Goal: Task Accomplishment & Management: Manage account settings

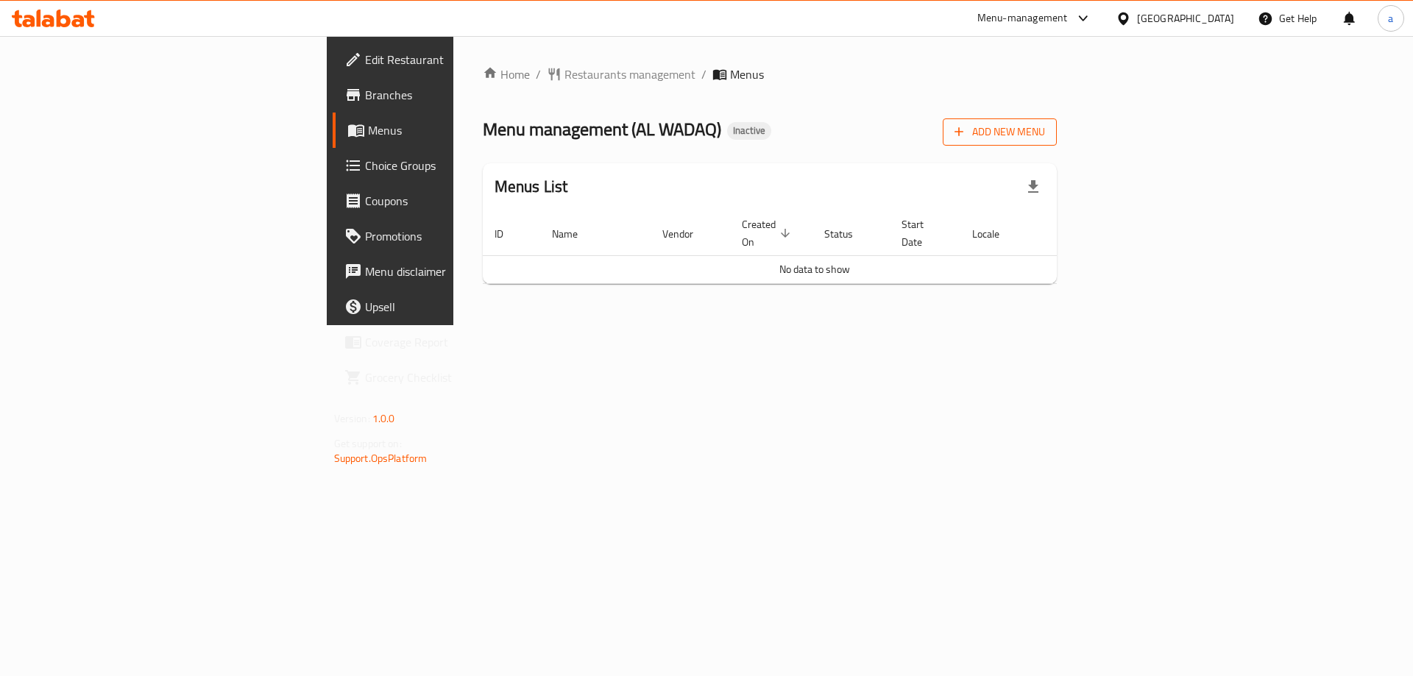
click at [1045, 138] on span "Add New Menu" at bounding box center [1000, 132] width 91 height 18
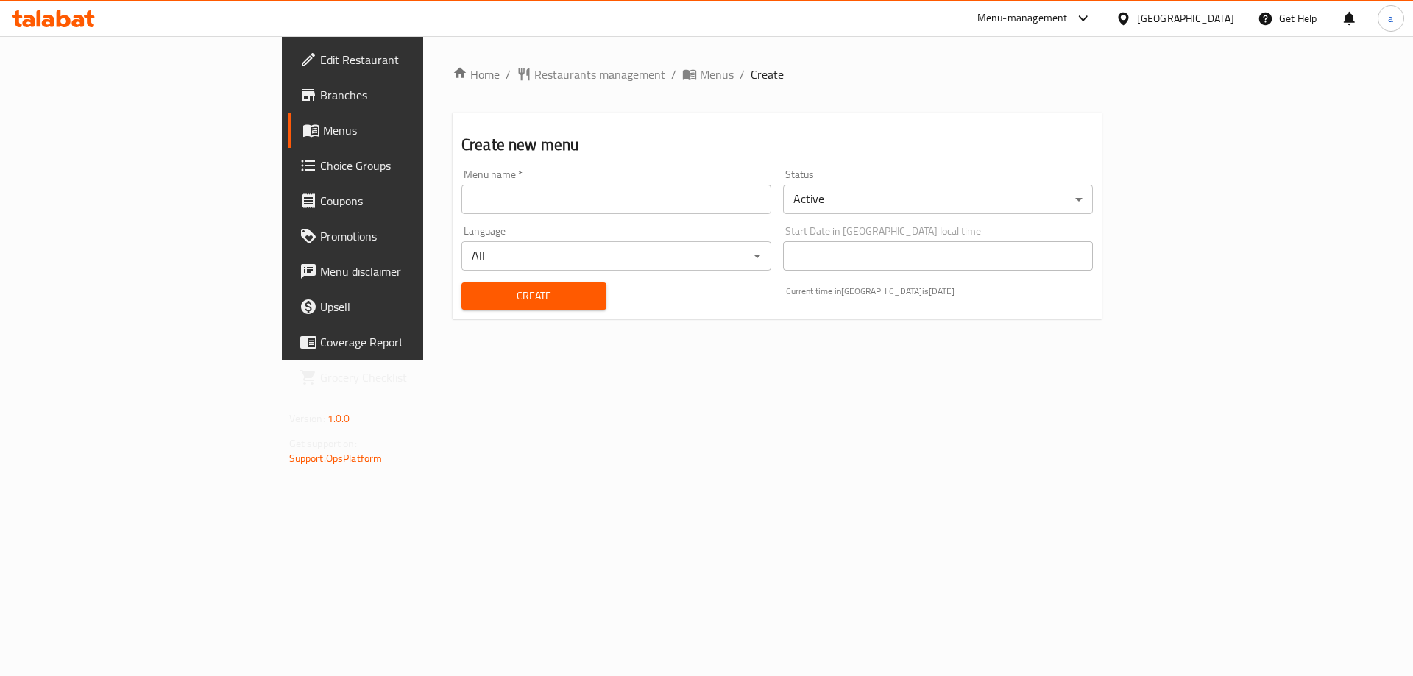
click at [519, 216] on div "Menu name   * Menu name *" at bounding box center [617, 191] width 322 height 57
click at [528, 208] on input "text" at bounding box center [616, 199] width 310 height 29
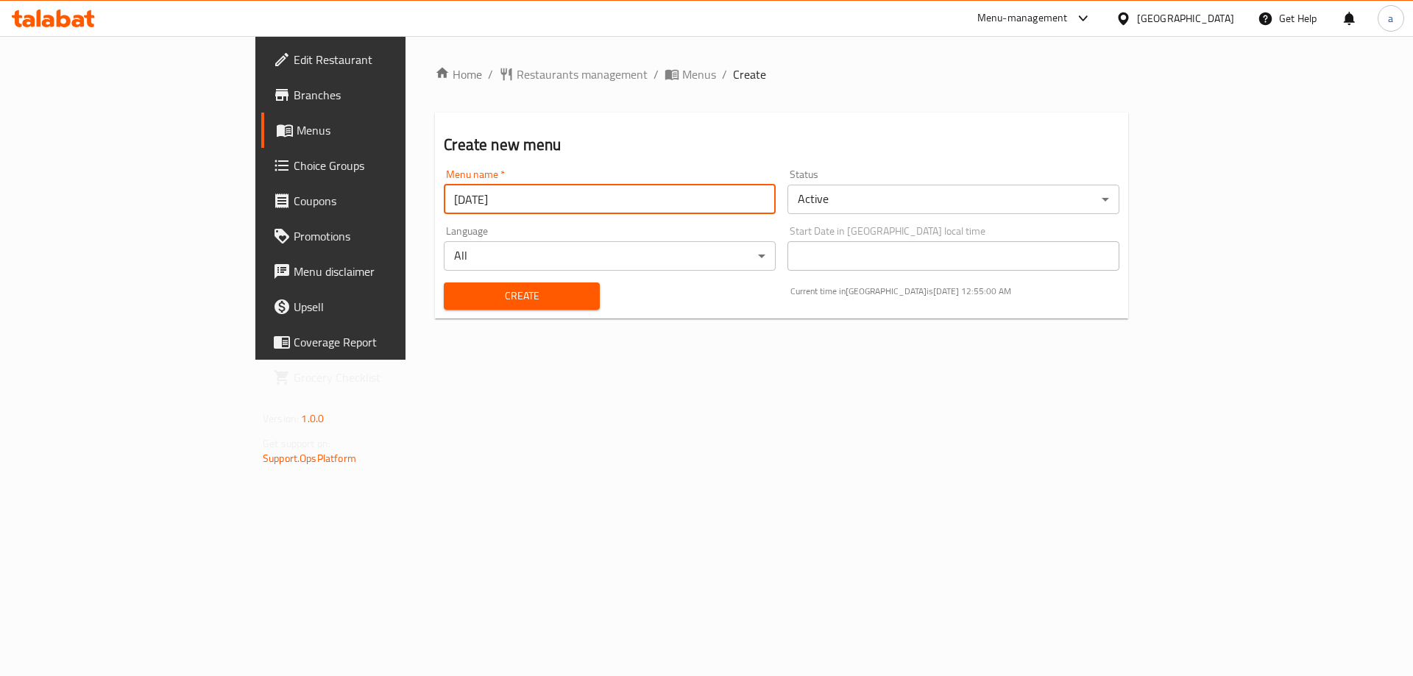
type input "29/9/2025"
click at [456, 287] on span "Create" at bounding box center [522, 296] width 132 height 18
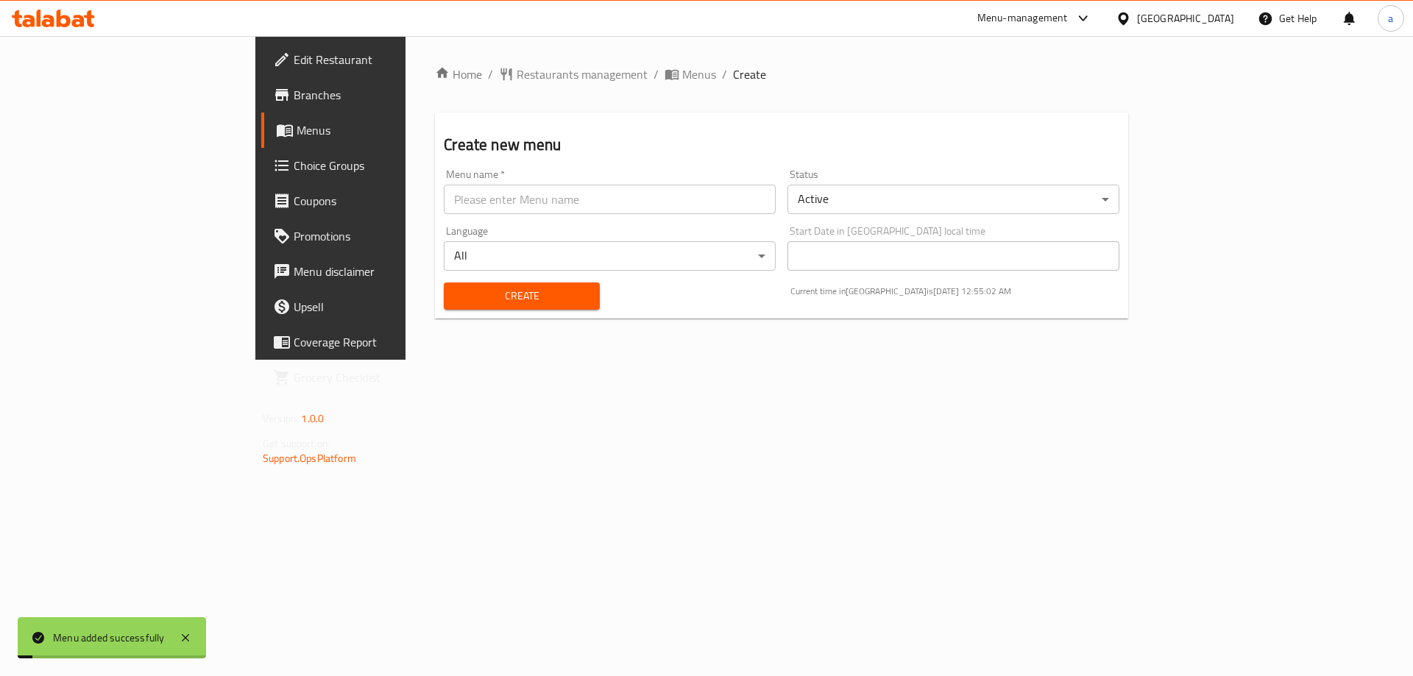
click at [286, 130] on icon at bounding box center [288, 131] width 5 height 6
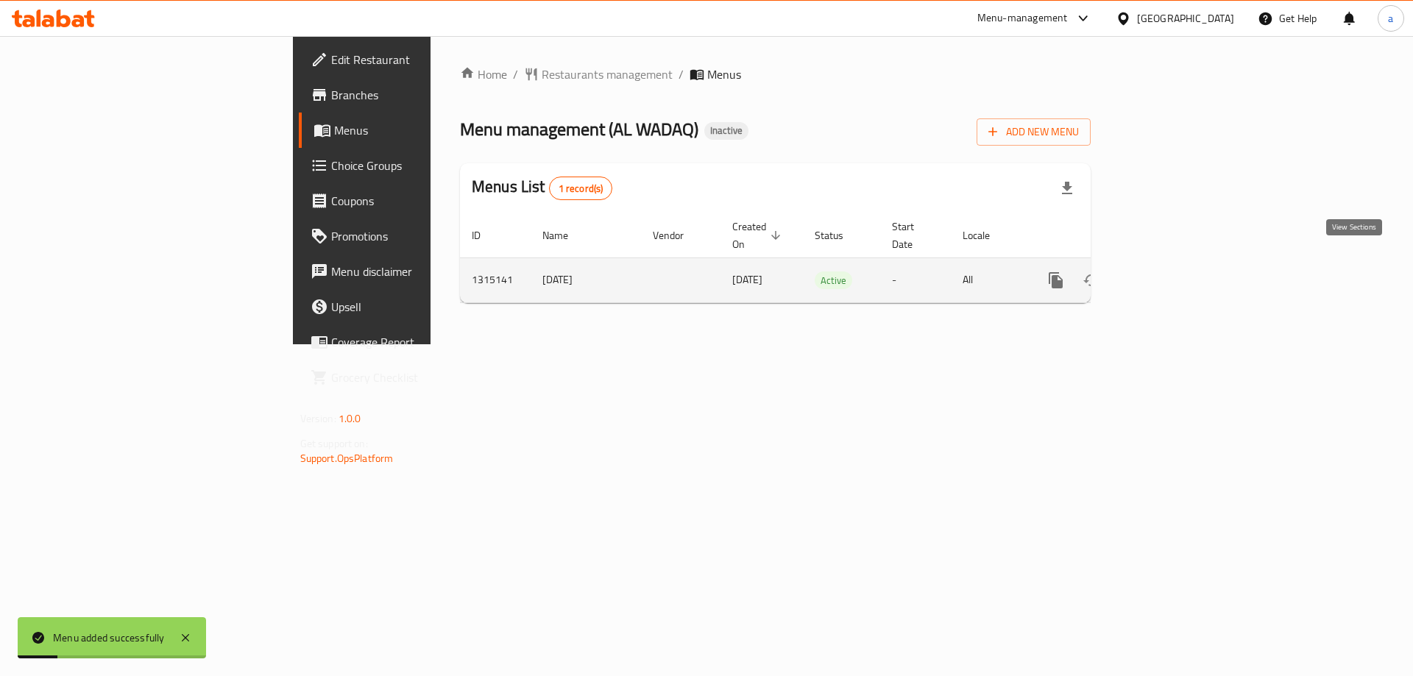
click at [1169, 274] on icon "enhanced table" at bounding box center [1162, 280] width 13 height 13
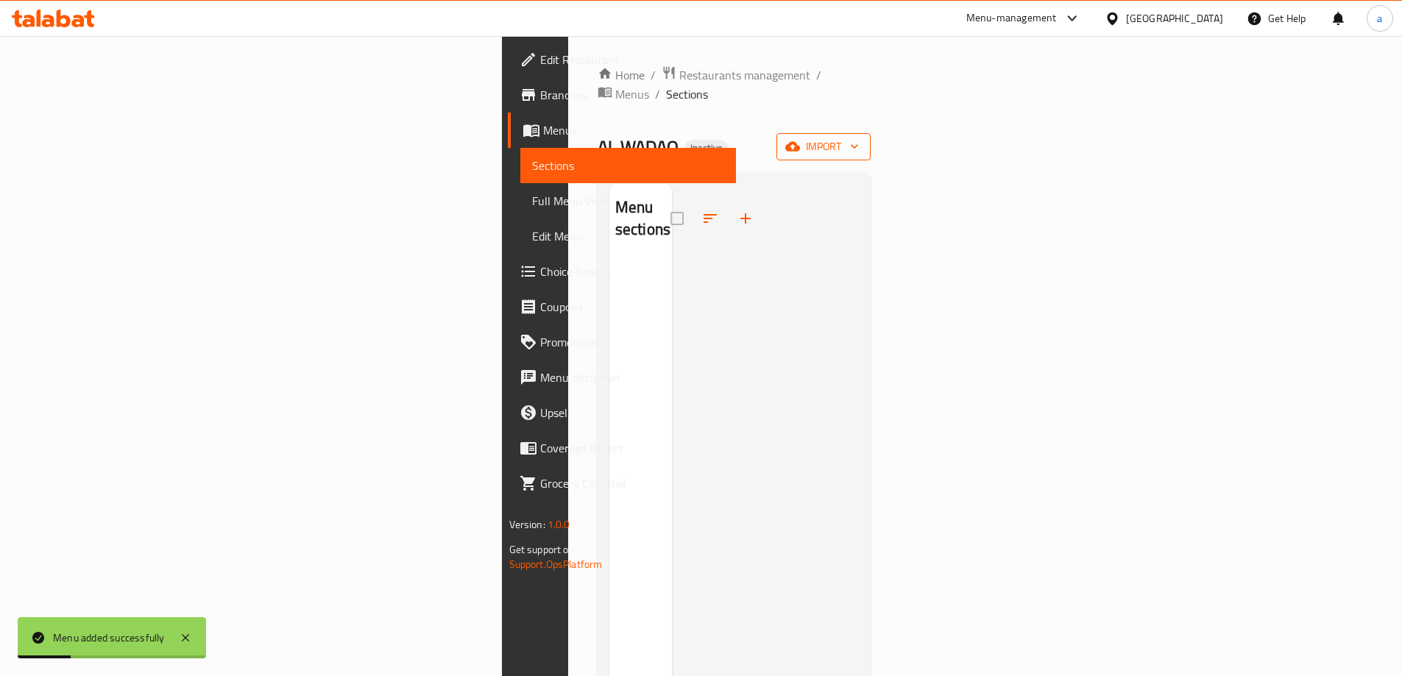
click at [859, 138] on span "import" at bounding box center [823, 147] width 71 height 18
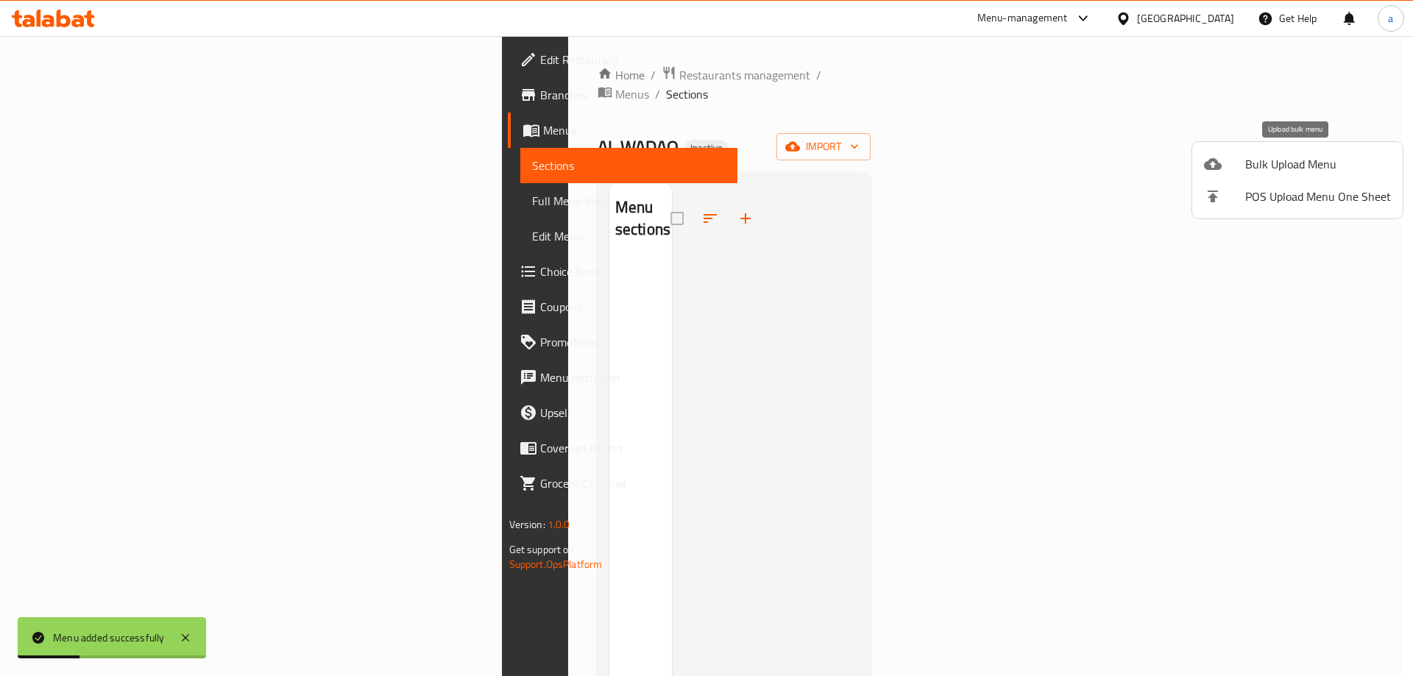
click at [1267, 160] on span "Bulk Upload Menu" at bounding box center [1318, 164] width 146 height 18
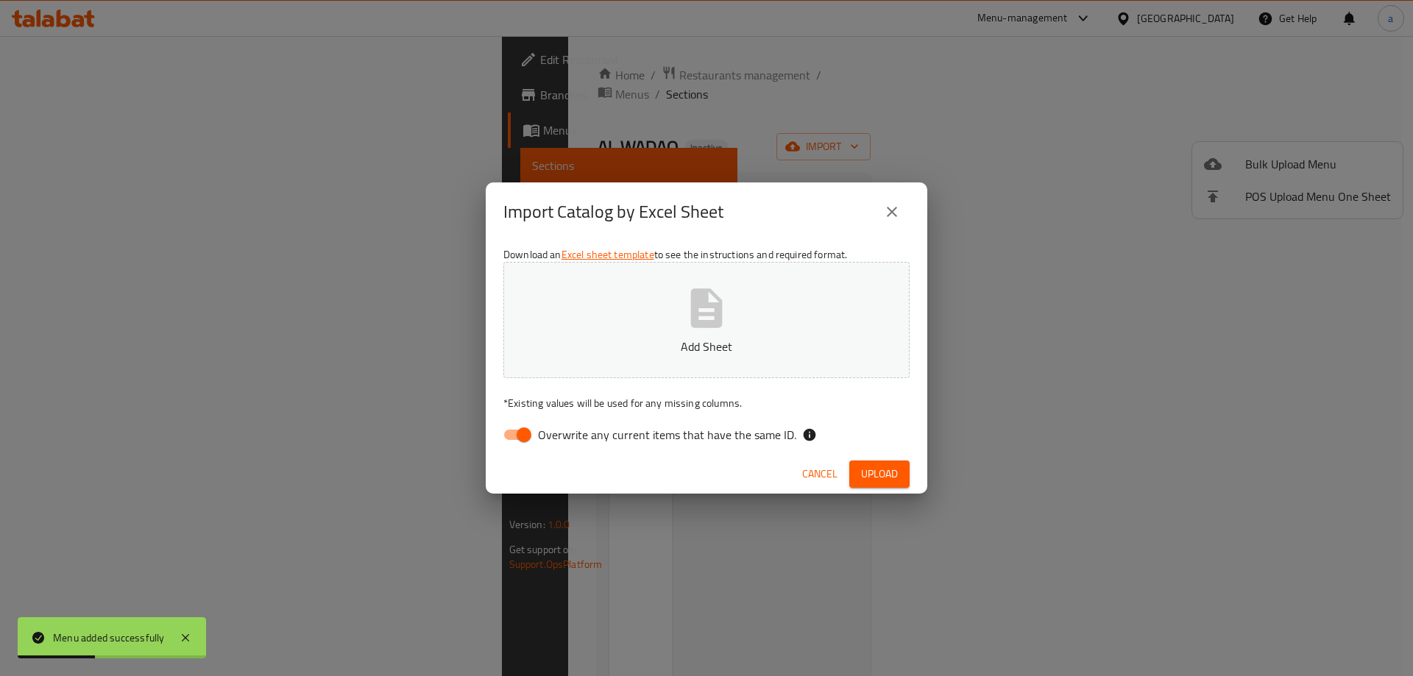
click at [559, 431] on span "Overwrite any current items that have the same ID." at bounding box center [667, 435] width 258 height 18
click at [559, 431] on input "Overwrite any current items that have the same ID." at bounding box center [524, 435] width 84 height 28
checkbox input "false"
click at [892, 473] on span "Upload" at bounding box center [879, 474] width 37 height 18
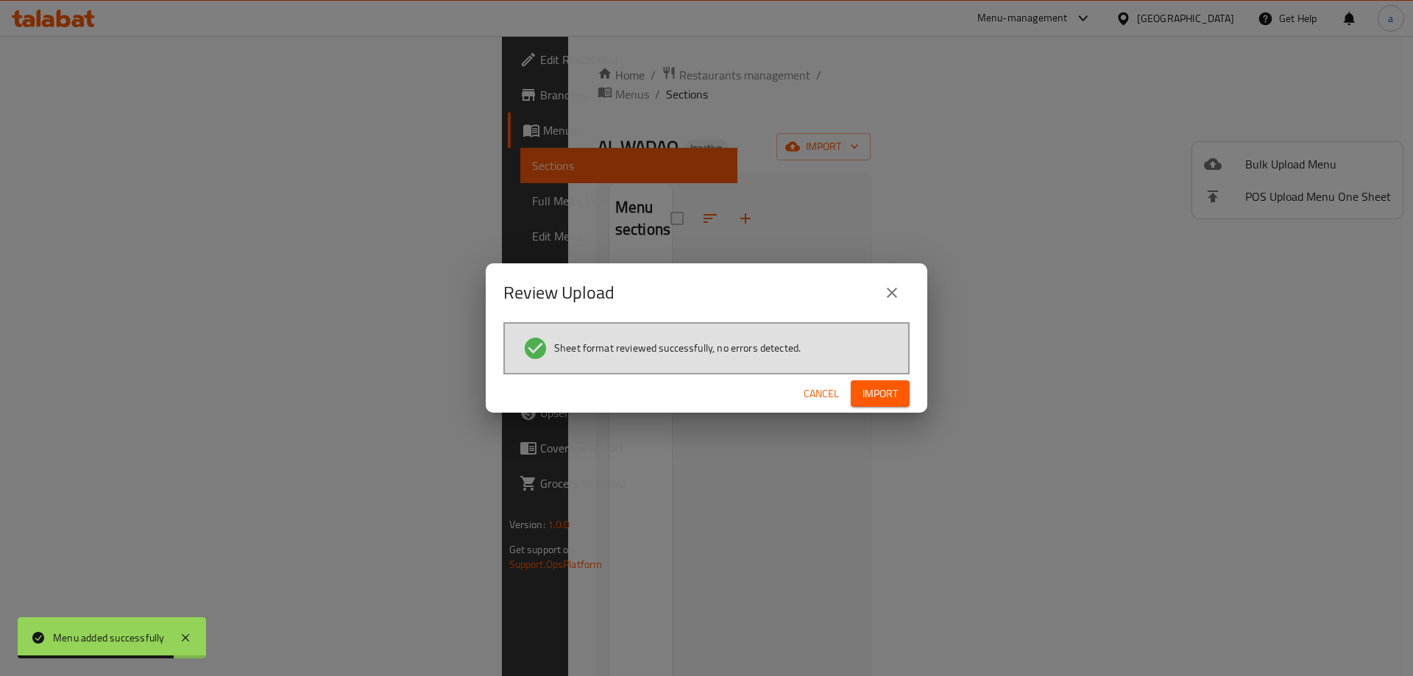
click at [880, 396] on span "Import" at bounding box center [880, 394] width 35 height 18
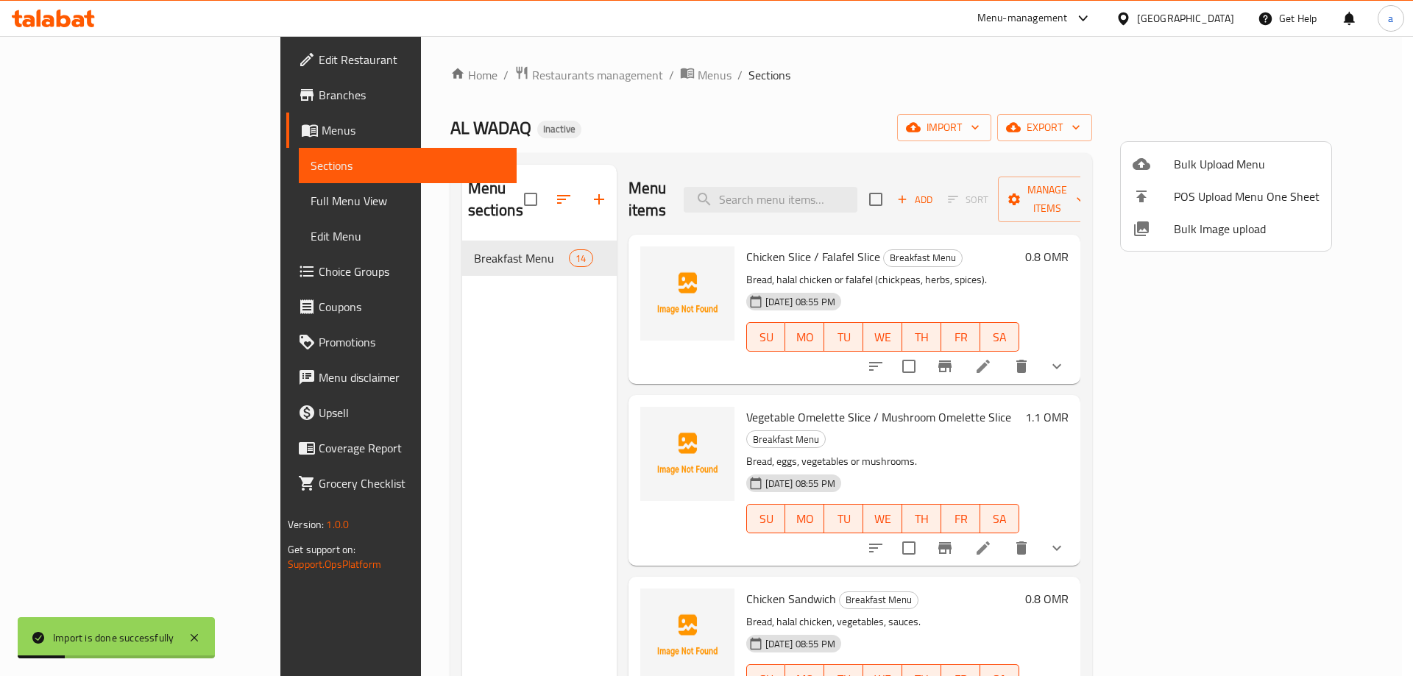
click at [98, 206] on div at bounding box center [706, 338] width 1413 height 676
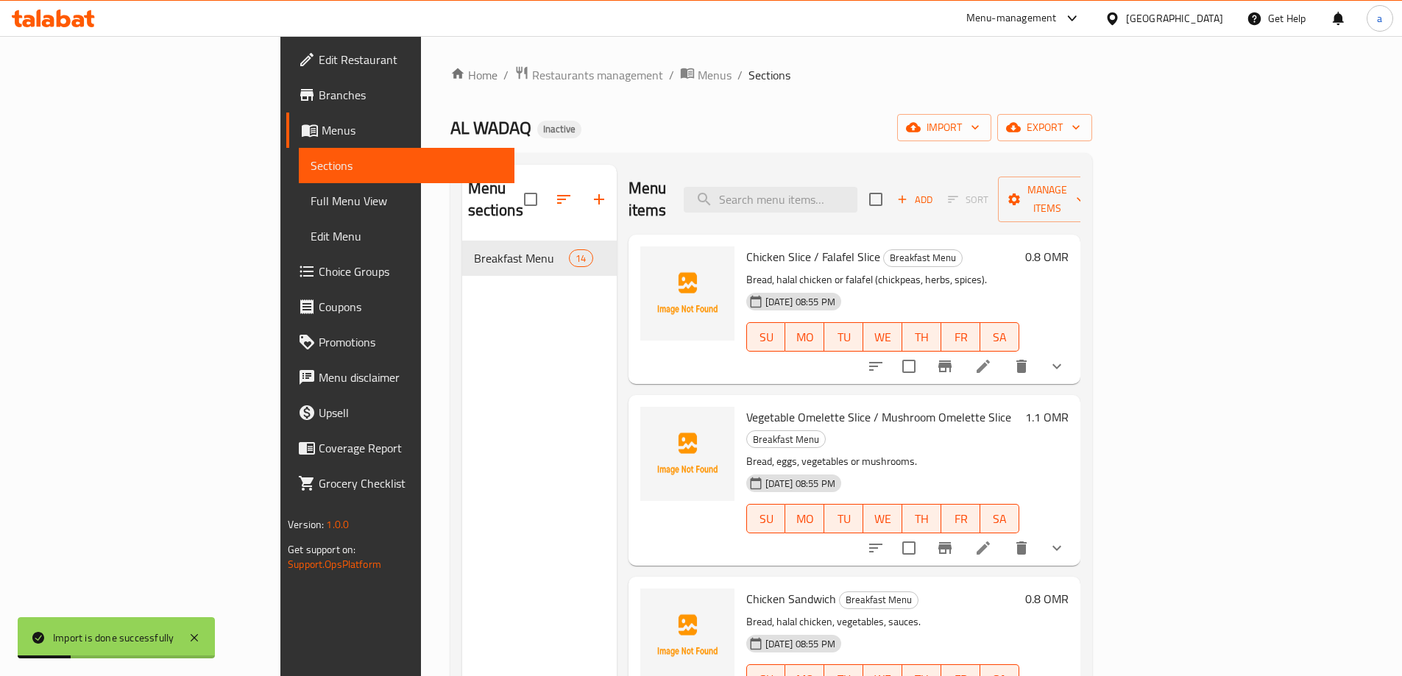
click at [311, 202] on span "Full Menu View" at bounding box center [407, 201] width 192 height 18
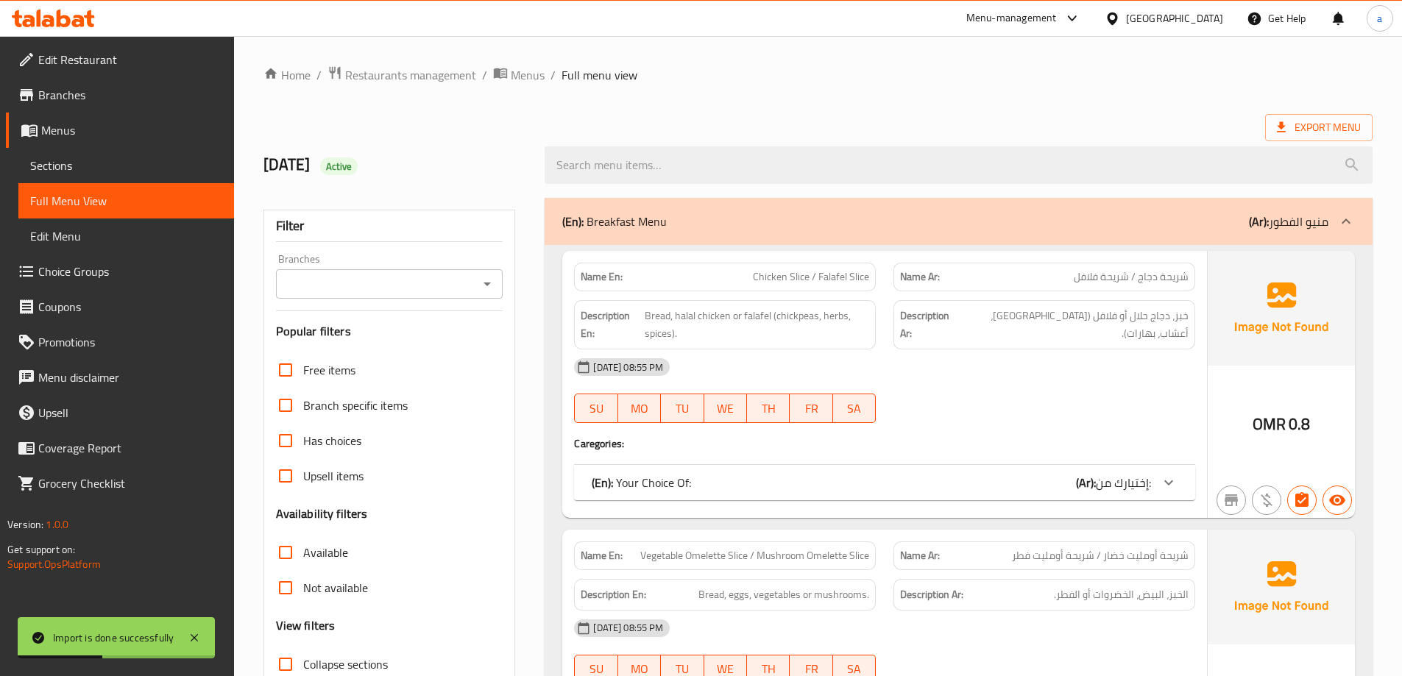
click at [983, 392] on div "29-09-2025 08:55 PM SU MO TU WE TH FR SA" at bounding box center [884, 391] width 639 height 82
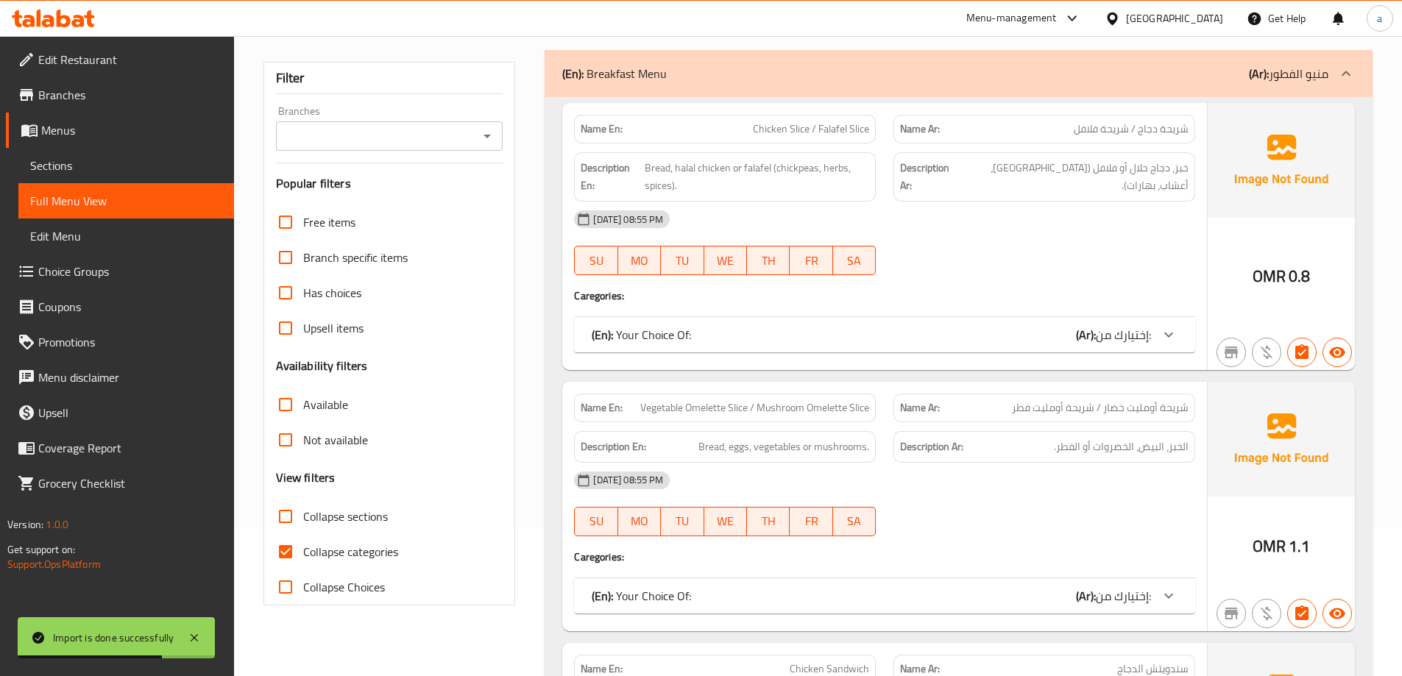
scroll to position [221, 0]
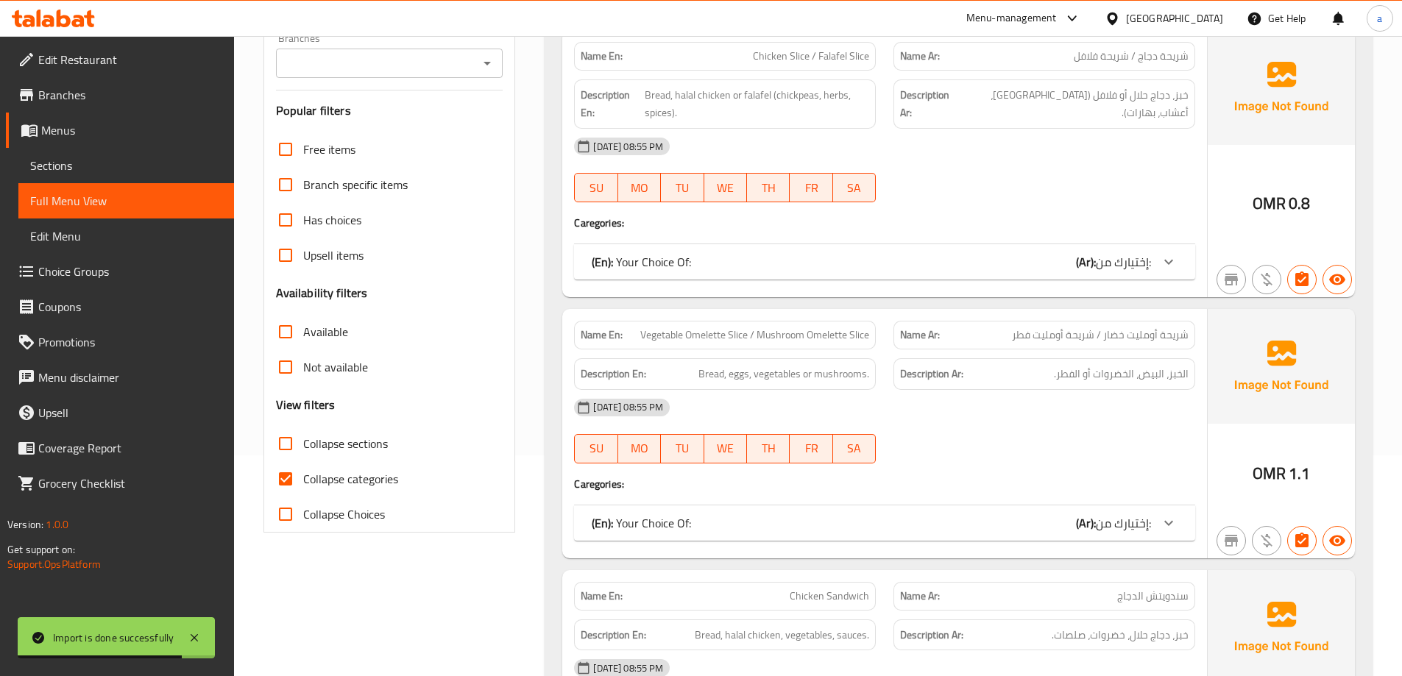
click at [350, 481] on span "Collapse categories" at bounding box center [350, 479] width 95 height 18
click at [303, 481] on input "Collapse categories" at bounding box center [285, 478] width 35 height 35
checkbox input "false"
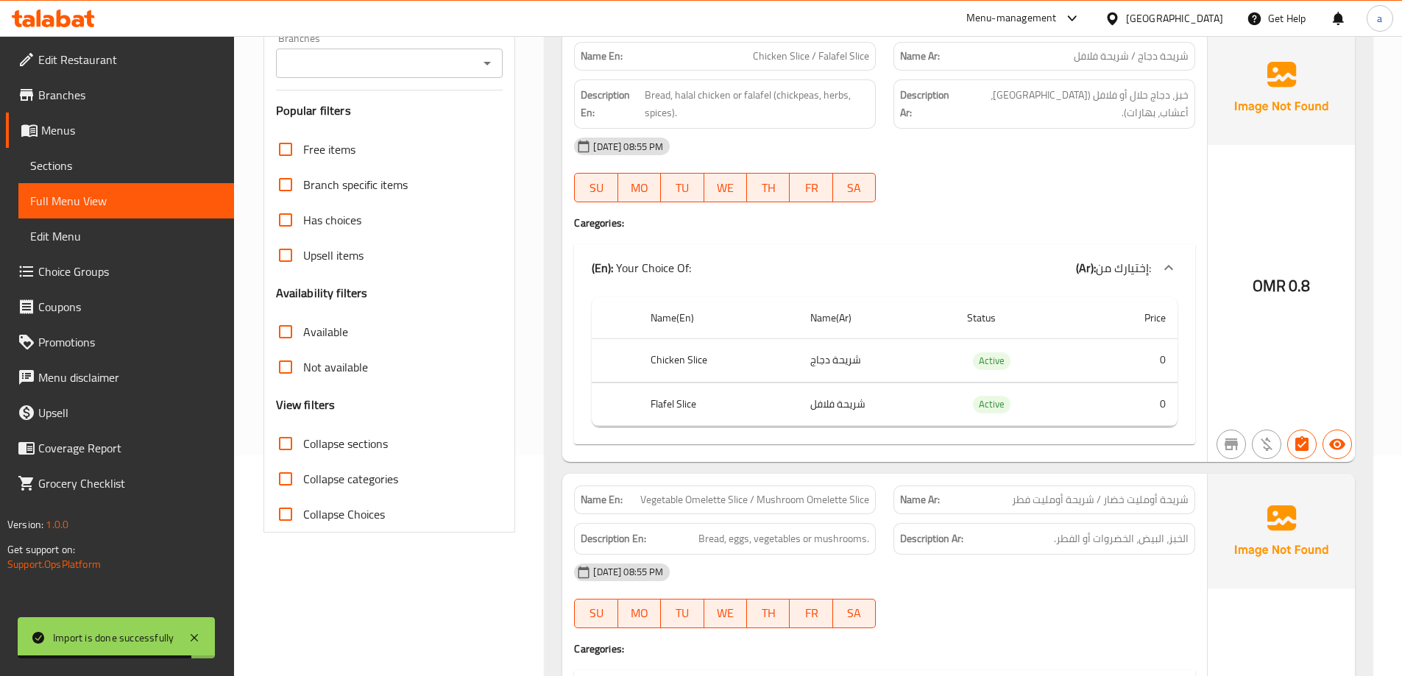
scroll to position [0, 0]
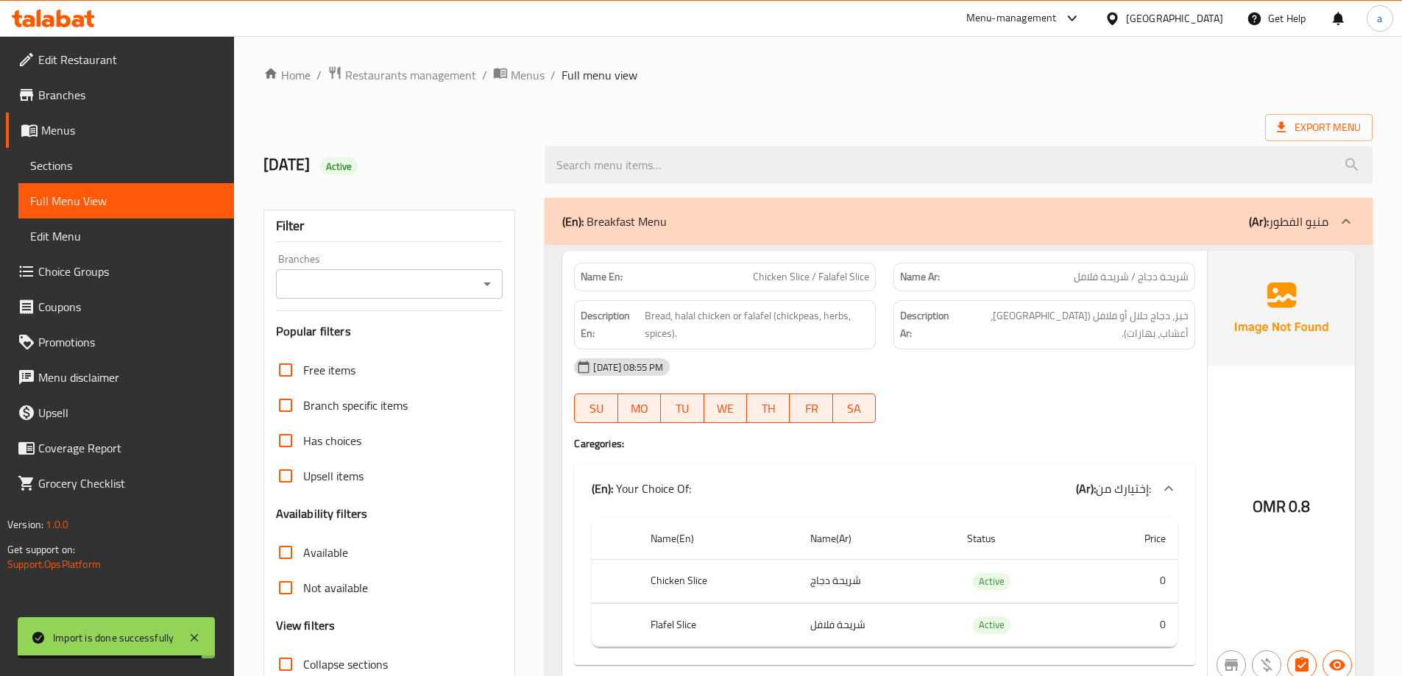
click at [999, 391] on div "29-09-2025 08:55 PM SU MO TU WE TH FR SA" at bounding box center [884, 391] width 639 height 82
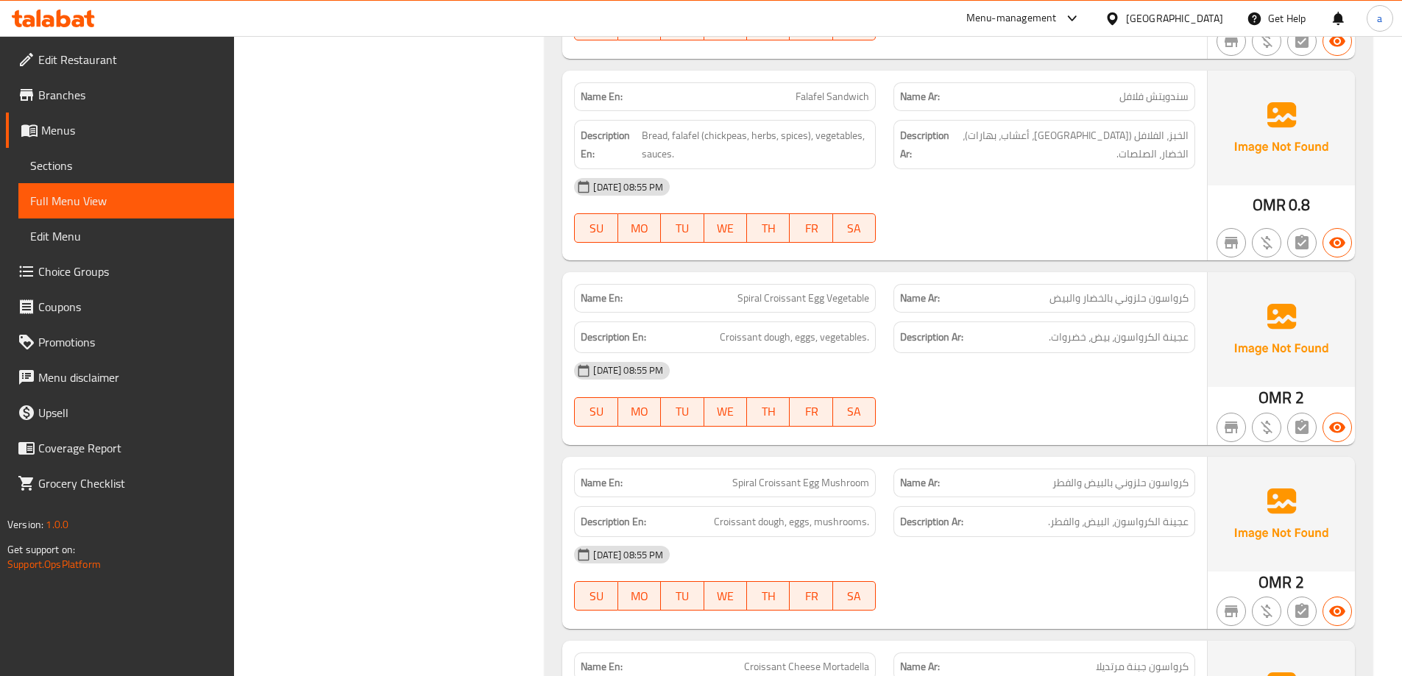
scroll to position [1237, 0]
click at [736, 300] on p "Name En: Spiral Croissant Egg Vegetable" at bounding box center [725, 296] width 289 height 15
click at [743, 299] on span "Spiral Croissant Egg Vegetable" at bounding box center [803, 296] width 132 height 15
copy span "Spiral"
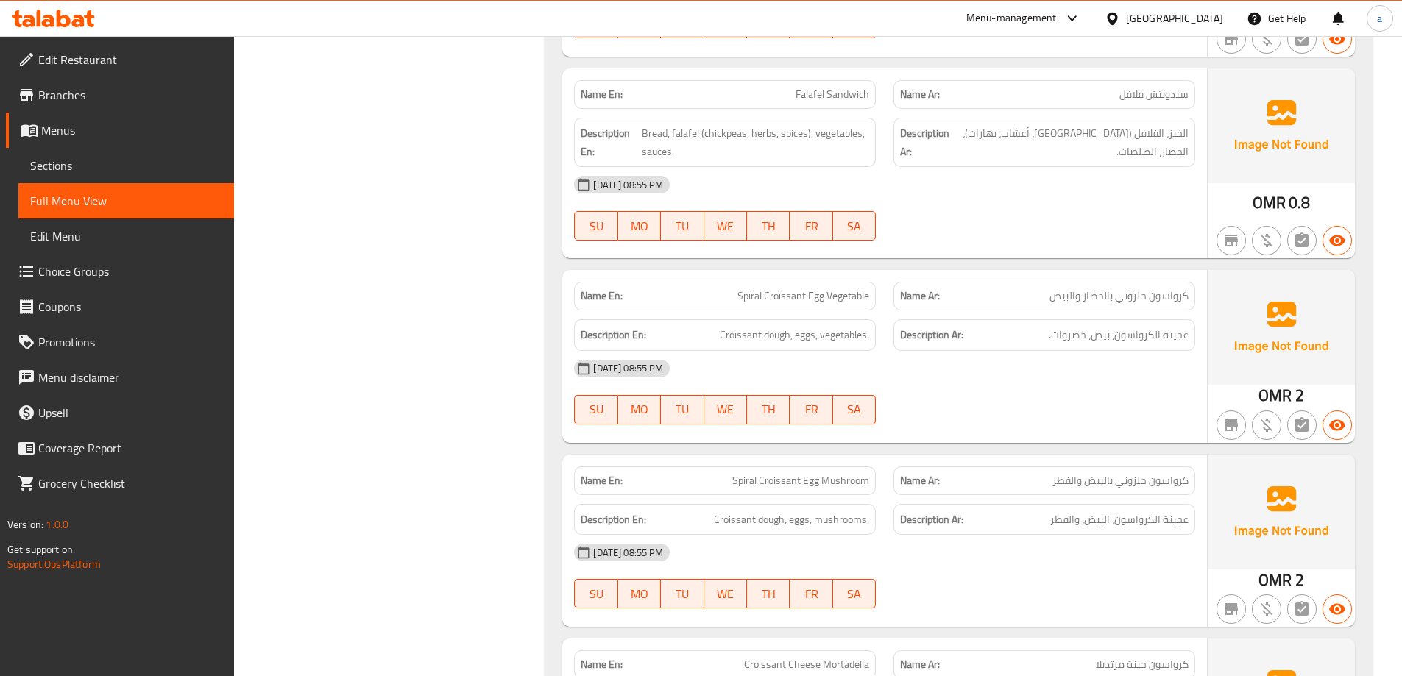
click at [1002, 375] on div "[DATE] 08:55 PM" at bounding box center [884, 368] width 639 height 35
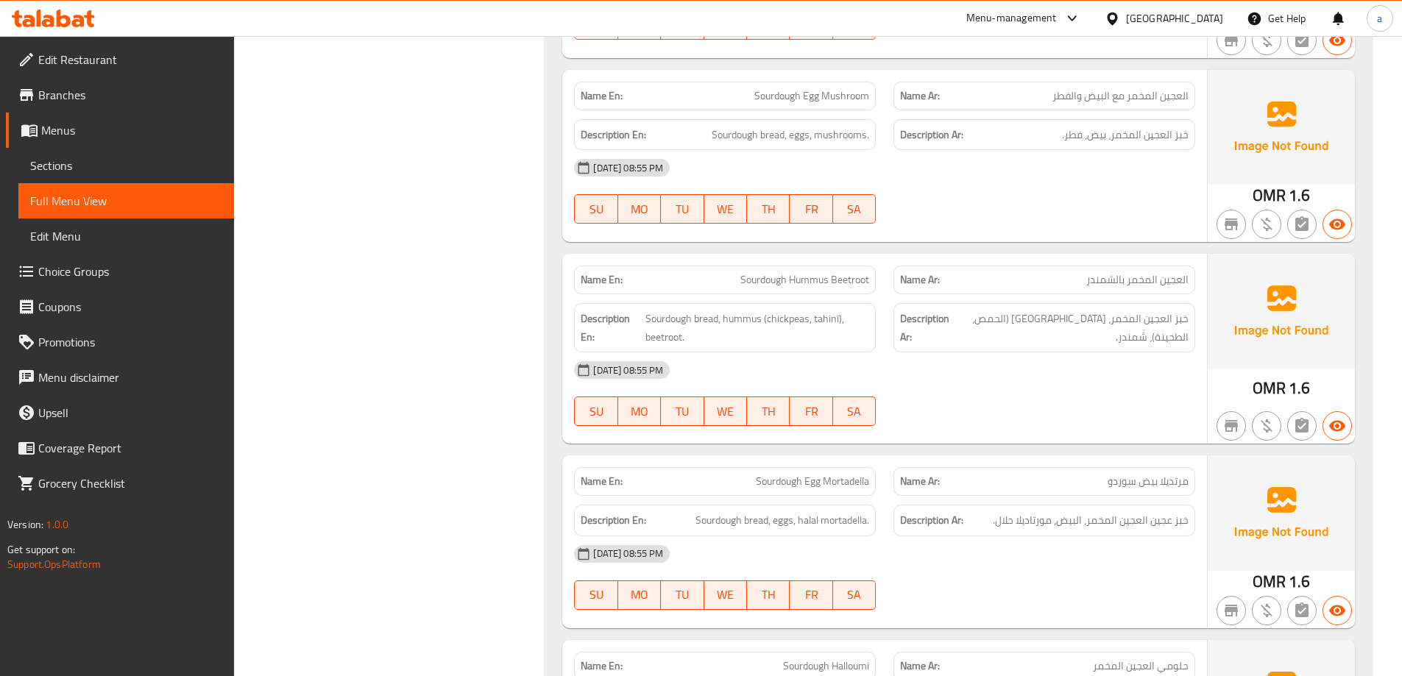
scroll to position [2385, 0]
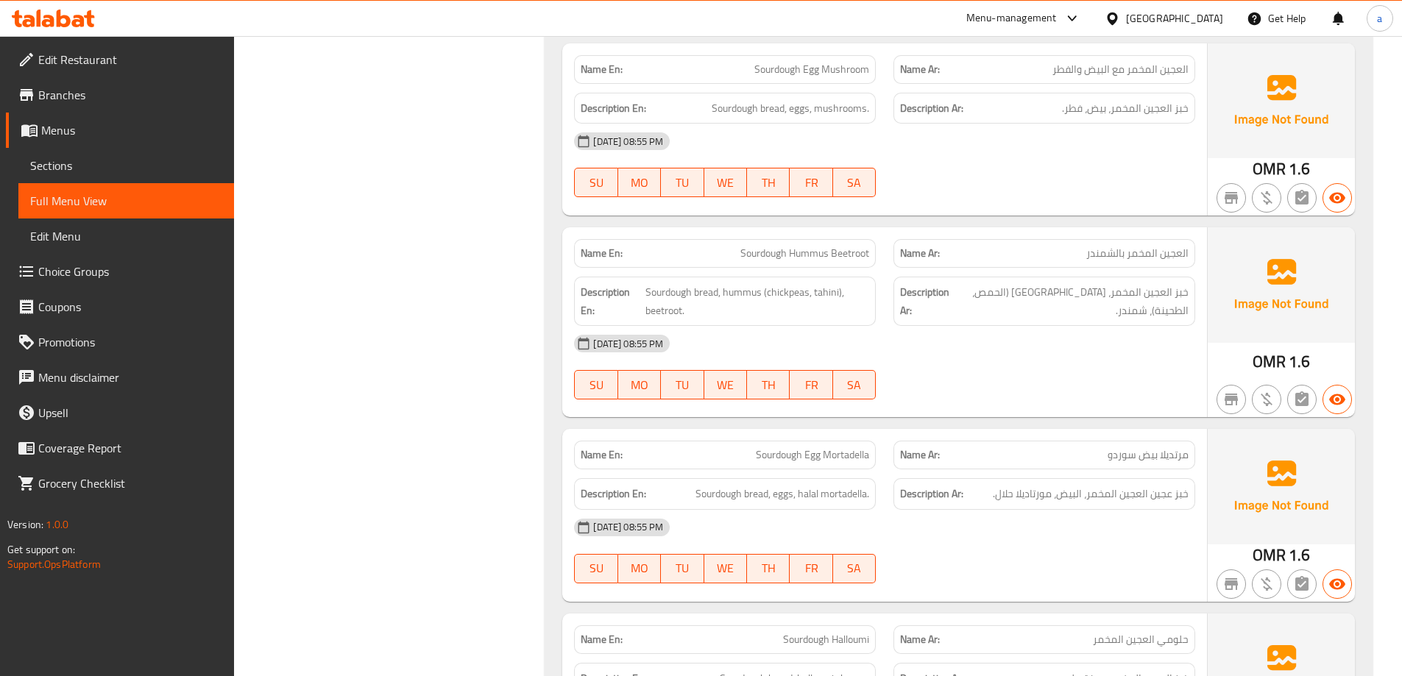
click at [771, 258] on span "Sourdough Hummus Beetroot" at bounding box center [804, 253] width 129 height 15
copy span "Sourdough Hummus Beetroot"
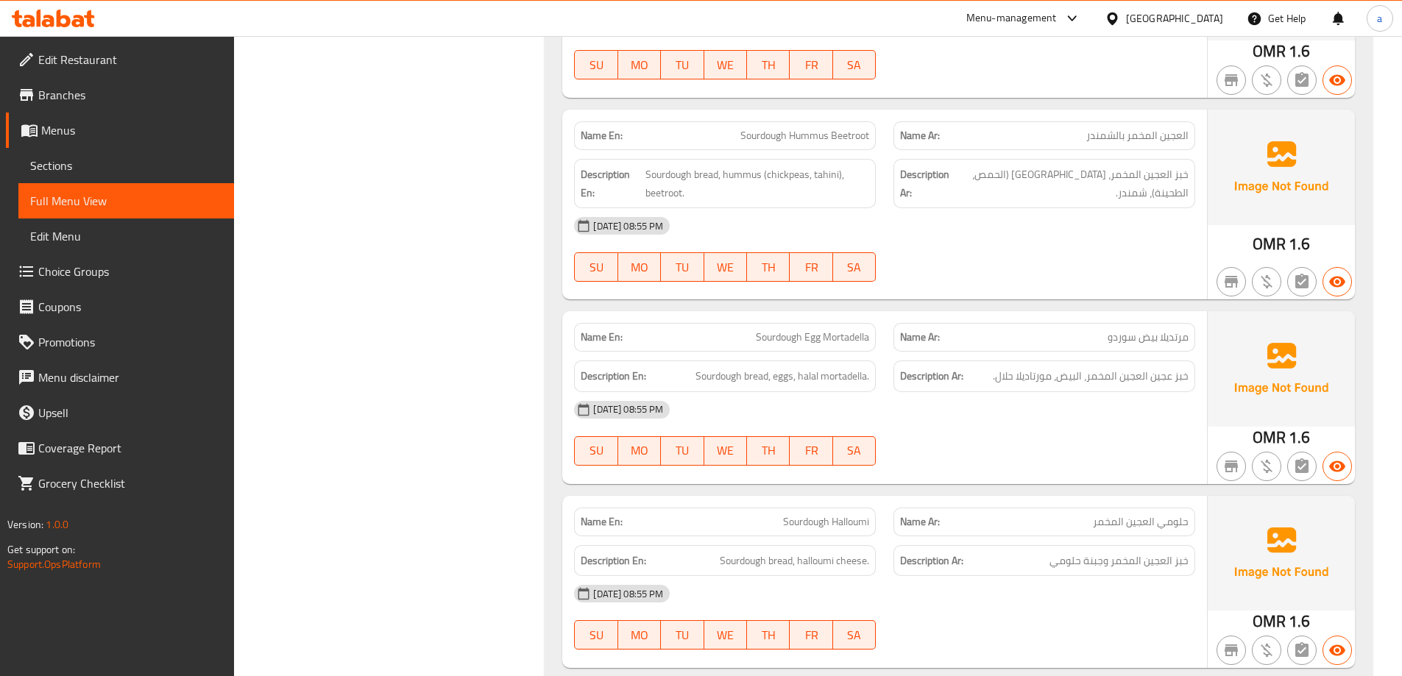
scroll to position [2532, 0]
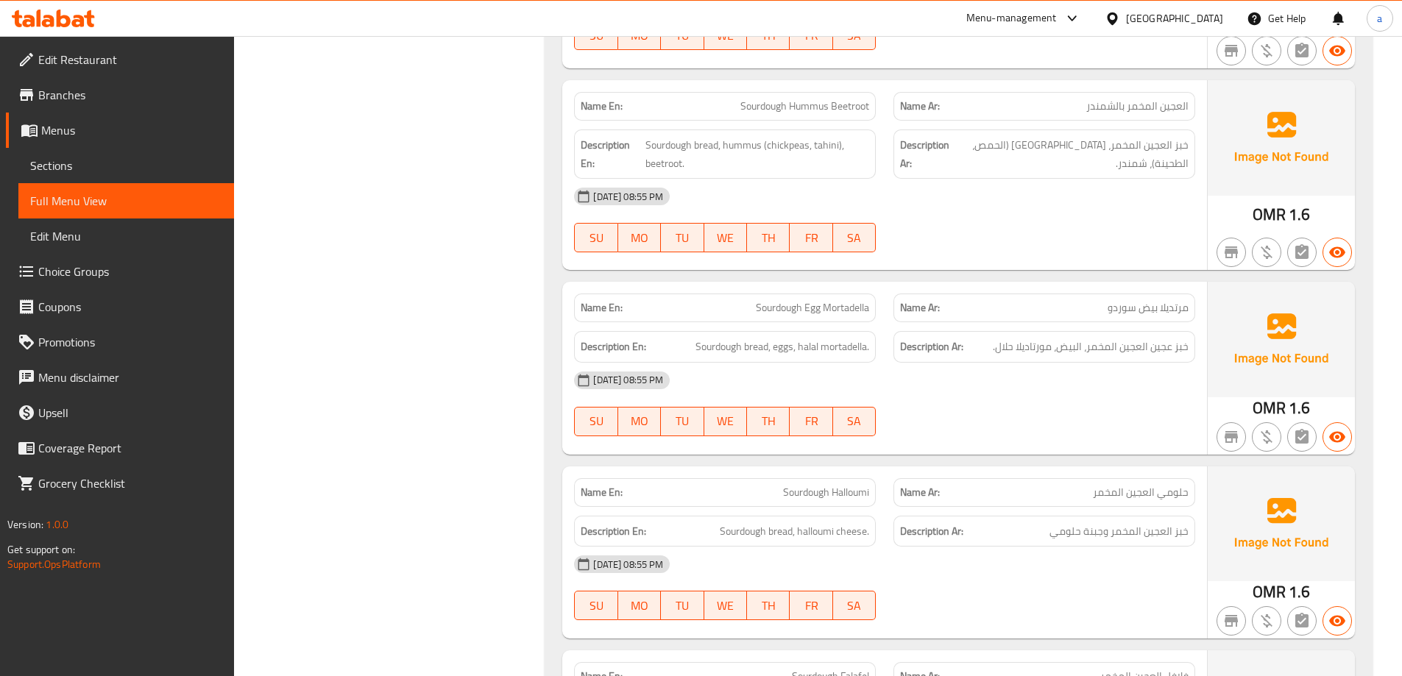
click at [777, 310] on span "Sourdough Egg Mortadella" at bounding box center [812, 307] width 113 height 15
copy span "Sourdough Egg Mortadella"
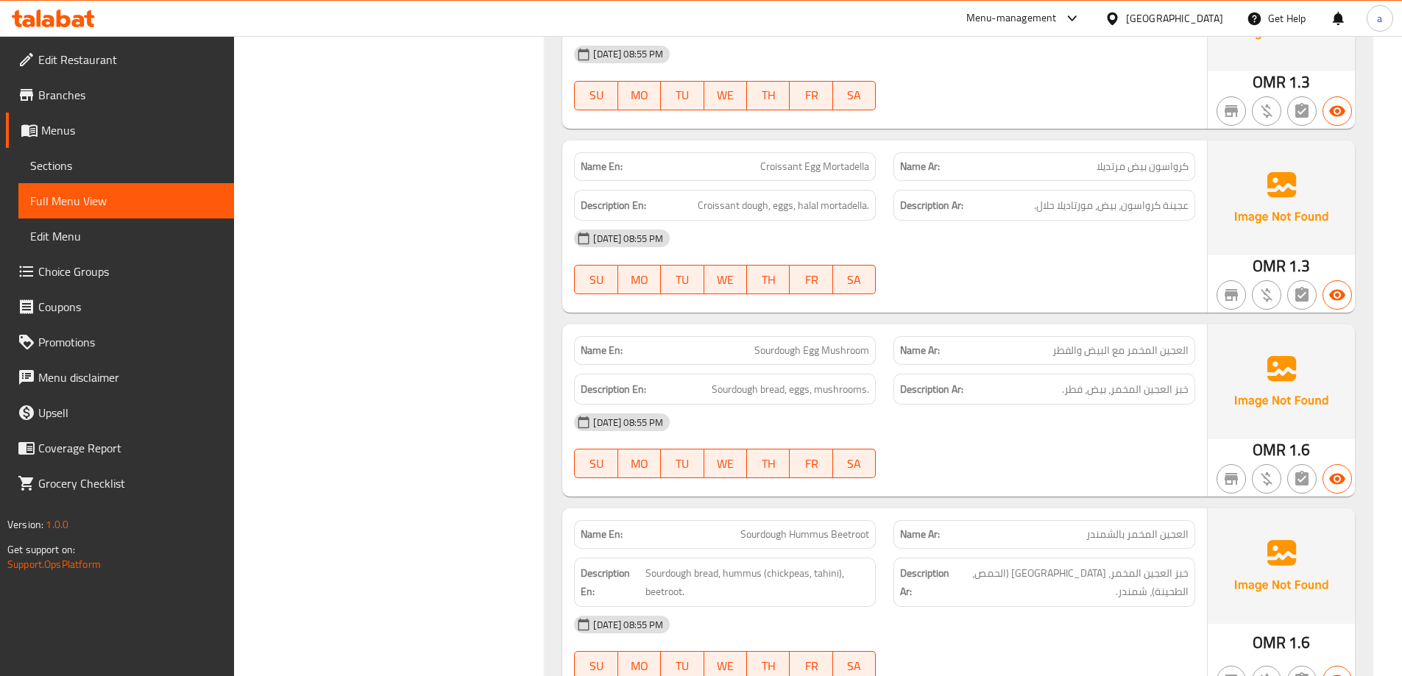
scroll to position [2164, 0]
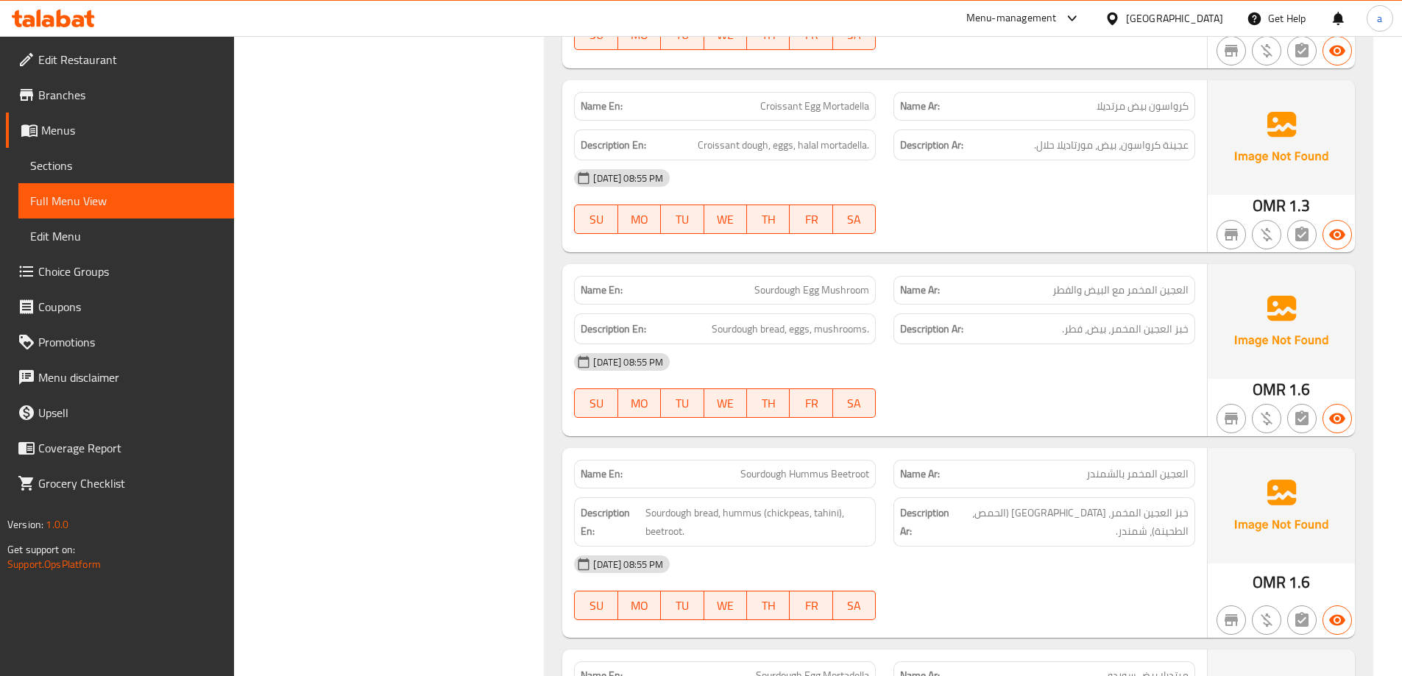
click at [821, 298] on span "Sourdough Egg Mushroom" at bounding box center [811, 290] width 115 height 15
copy span "Sourdough Egg Mushroom"
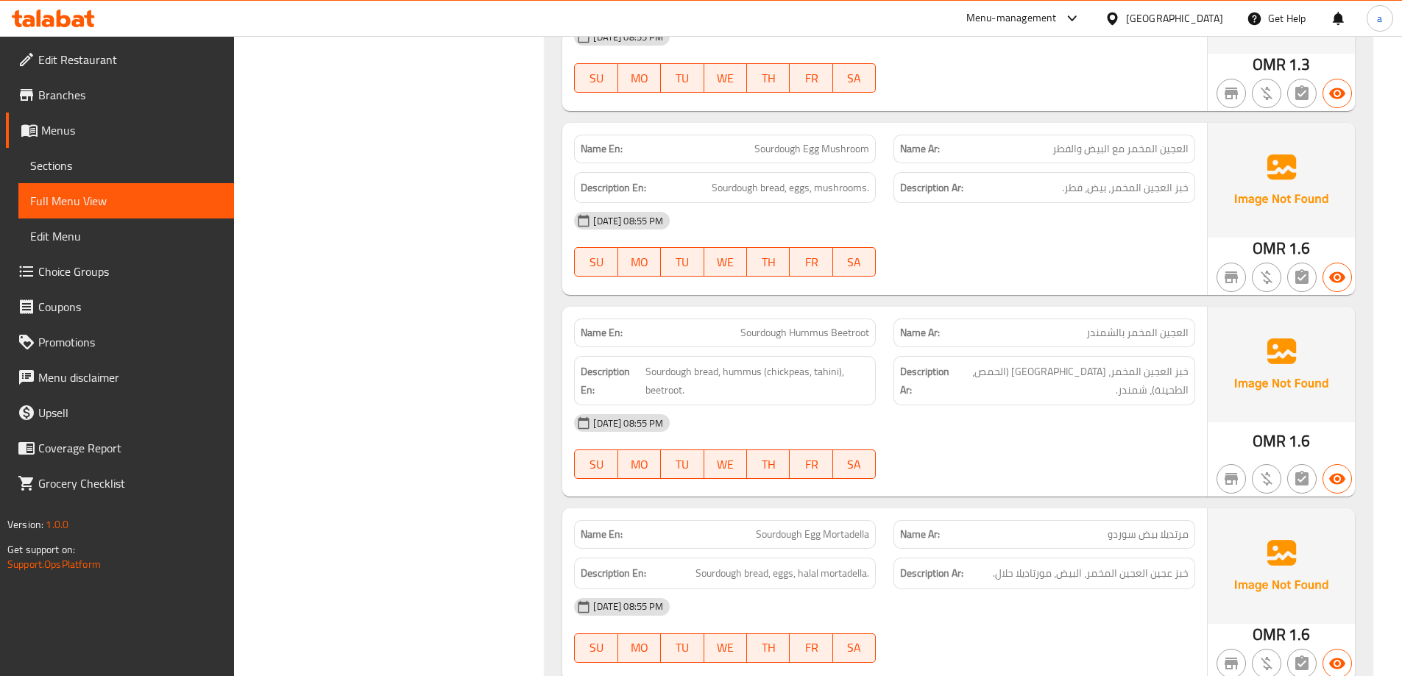
scroll to position [2311, 0]
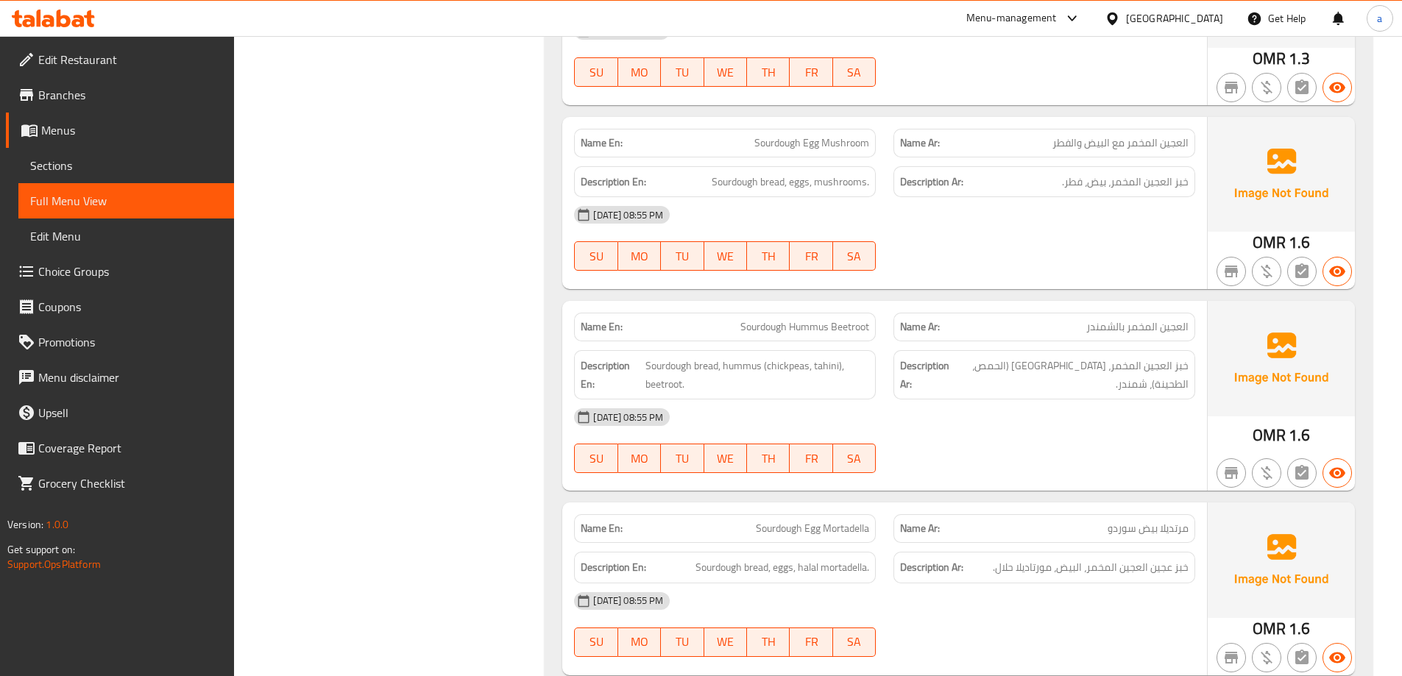
click at [854, 319] on span "Sourdough Hummus Beetroot" at bounding box center [804, 326] width 129 height 15
copy span "Sourdough Hummus Beetroot"
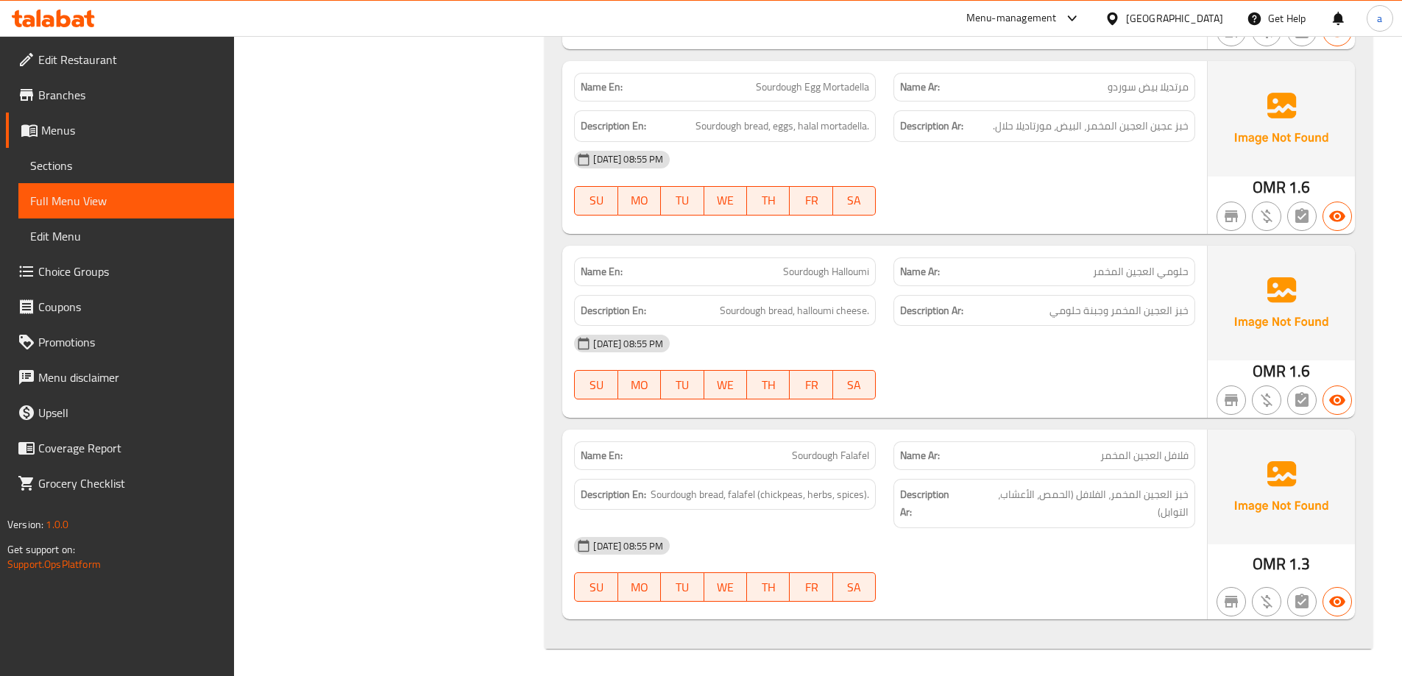
scroll to position [2755, 0]
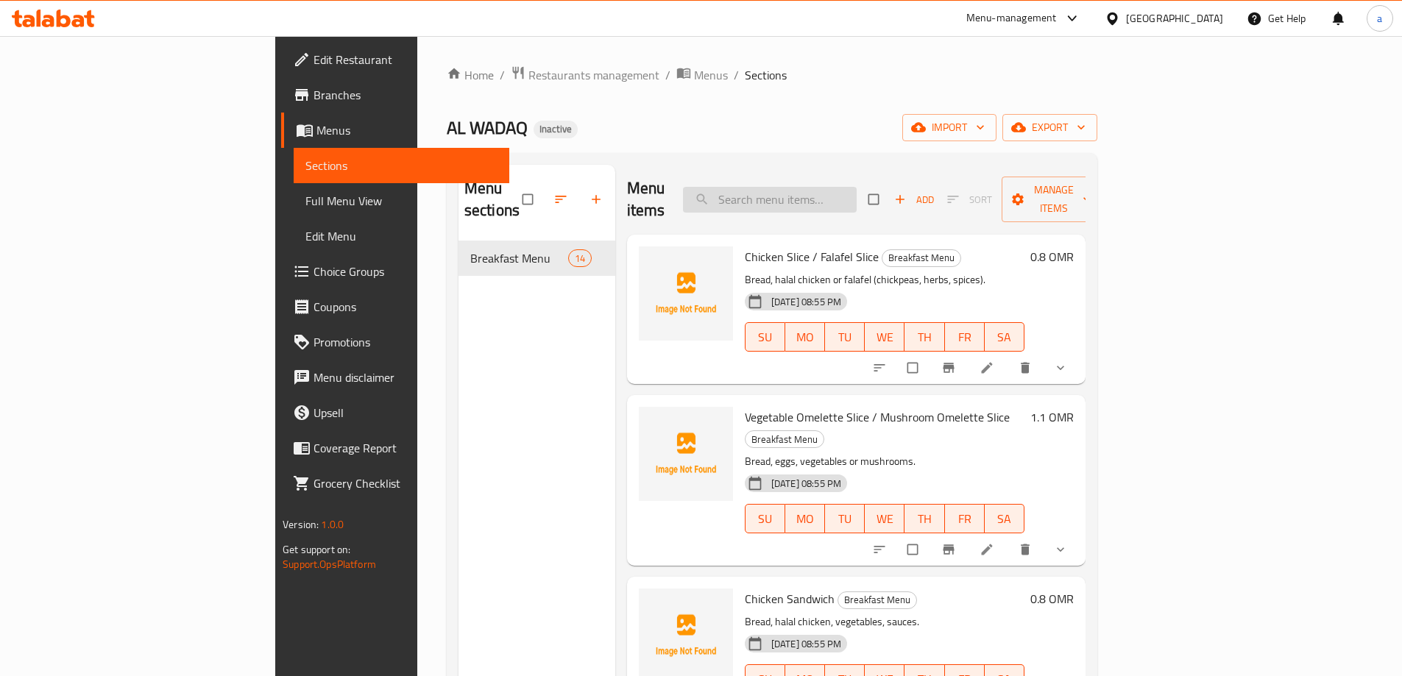
click at [786, 187] on input "search" at bounding box center [770, 200] width 174 height 26
paste input "Sourdough Hummus Beetroot"
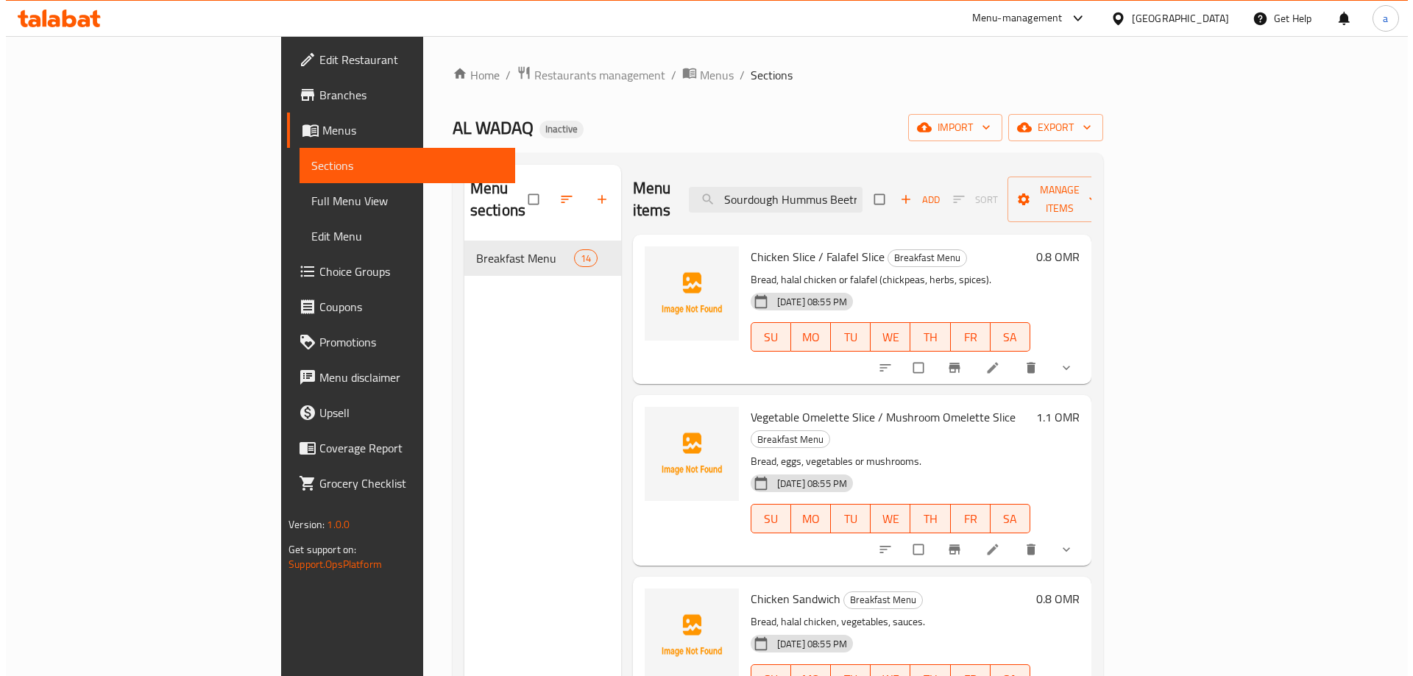
scroll to position [0, 16]
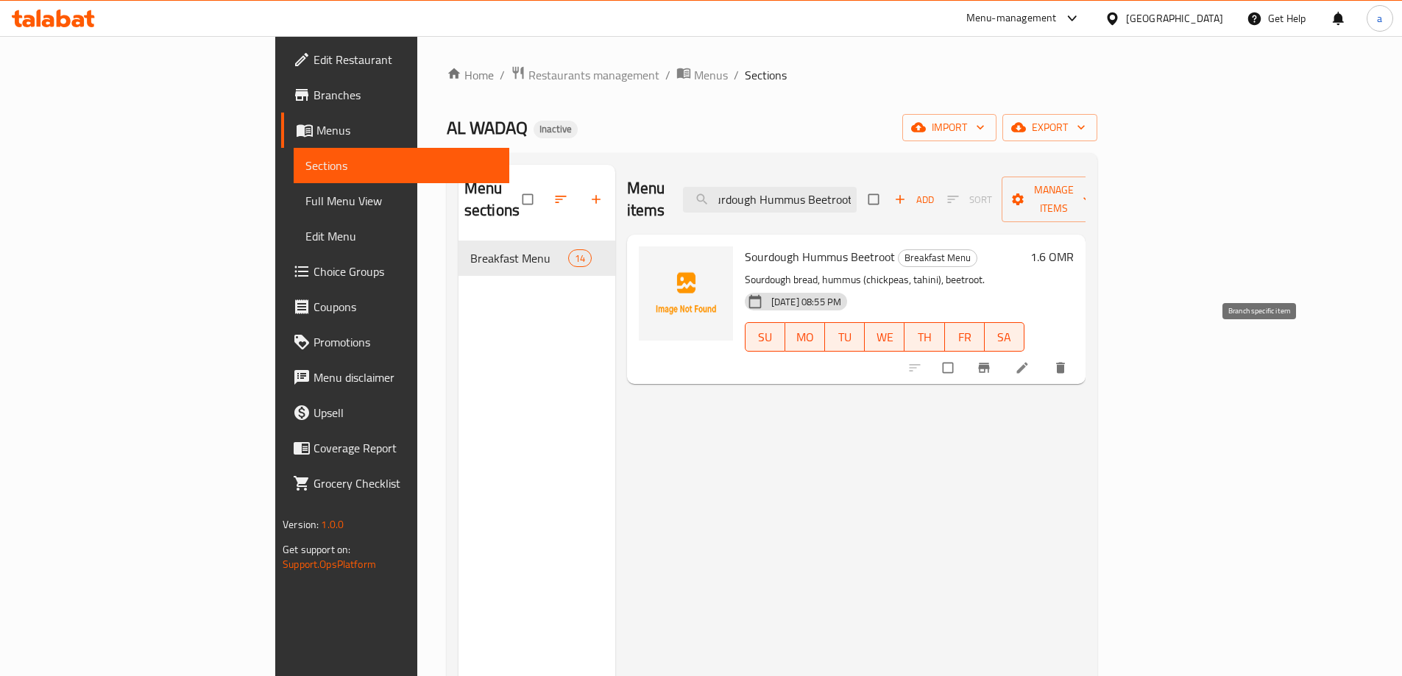
type input "Sourdough Hummus Beetroot"
click at [1030, 361] on icon at bounding box center [1022, 368] width 15 height 15
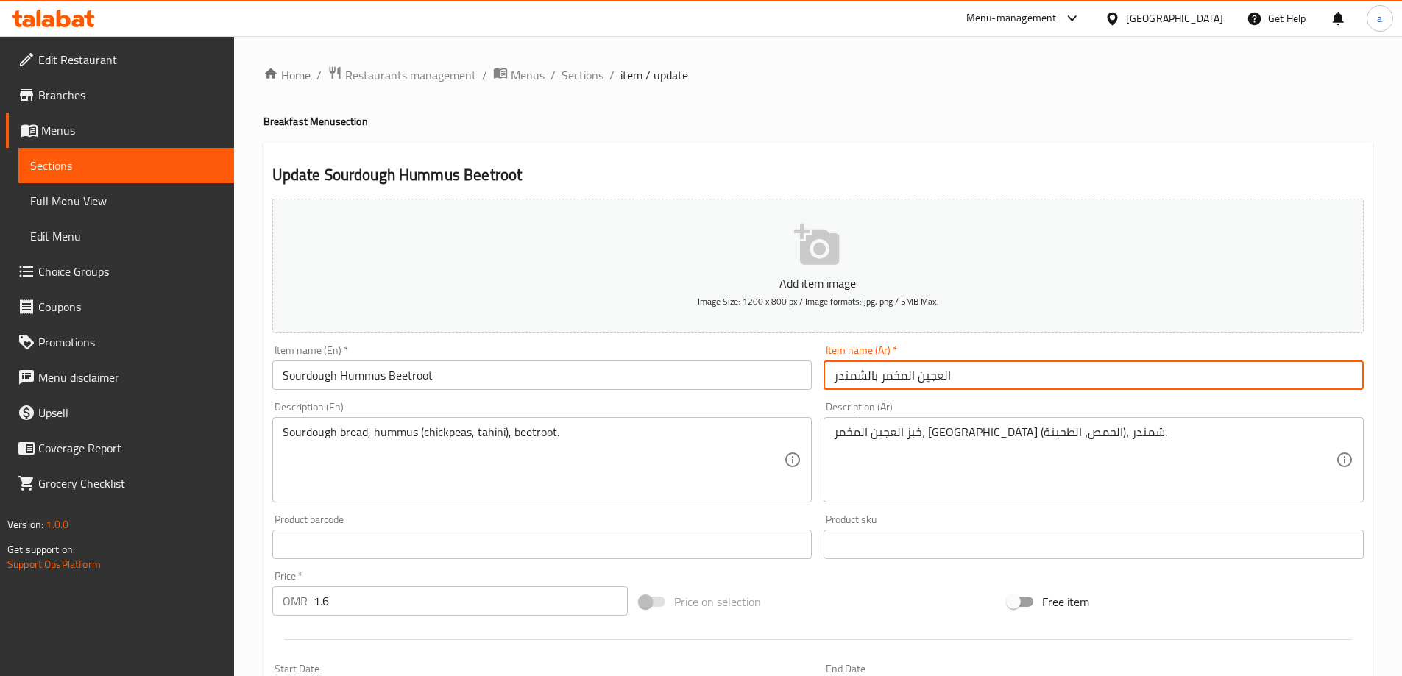
click at [835, 375] on input "العجين المخمر بالشمندر" at bounding box center [1094, 375] width 540 height 29
click at [866, 378] on input "العجين المخمر بالشمندر" at bounding box center [1094, 375] width 540 height 29
type input "العجين المخمر بالحمص الشمندر"
click at [927, 395] on div "Item name (Ar)   * العجين المخمر بالحمص الشمندر Item name (Ar) *" at bounding box center [1094, 367] width 552 height 57
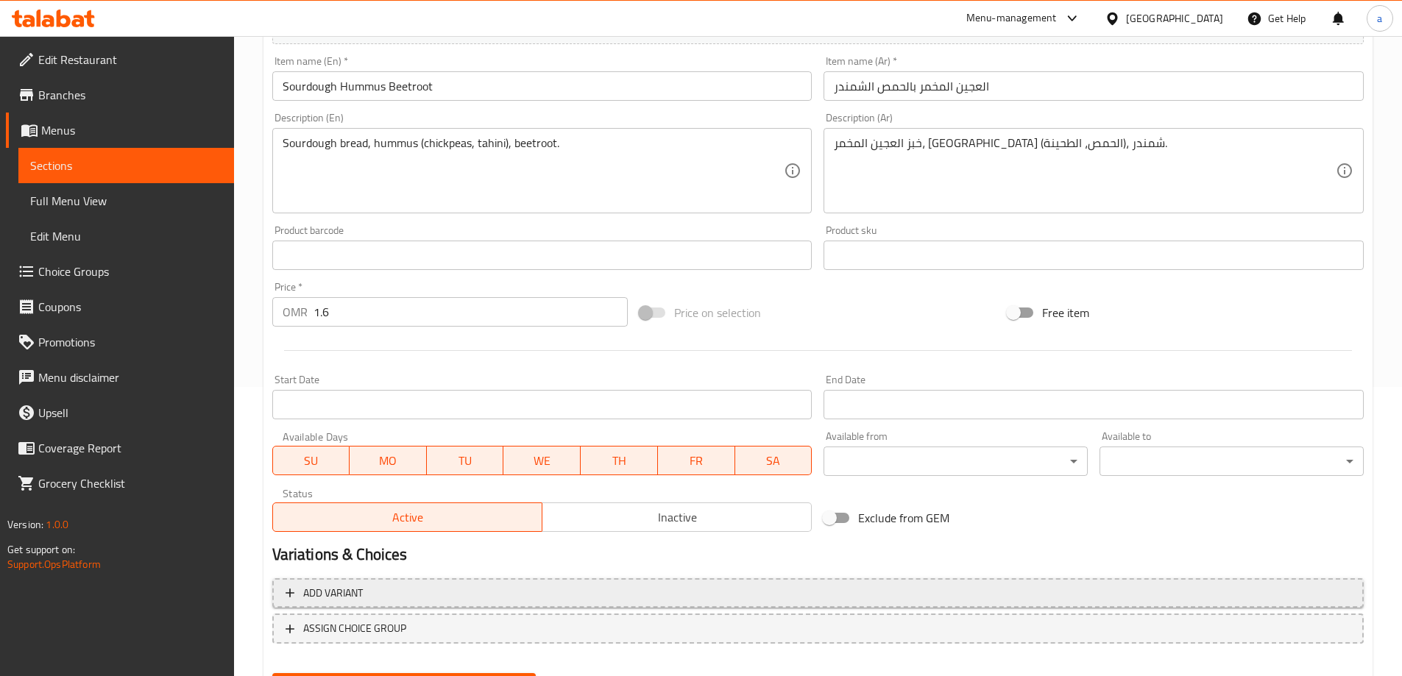
scroll to position [364, 0]
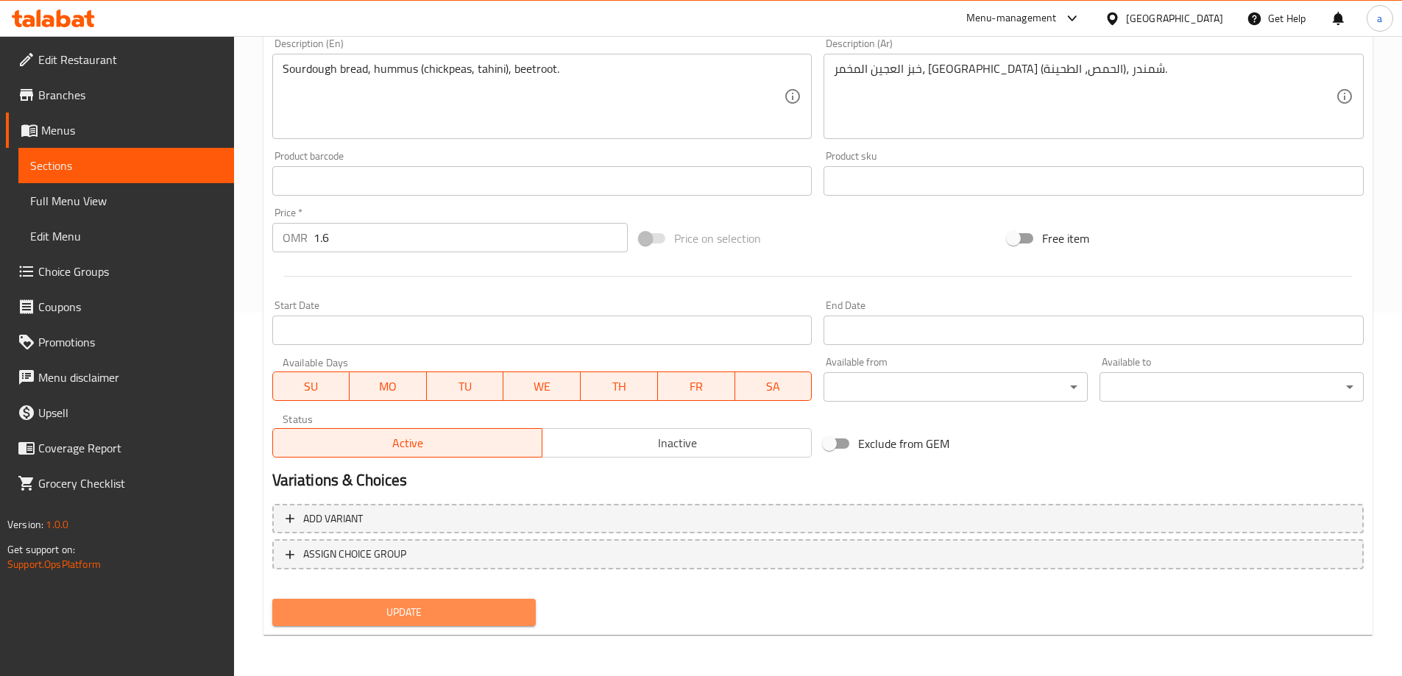
click at [457, 609] on span "Update" at bounding box center [404, 613] width 241 height 18
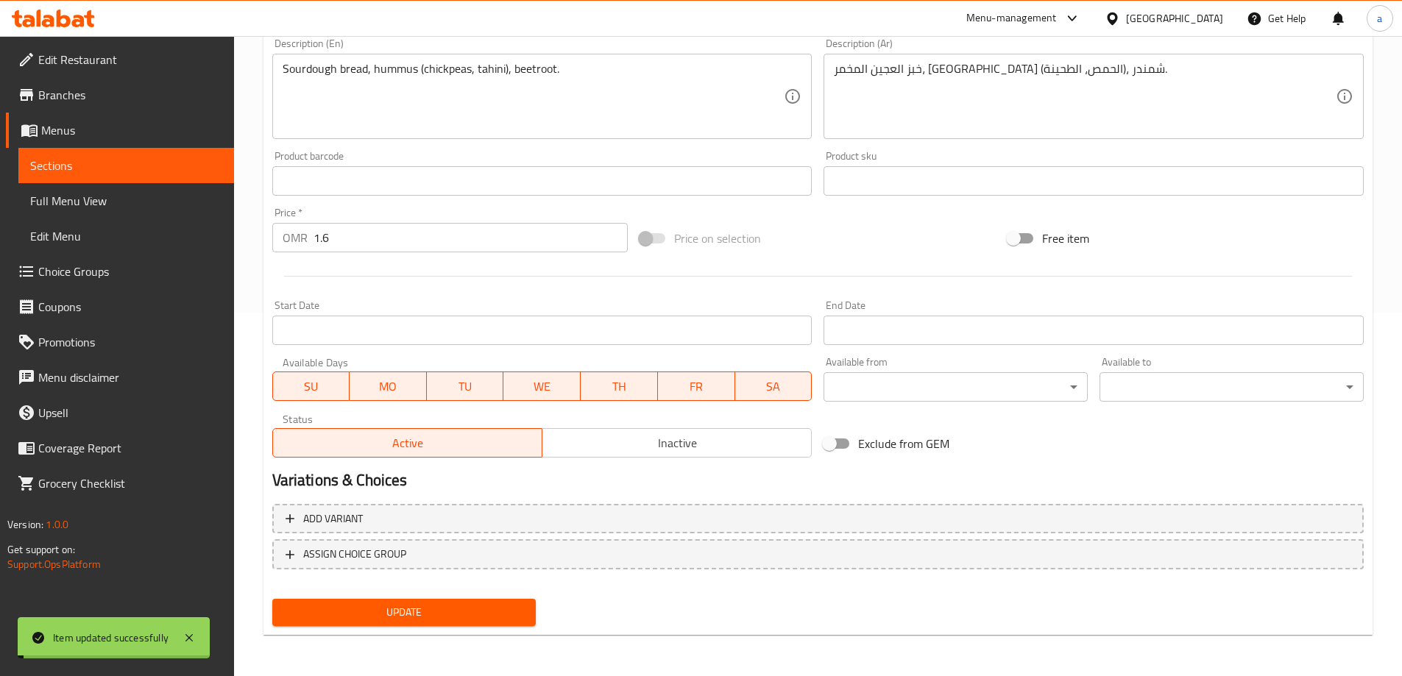
click at [138, 166] on span "Sections" at bounding box center [126, 166] width 192 height 18
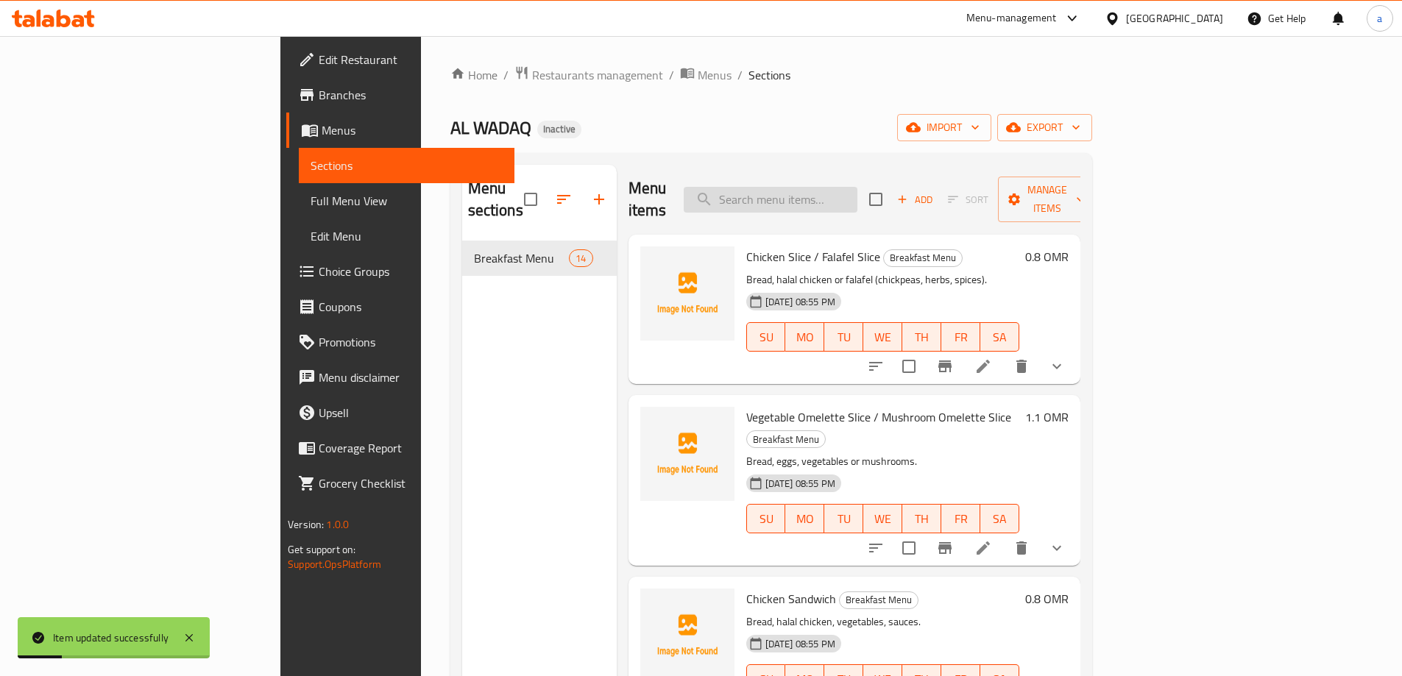
click at [836, 189] on input "search" at bounding box center [771, 200] width 174 height 26
paste input "Sourdough Egg Mortadella"
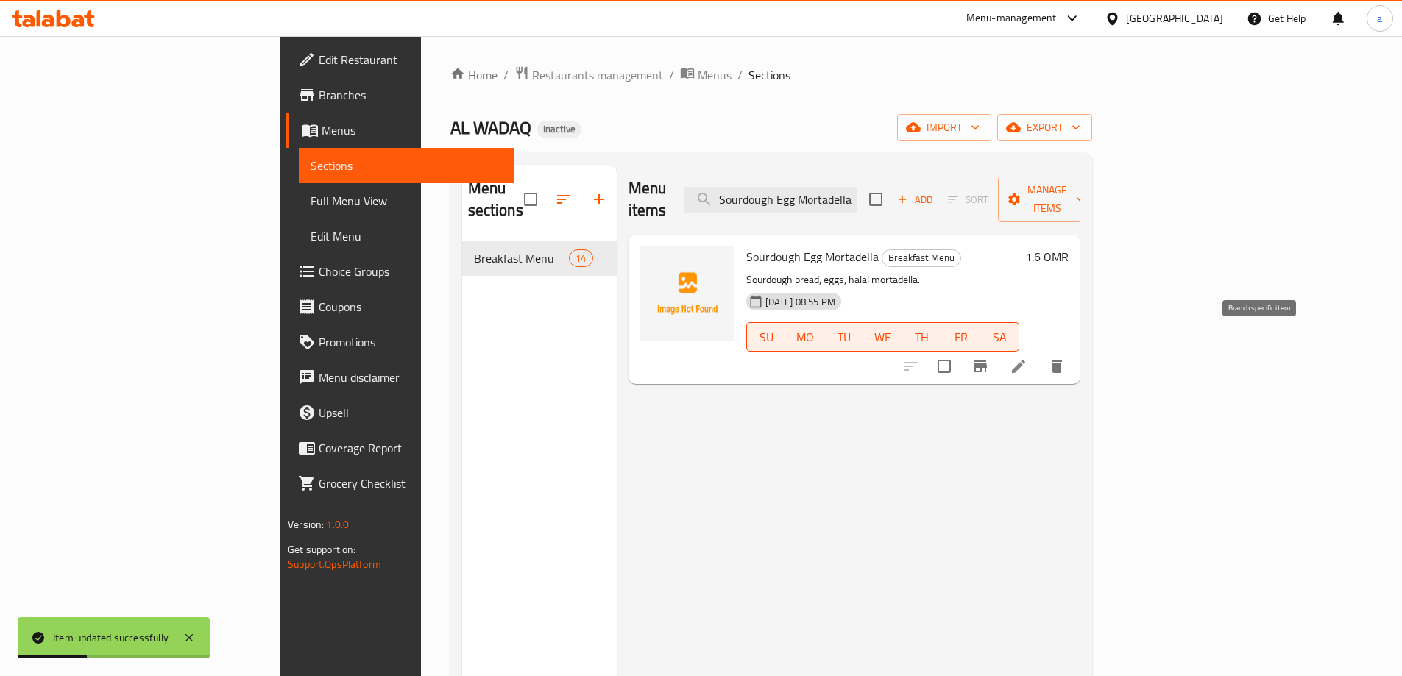
type input "Sourdough Egg Mortadella"
click at [1027, 358] on icon at bounding box center [1019, 367] width 18 height 18
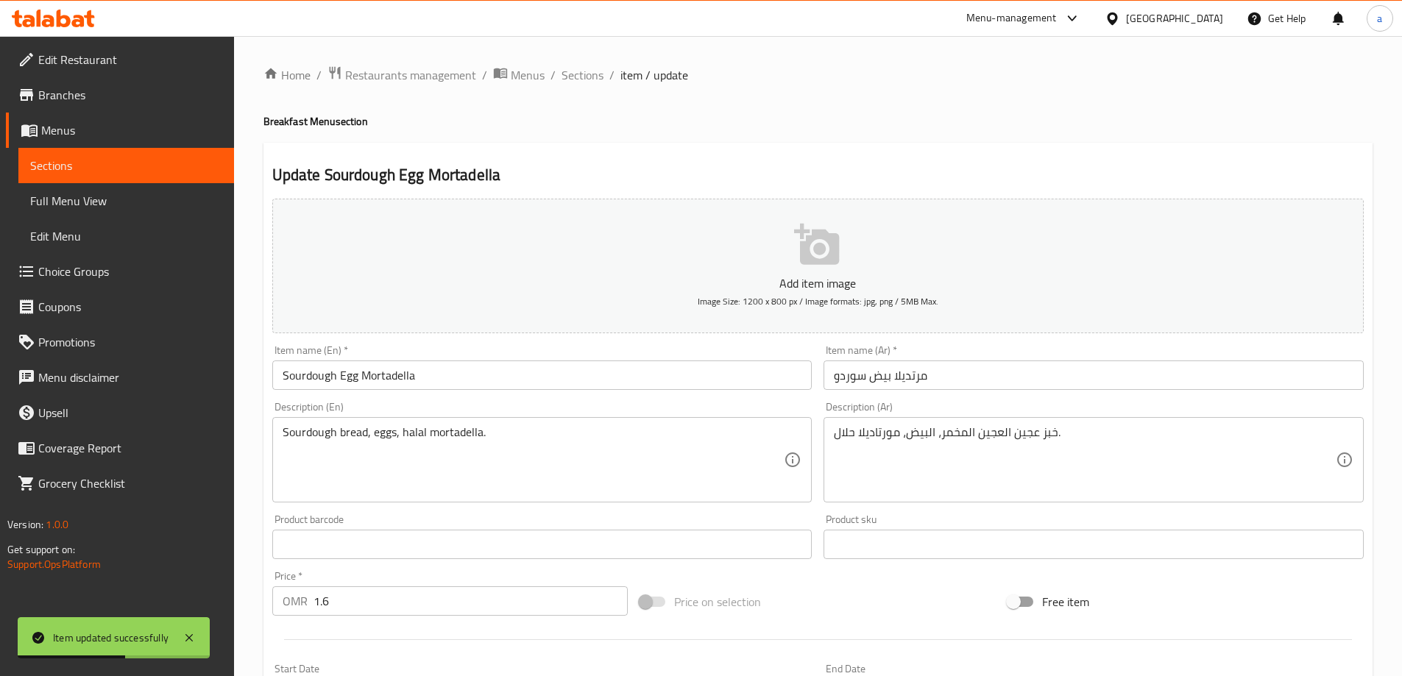
click at [862, 378] on input "مرتديلا بيض سوردو" at bounding box center [1094, 375] width 540 height 29
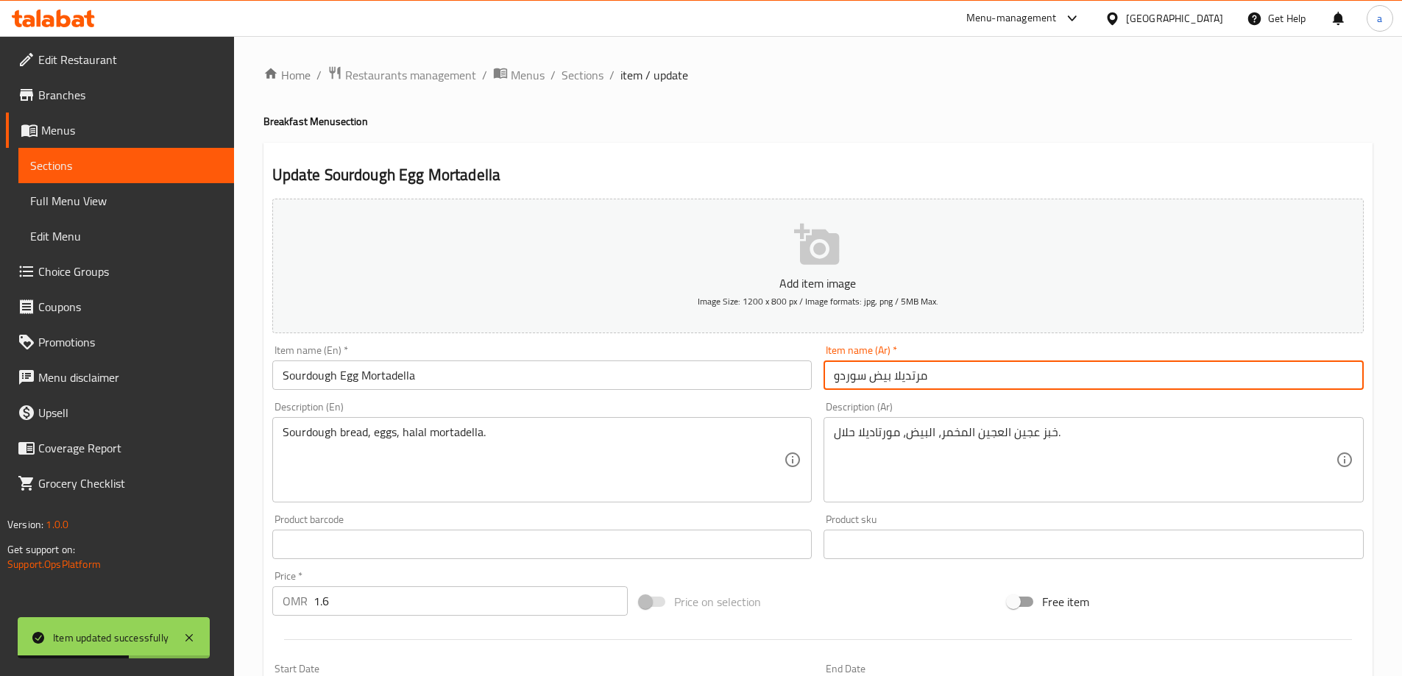
click at [862, 378] on input "مرتديلا بيض سوردو" at bounding box center [1094, 375] width 540 height 29
type input "مرتديلا بيض العجين المخمر"
click at [887, 403] on div "Description (Ar) خبز عجين العجين المخمر، البيض، مورتاديلا حلال. Description (Ar)" at bounding box center [1094, 452] width 540 height 101
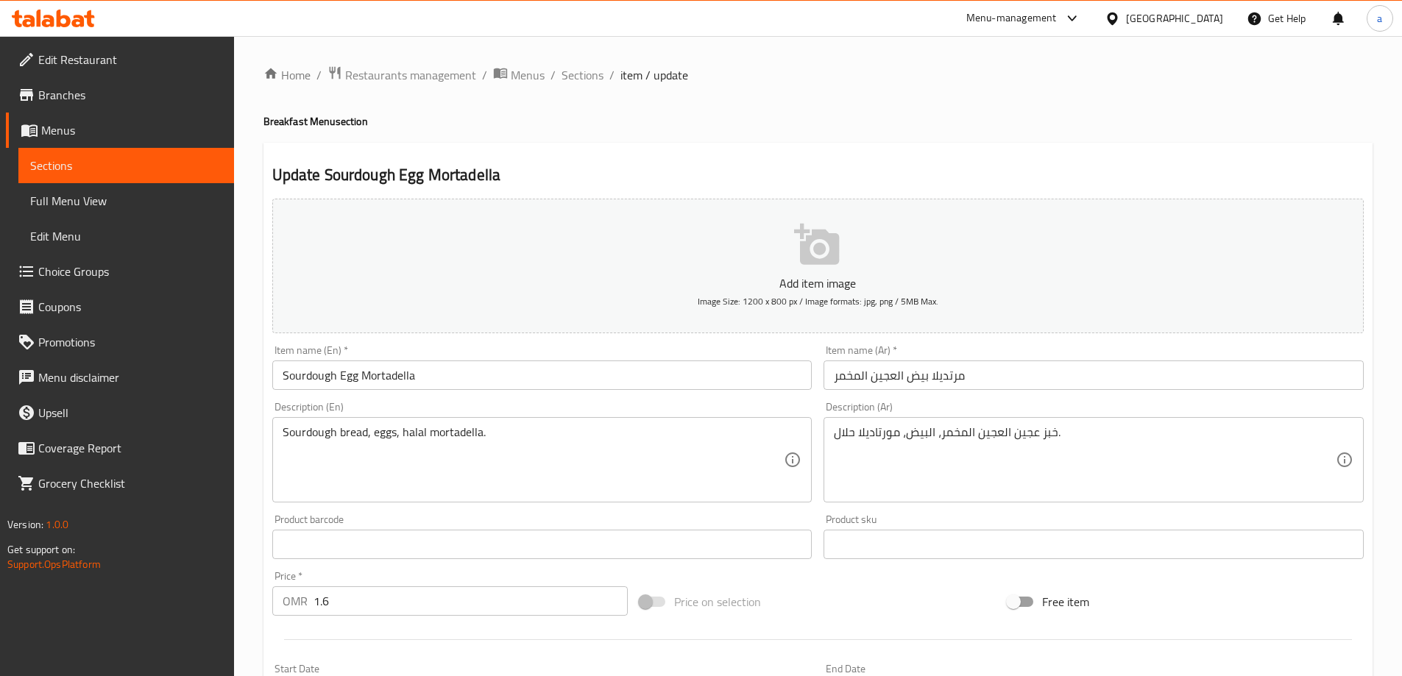
scroll to position [364, 0]
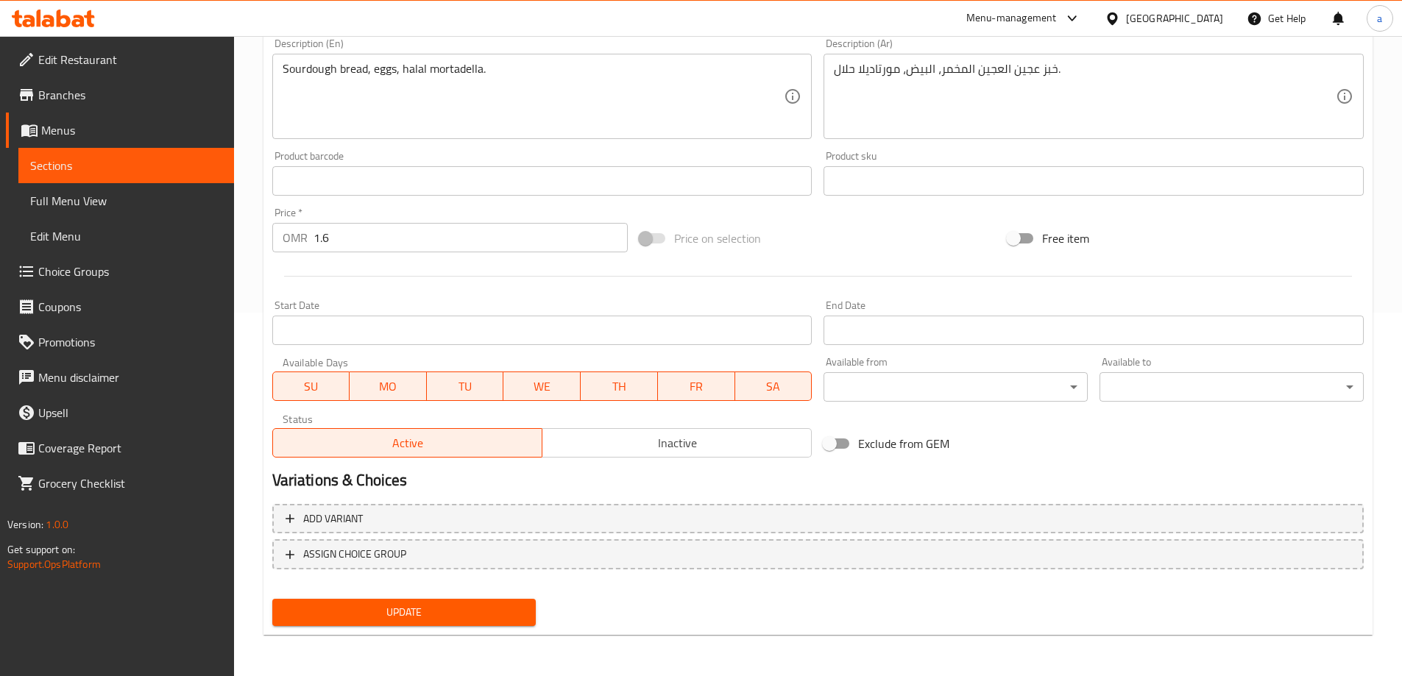
click at [481, 597] on div "Update" at bounding box center [404, 612] width 276 height 39
click at [475, 606] on span "Update" at bounding box center [404, 613] width 241 height 18
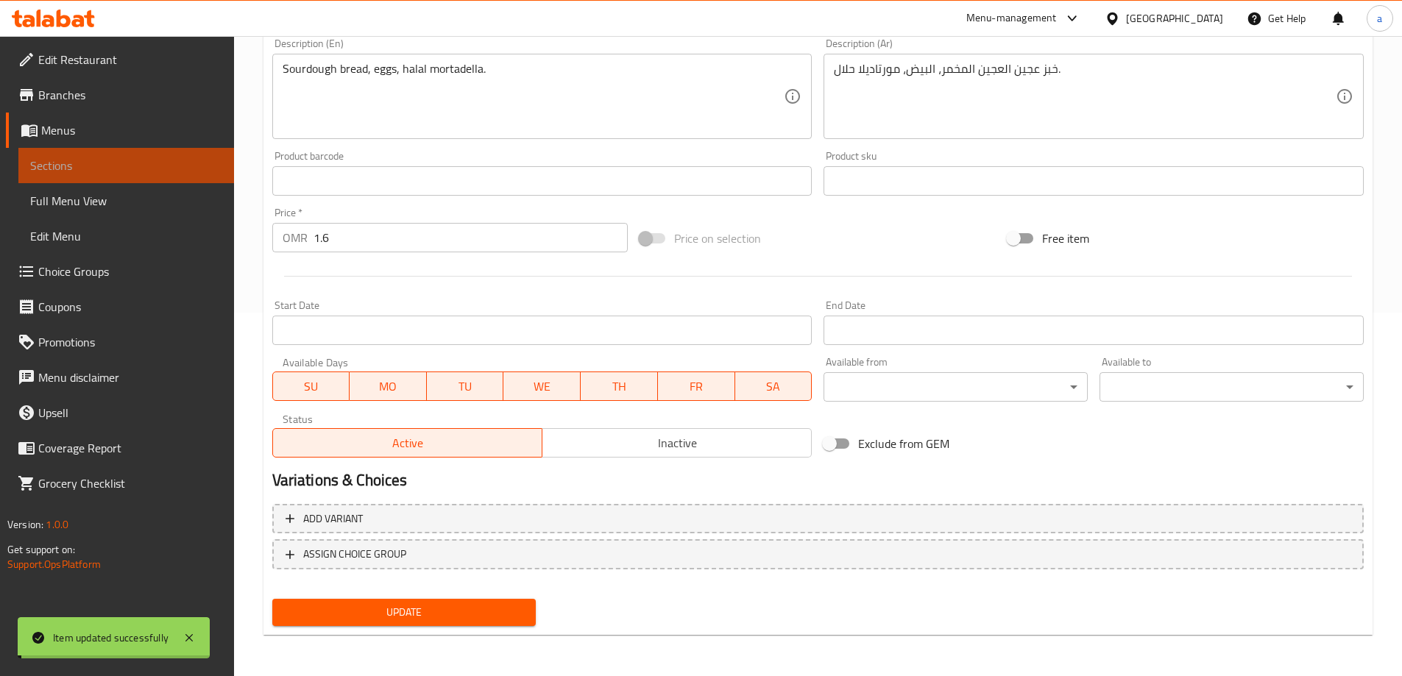
click at [149, 168] on span "Sections" at bounding box center [126, 166] width 192 height 18
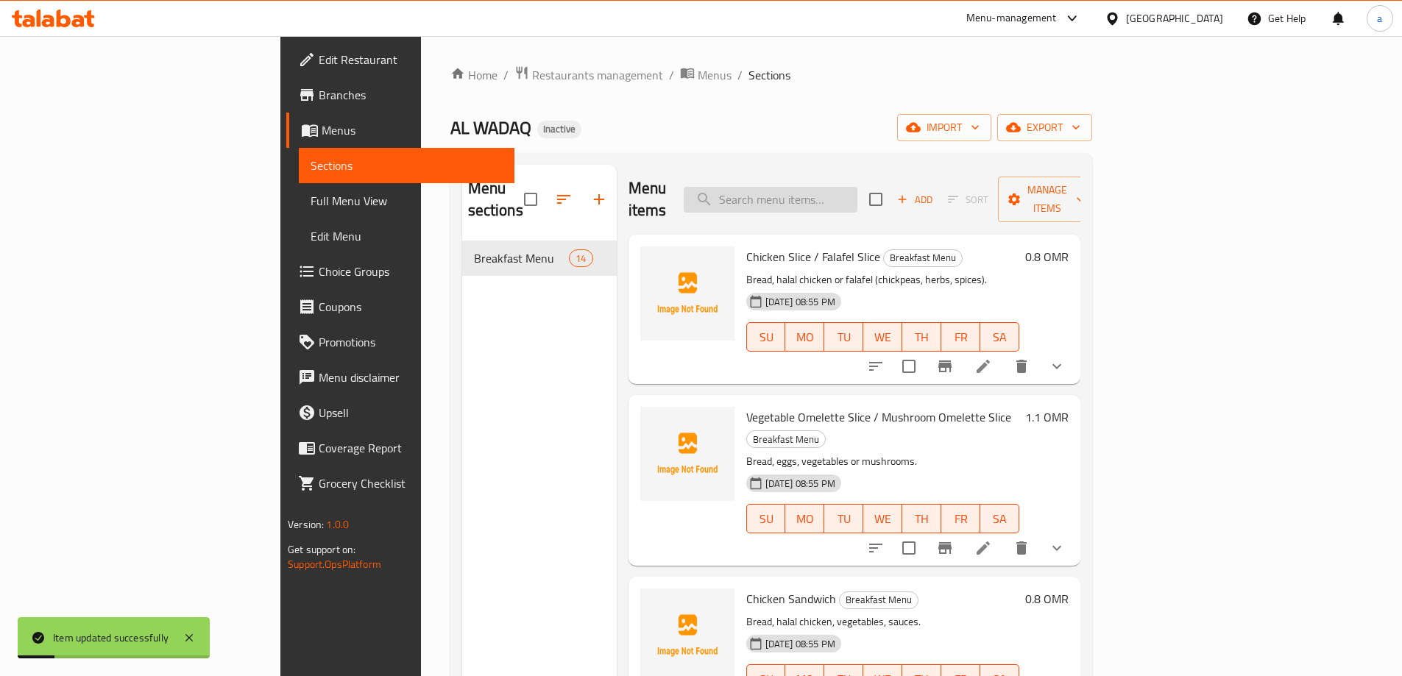
click at [857, 187] on input "search" at bounding box center [771, 200] width 174 height 26
paste input "Sourdough Egg Mushroom"
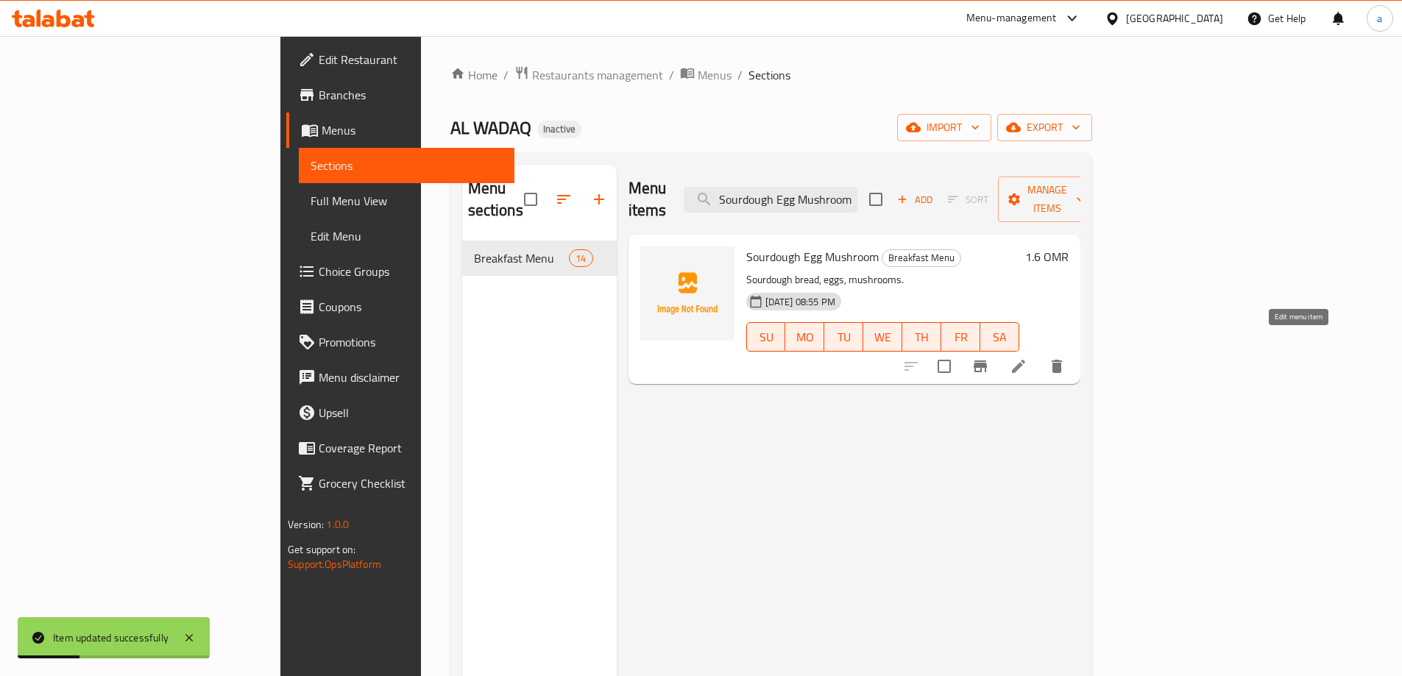
type input "Sourdough Egg Mushroom"
click at [1027, 358] on icon at bounding box center [1019, 367] width 18 height 18
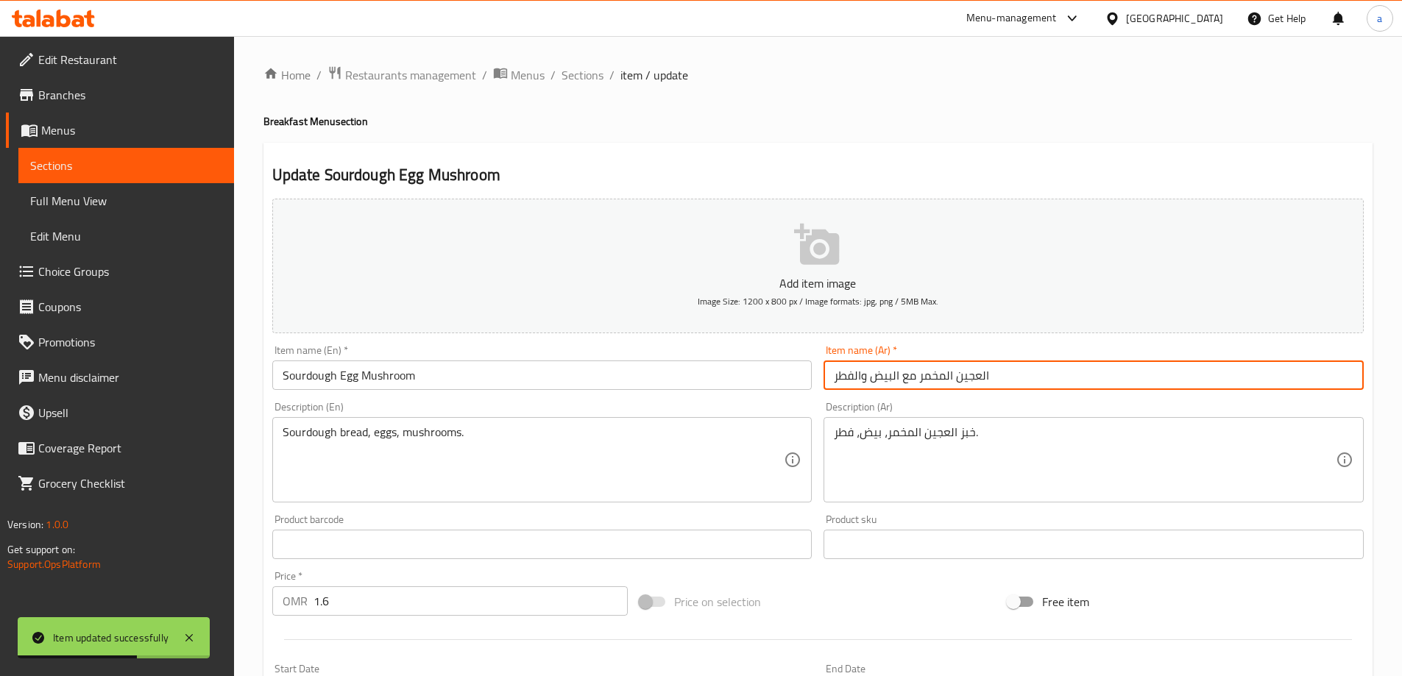
drag, startPoint x: 1044, startPoint y: 372, endPoint x: 900, endPoint y: 384, distance: 144.1
click at [900, 384] on input "العجين المخمر مع البيض والفطر" at bounding box center [1094, 375] width 540 height 29
click at [903, 380] on input "البيض والفطر" at bounding box center [1094, 375] width 540 height 29
paste input "العجين المخمر مع"
click at [841, 376] on input "البيض والفطرالعجين المخمر مع" at bounding box center [1094, 375] width 540 height 29
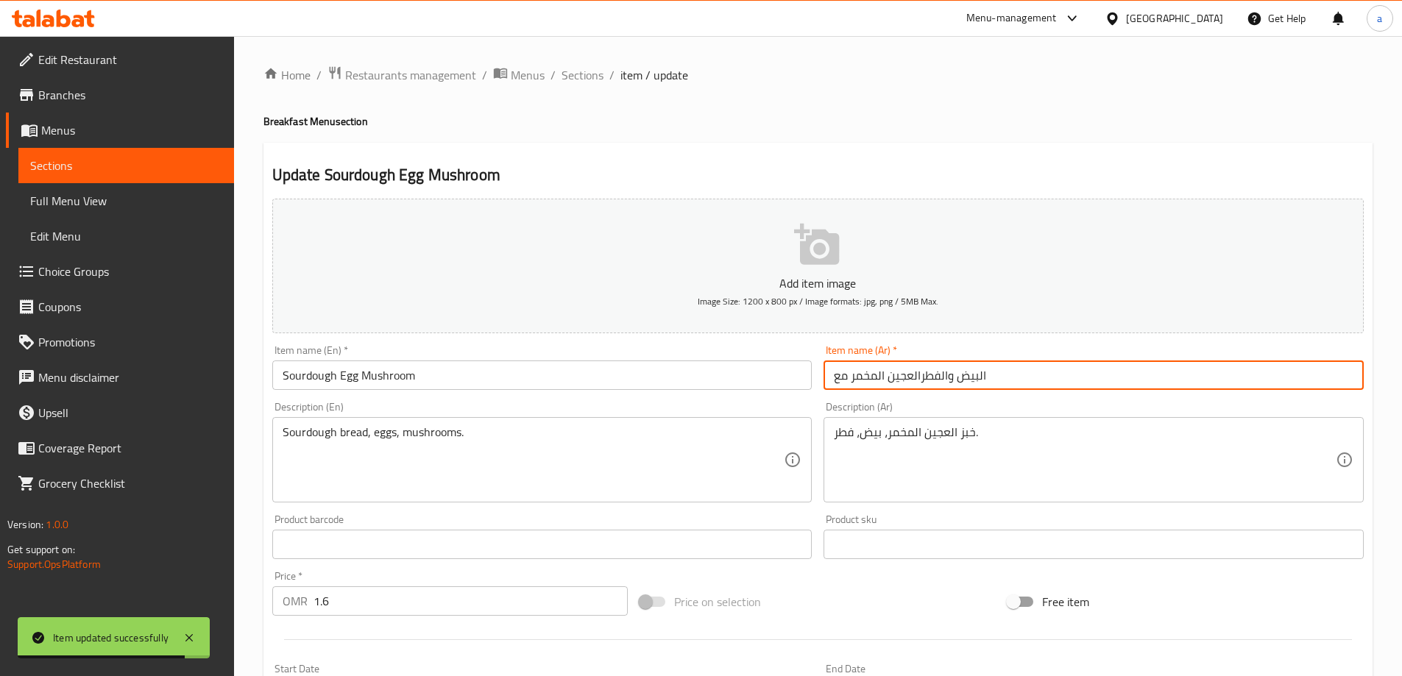
click at [841, 376] on input "البيض والفطرالعجين المخمر مع" at bounding box center [1094, 375] width 540 height 29
click at [905, 378] on input "البيض والفطرالعجين المخمر" at bounding box center [1094, 375] width 540 height 29
click at [906, 397] on div "Description (Ar) خبز العجين المخمر، بيض، فطر. Description (Ar)" at bounding box center [1094, 452] width 552 height 113
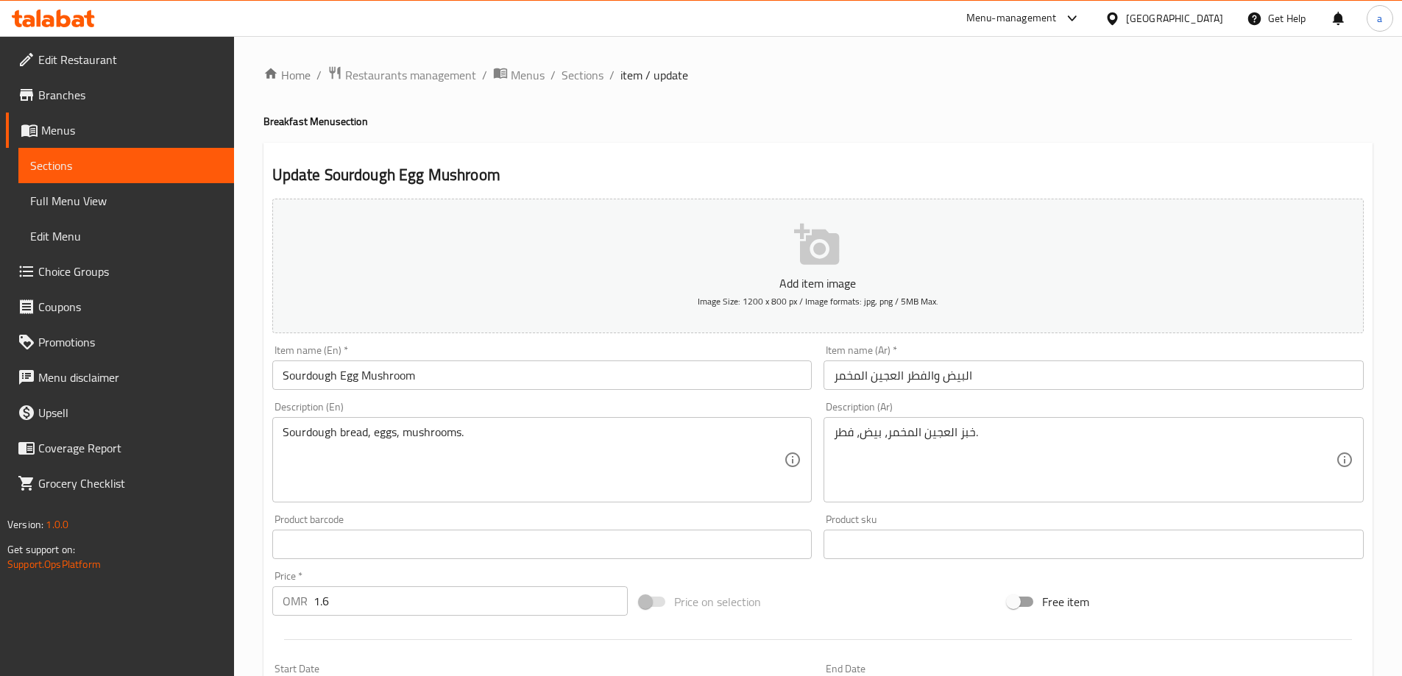
scroll to position [74, 0]
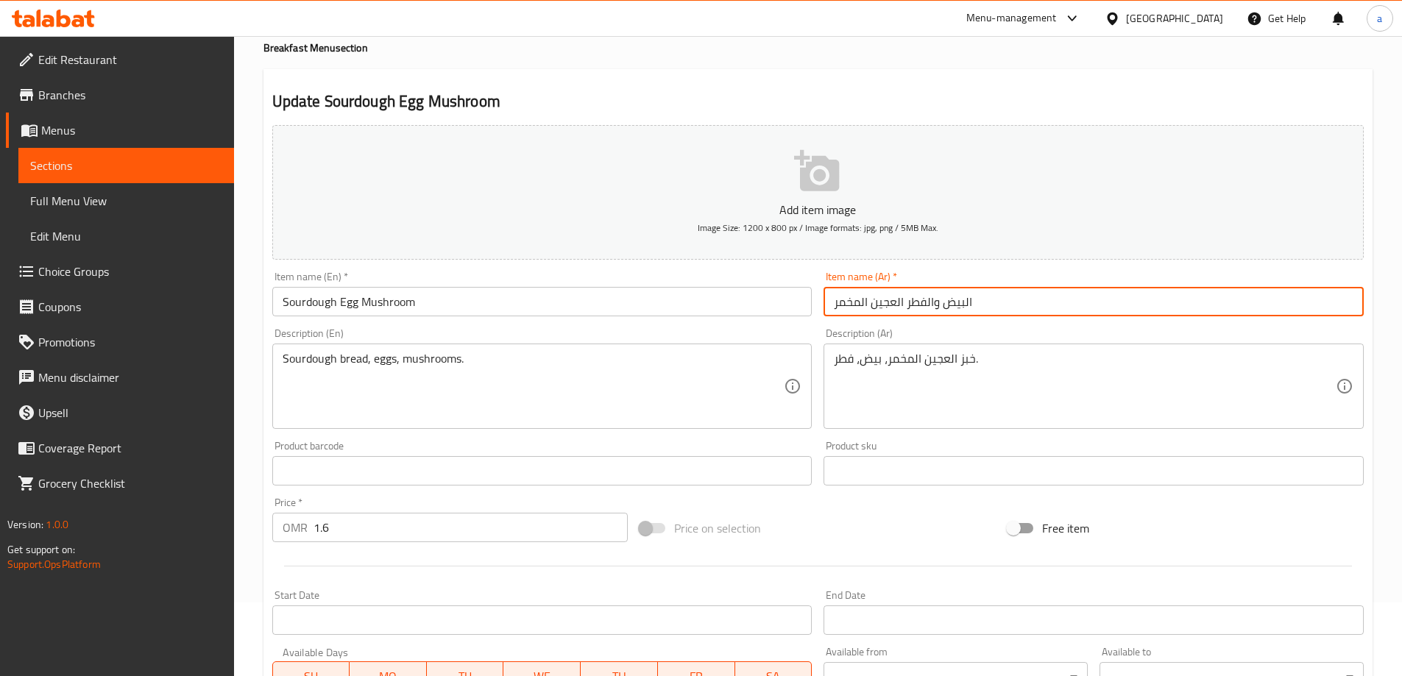
click at [935, 309] on input "البيض والفطر العجين المخمر" at bounding box center [1094, 301] width 540 height 29
click at [959, 303] on input "البيض الفطر العجين المخمر" at bounding box center [1094, 301] width 540 height 29
click at [927, 303] on input "بيض الفطر العجين المخمر" at bounding box center [1094, 301] width 540 height 29
type input "بيض فطر العجين المخمر"
click at [925, 328] on div "Description (Ar) خبز العجين المخمر، بيض، فطر. Description (Ar)" at bounding box center [1094, 378] width 540 height 101
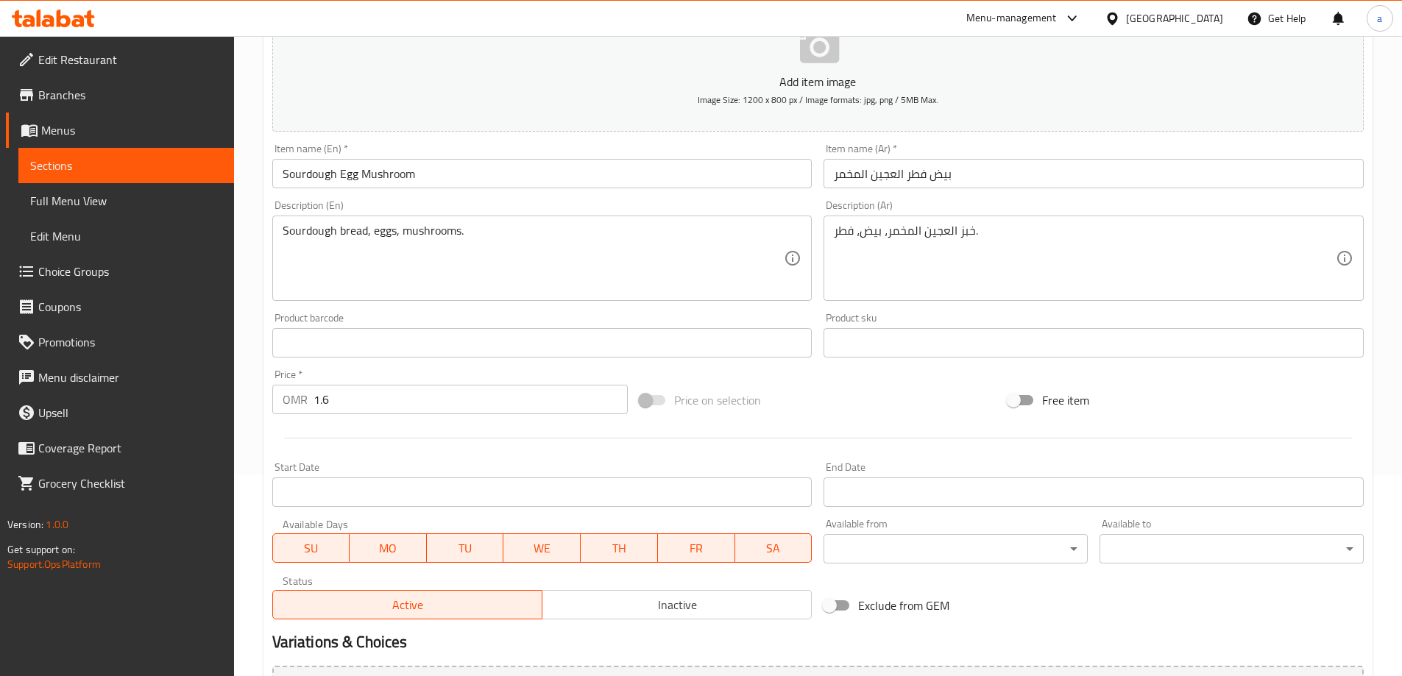
scroll to position [364, 0]
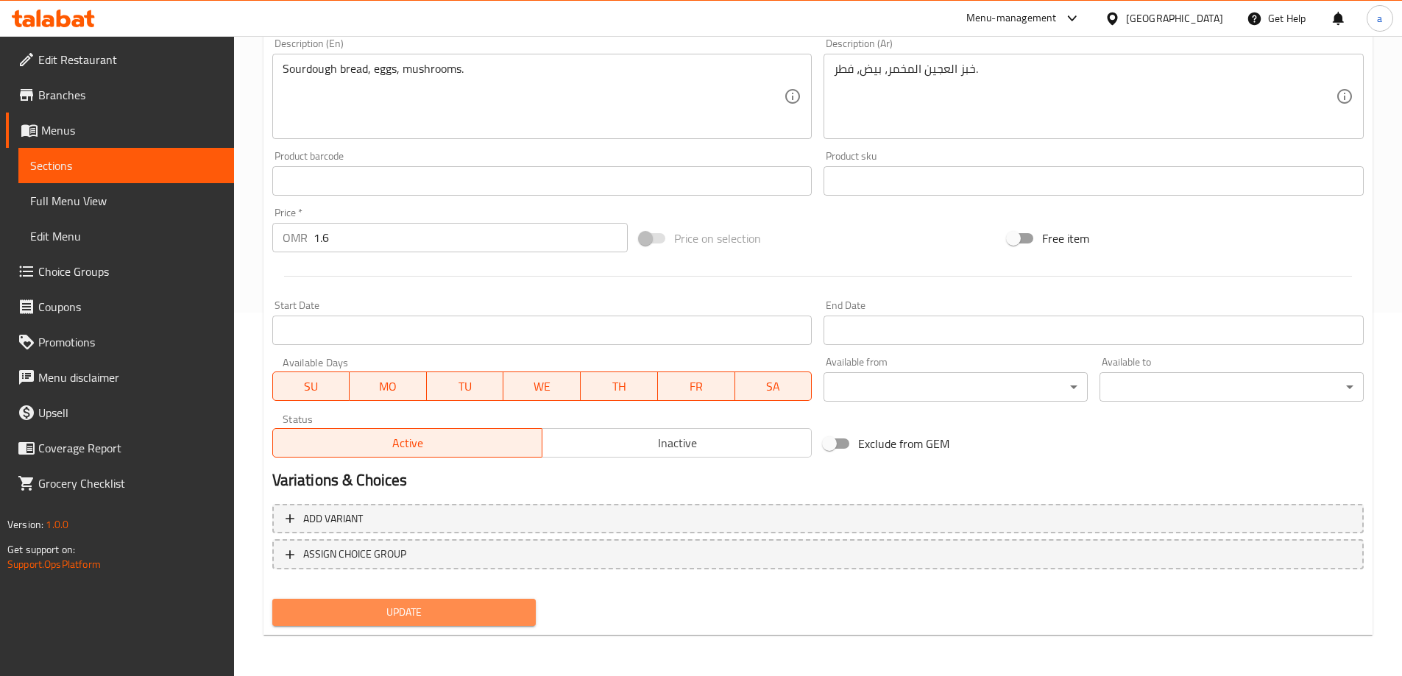
click at [473, 606] on span "Update" at bounding box center [404, 613] width 241 height 18
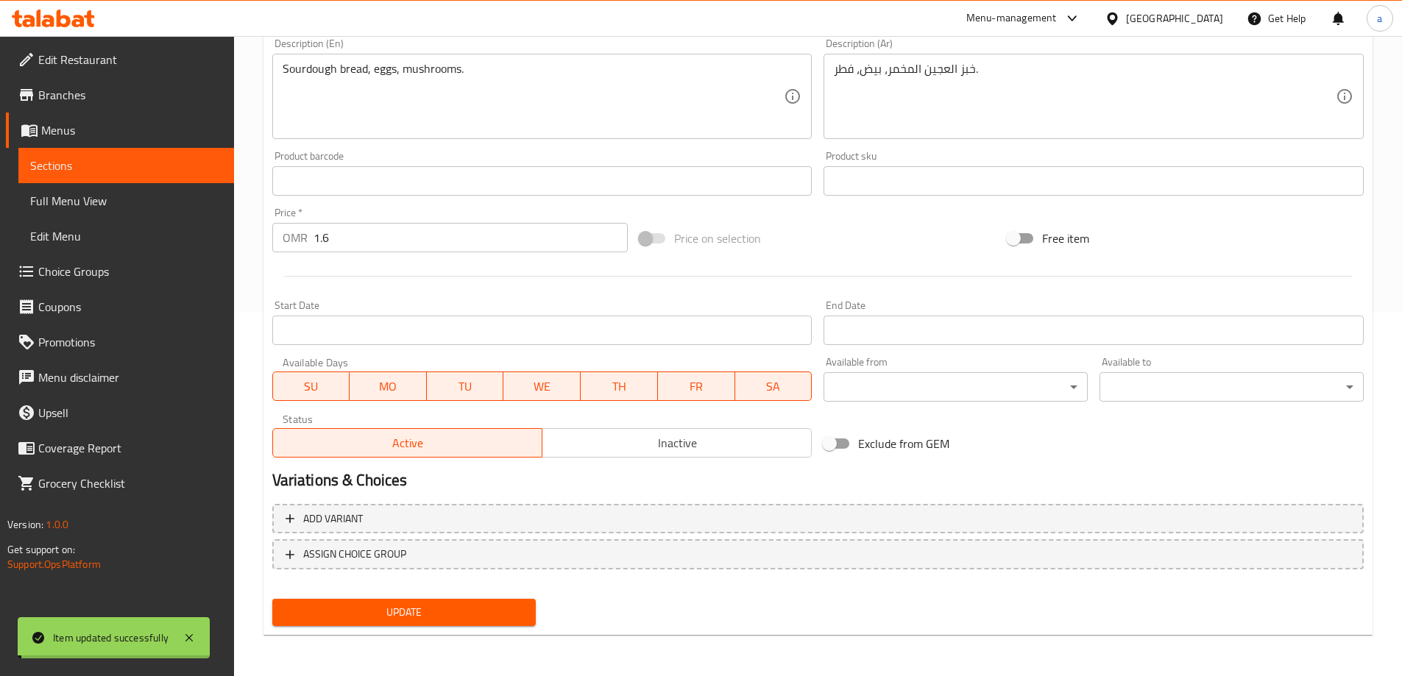
click at [129, 161] on span "Sections" at bounding box center [126, 166] width 192 height 18
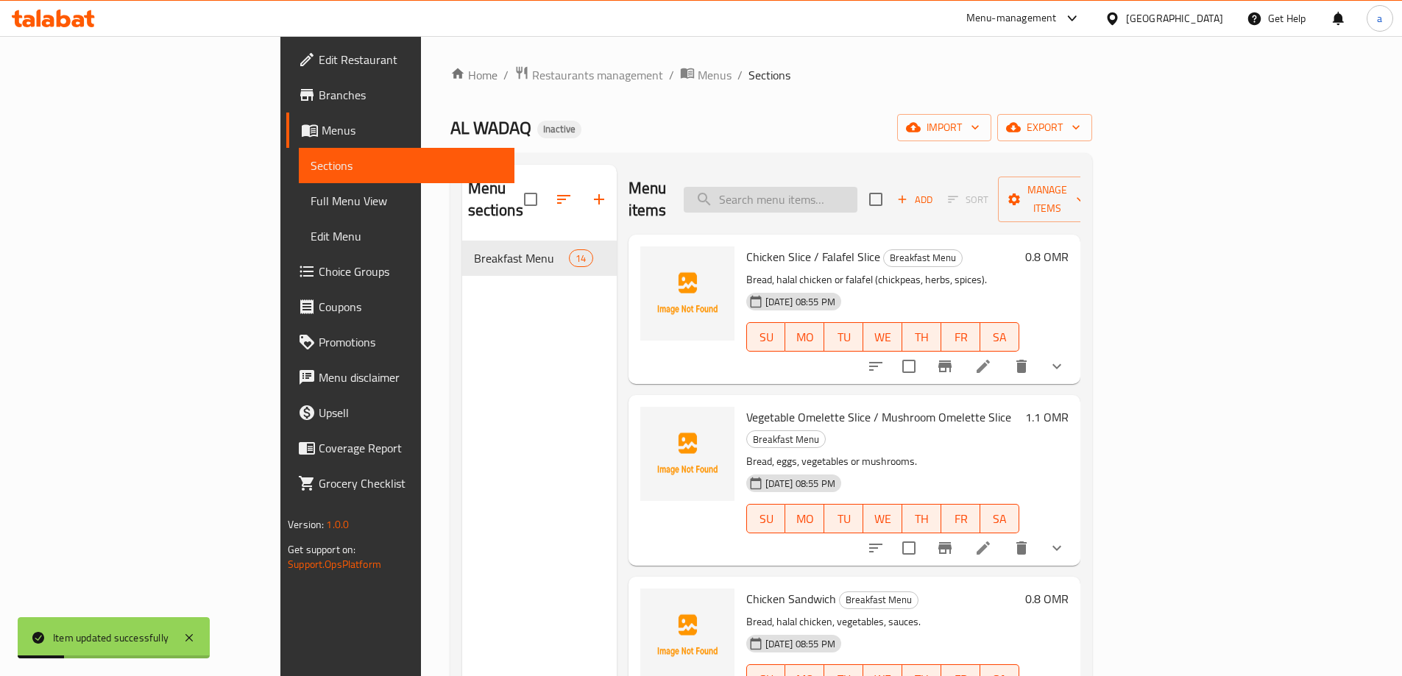
click at [857, 187] on input "search" at bounding box center [771, 200] width 174 height 26
paste input "Sourdough Hummus Beetroot"
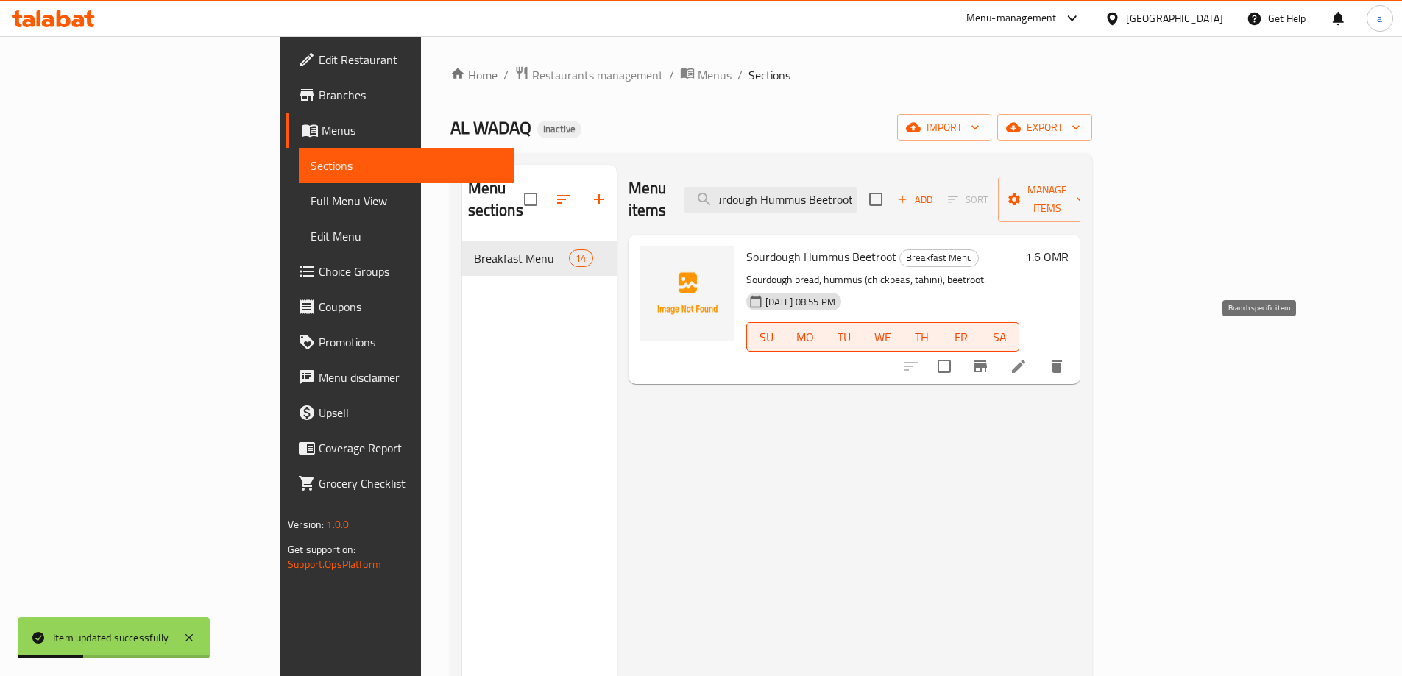
type input "Sourdough Hummus Beetroot"
click at [1039, 353] on li at bounding box center [1018, 366] width 41 height 26
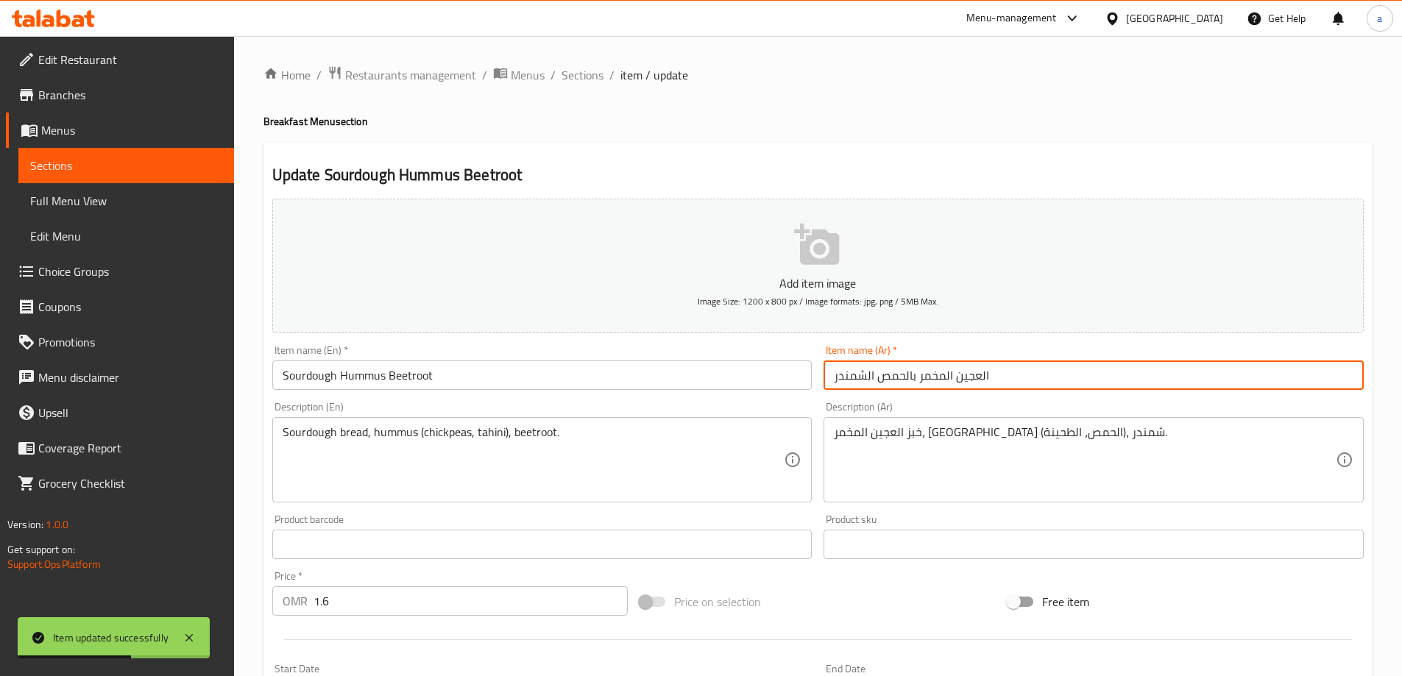
drag, startPoint x: 1001, startPoint y: 377, endPoint x: 917, endPoint y: 386, distance: 84.4
click at [917, 386] on input "العجين المخمر بالحمص الشمندر" at bounding box center [1094, 375] width 540 height 29
click at [916, 383] on input "بالحمص الشمندر" at bounding box center [1094, 375] width 540 height 29
paste input "العجين المخمر"
click at [905, 379] on input "بالحمص الشمندرالعجين المخمر" at bounding box center [1094, 375] width 540 height 29
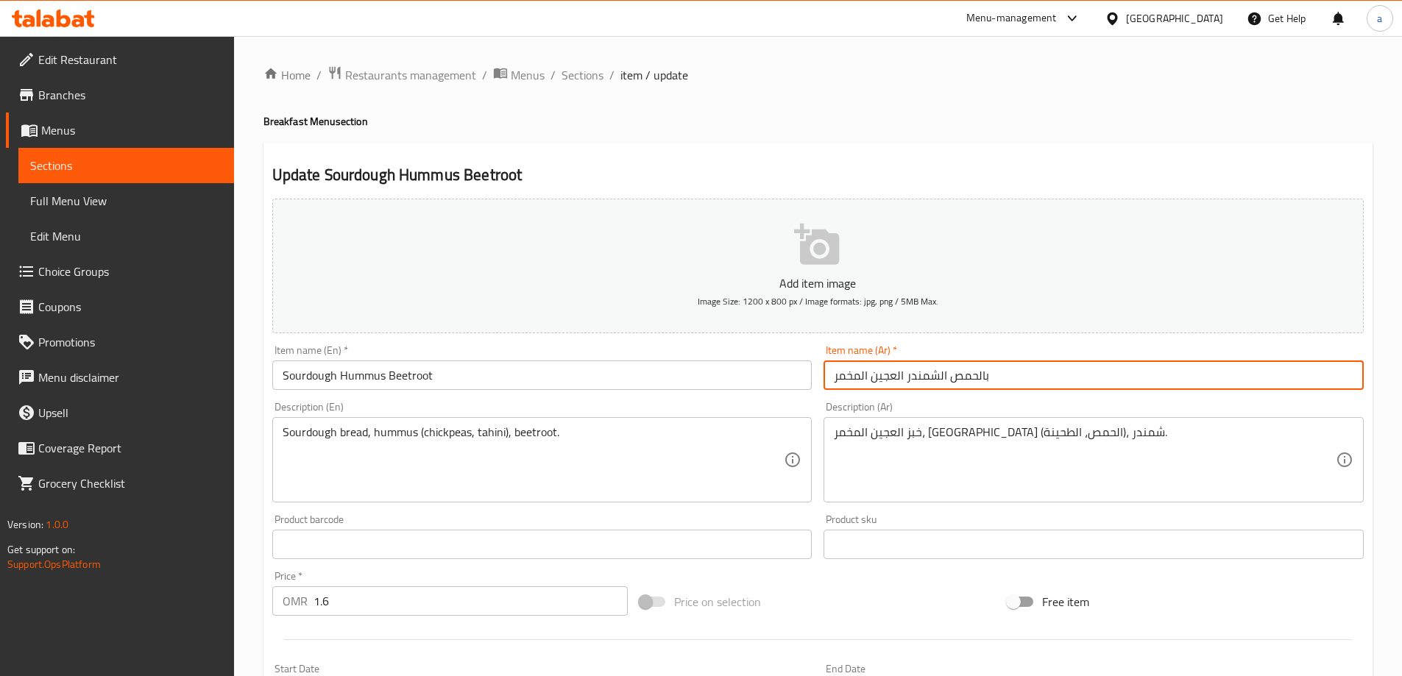
click at [982, 377] on input "بالحمص الشمندر العجين المخمر" at bounding box center [1094, 375] width 540 height 29
click at [987, 381] on input "بالحمص الشمندر العجين المخمر" at bounding box center [1094, 375] width 540 height 29
type input "الحمص الشمندر العجين المخمر"
click at [944, 395] on div "Item name (Ar)   * الحمص الشمندر العجين المخمر Item name (Ar) *" at bounding box center [1094, 367] width 552 height 57
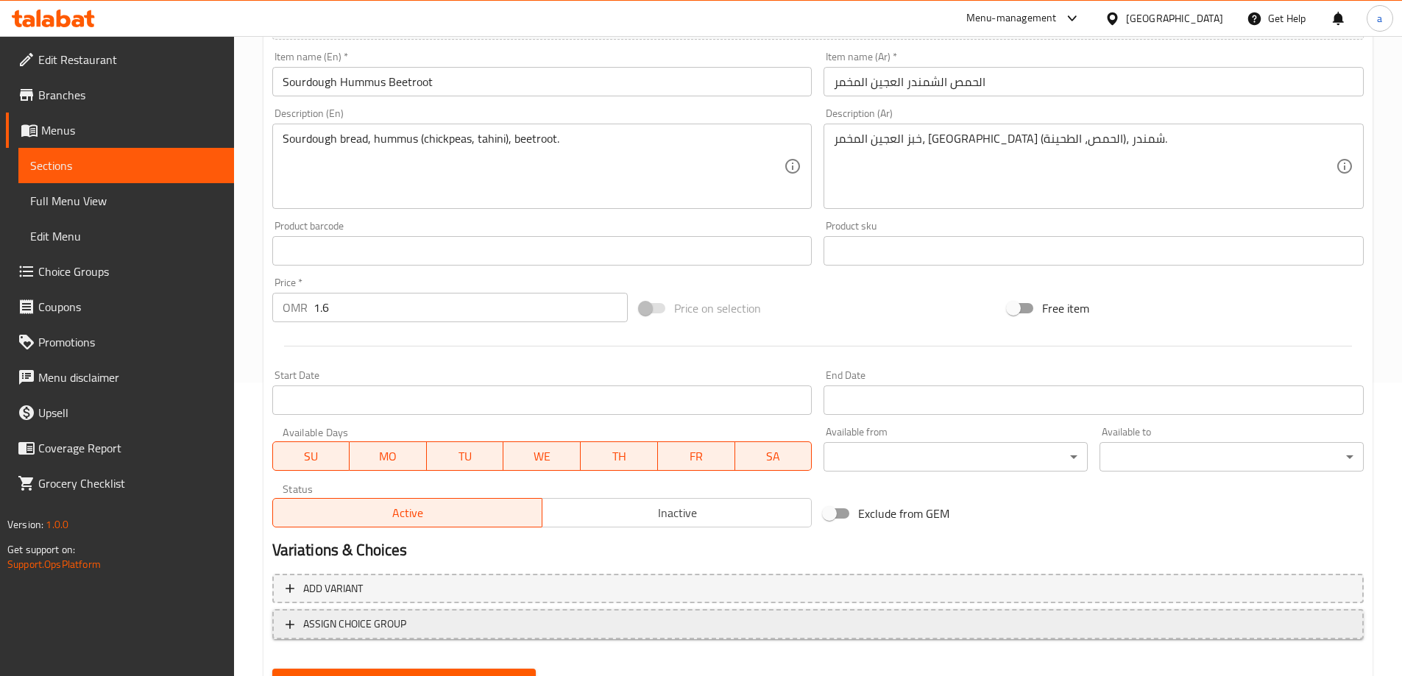
scroll to position [364, 0]
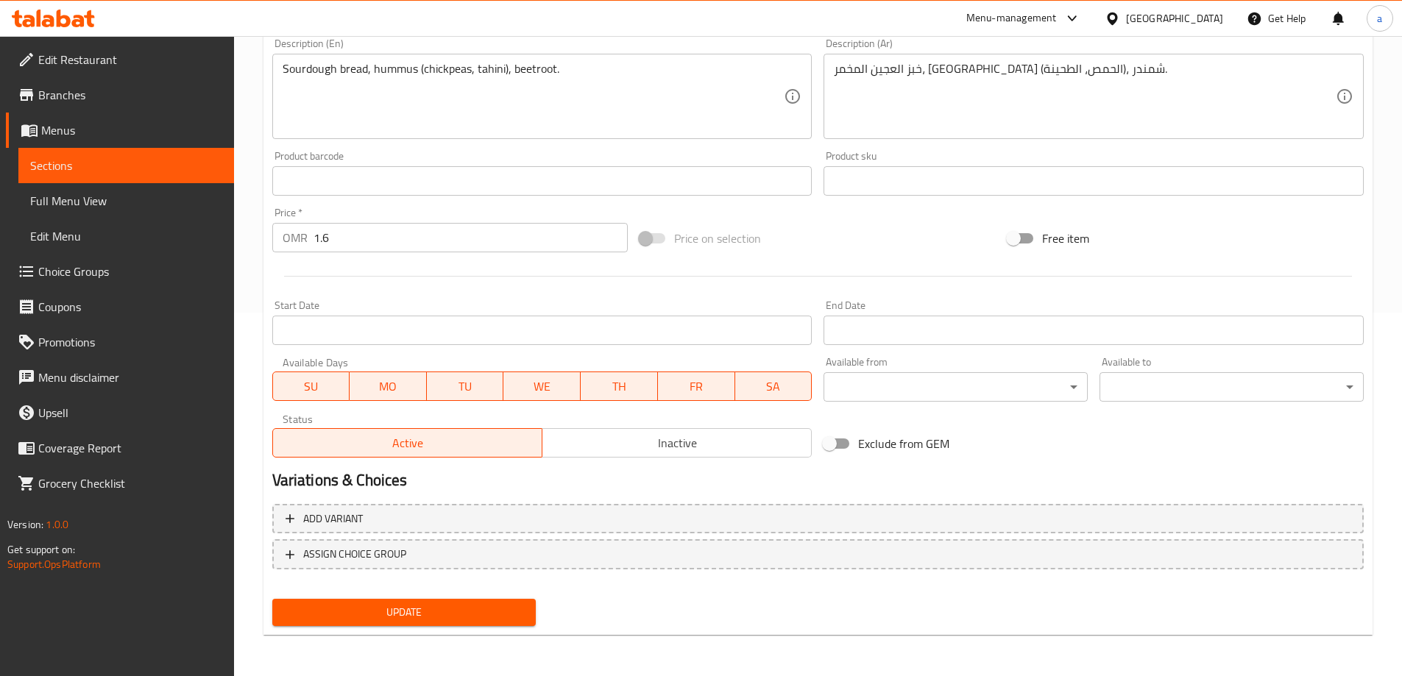
click at [449, 617] on span "Update" at bounding box center [404, 613] width 241 height 18
click at [139, 161] on span "Sections" at bounding box center [126, 166] width 192 height 18
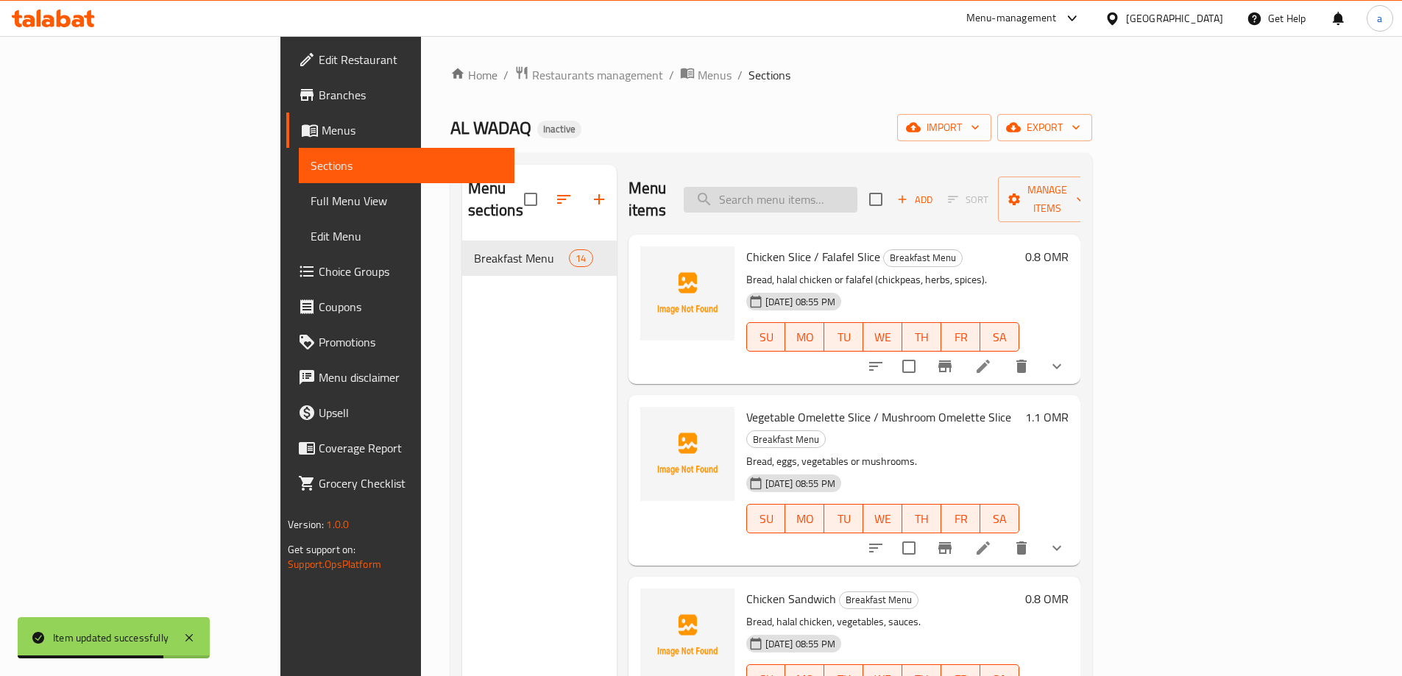
click at [857, 195] on input "search" at bounding box center [771, 200] width 174 height 26
paste input "Vegetable Omelette Slice / Mushroom Omelette Slice"
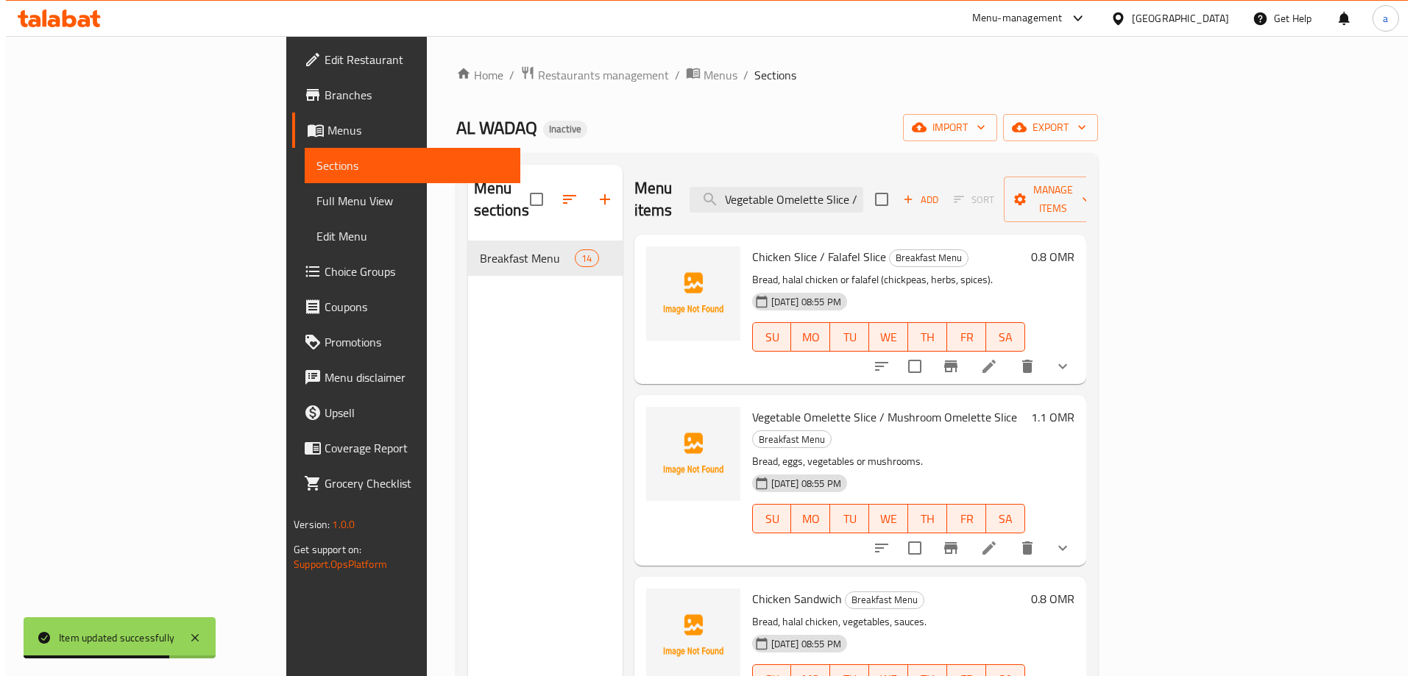
scroll to position [0, 130]
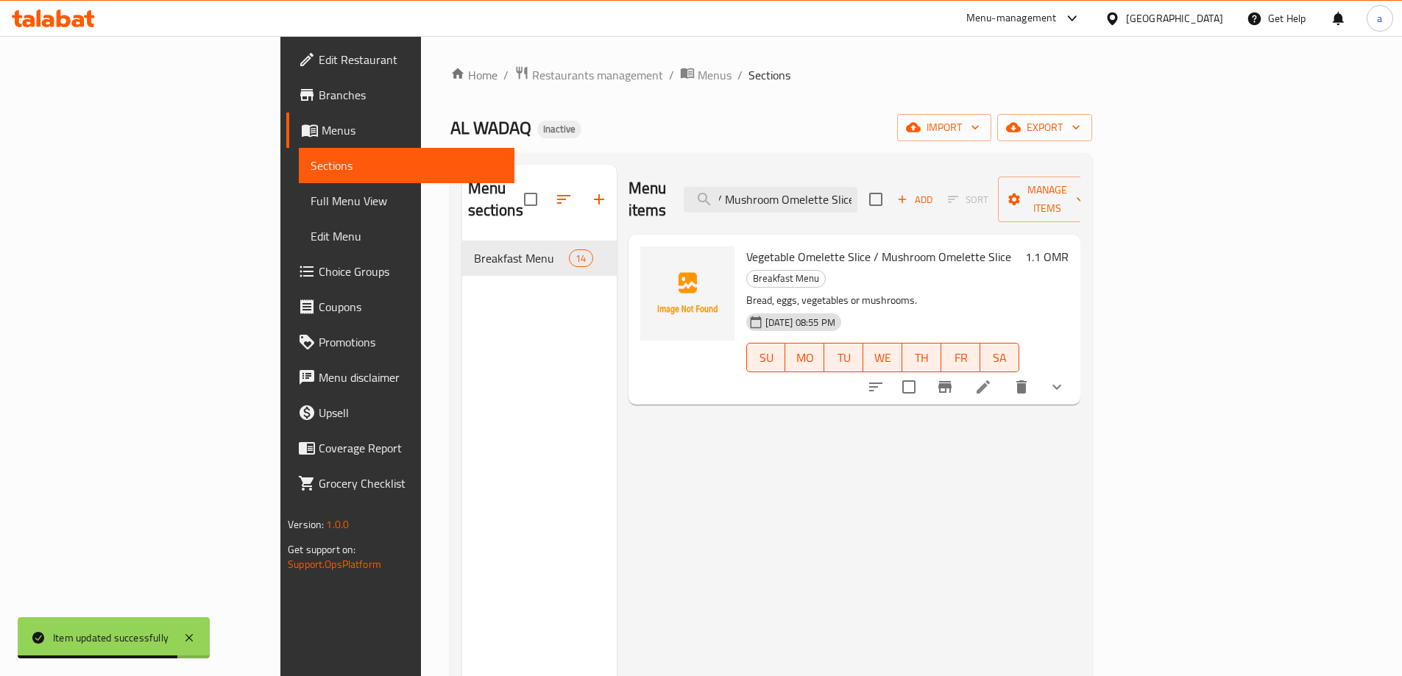
type input "Vegetable Omelette Slice / Mushroom Omelette Slice"
click at [1004, 374] on li at bounding box center [983, 387] width 41 height 26
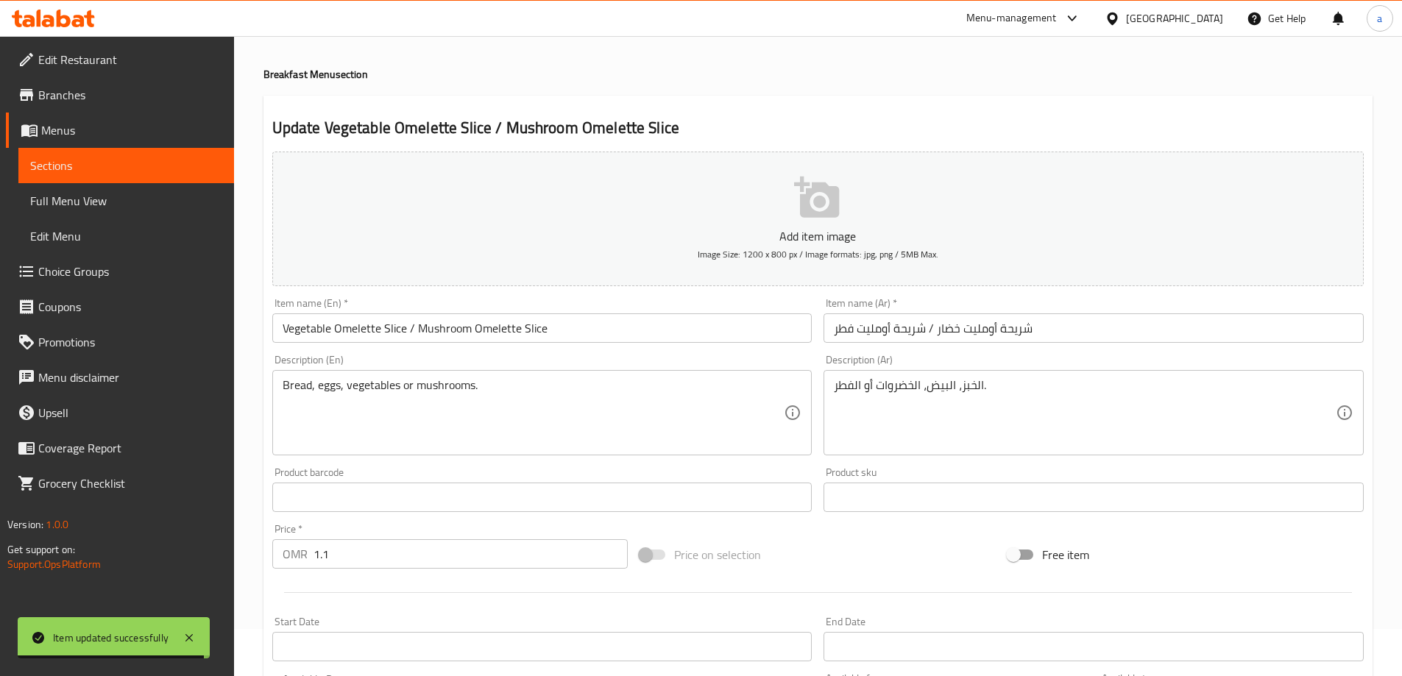
scroll to position [74, 0]
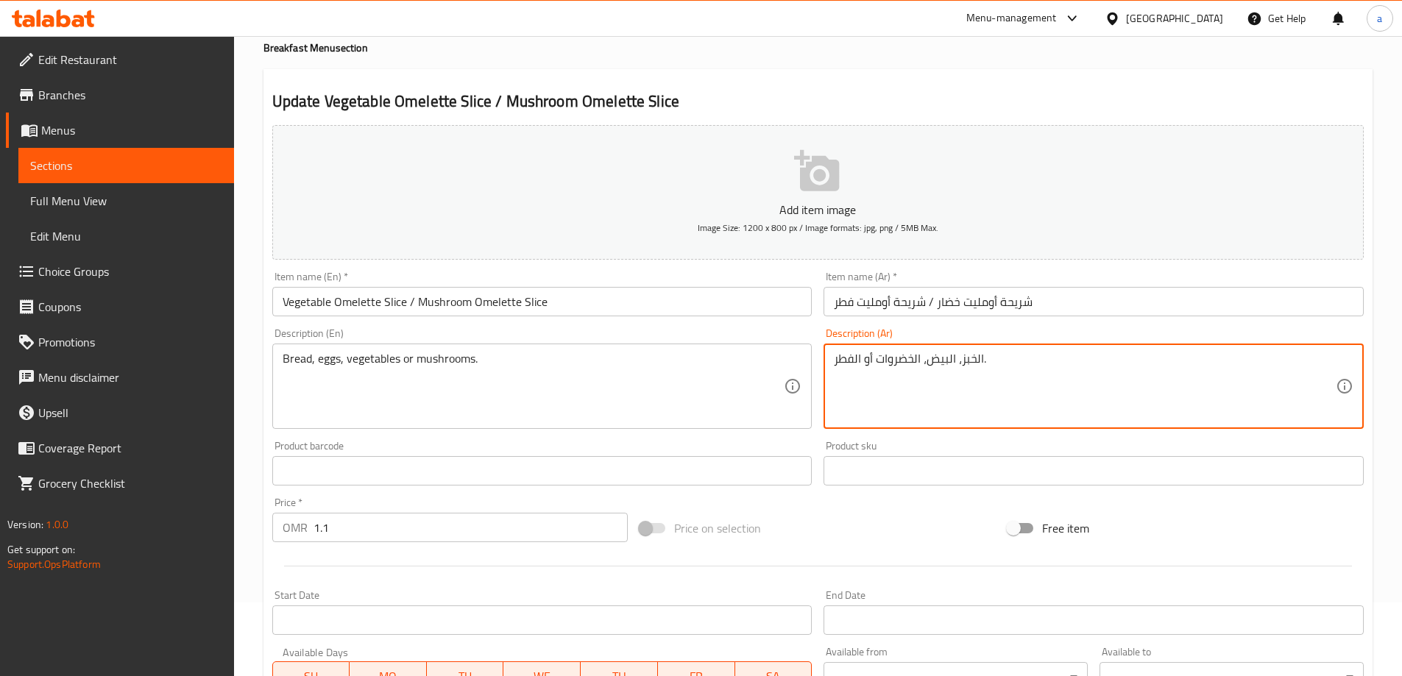
click at [892, 365] on textarea "الخبز، البيض، الخضروات أو الفطر." at bounding box center [1085, 387] width 502 height 70
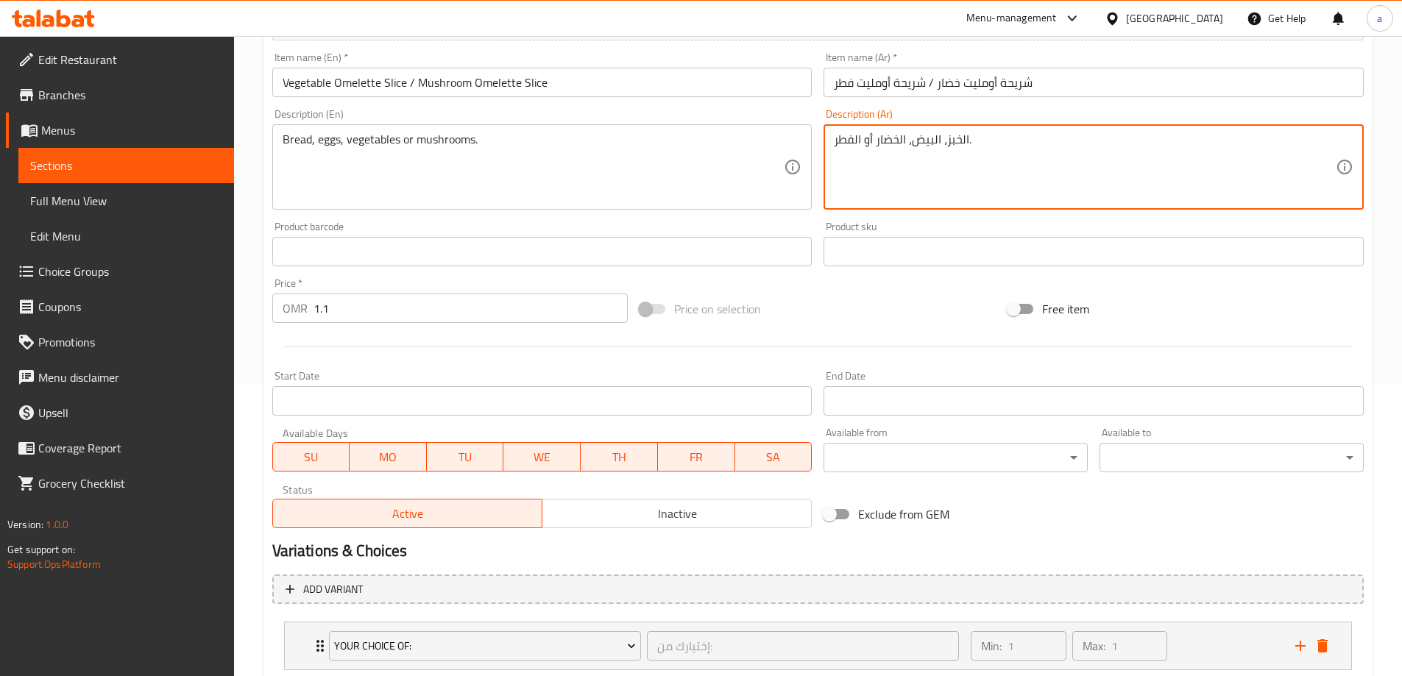
scroll to position [388, 0]
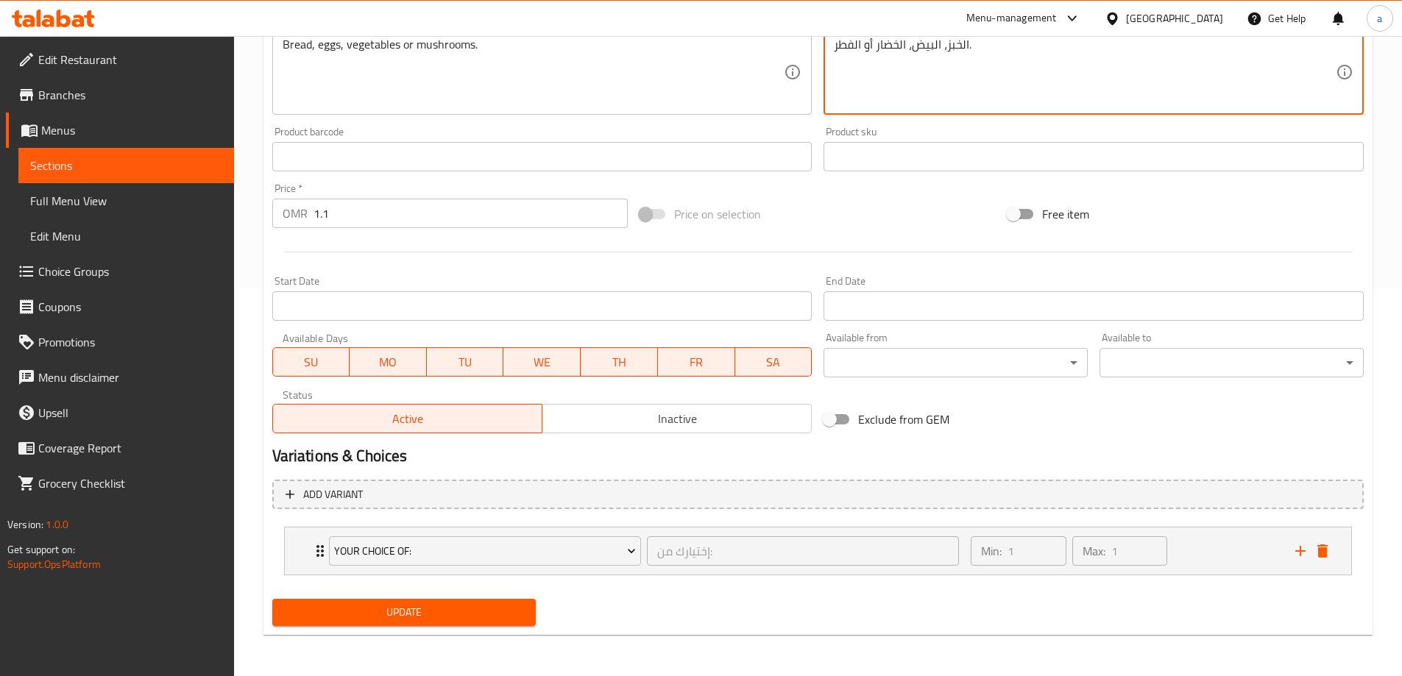
type textarea "الخبز، البيض، الخضار أو الفطر."
click at [378, 615] on span "Update" at bounding box center [404, 613] width 241 height 18
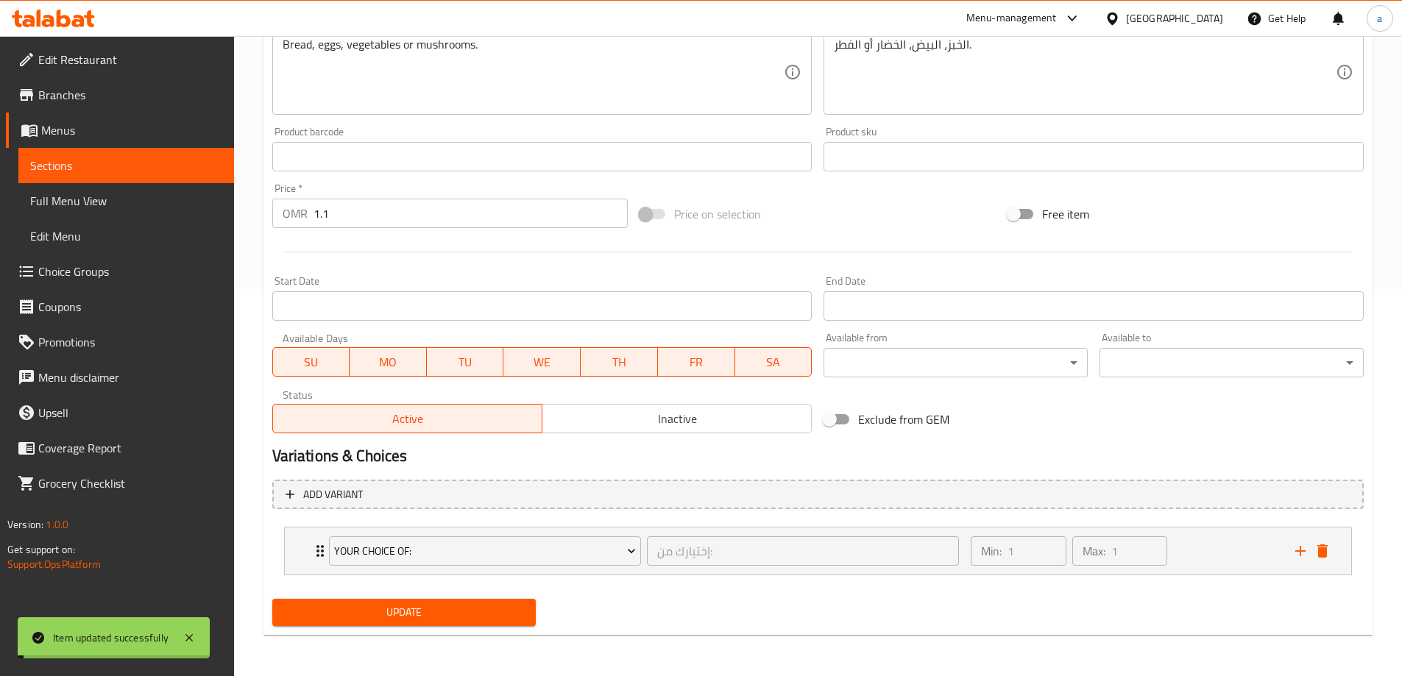
click at [132, 167] on span "Sections" at bounding box center [126, 166] width 192 height 18
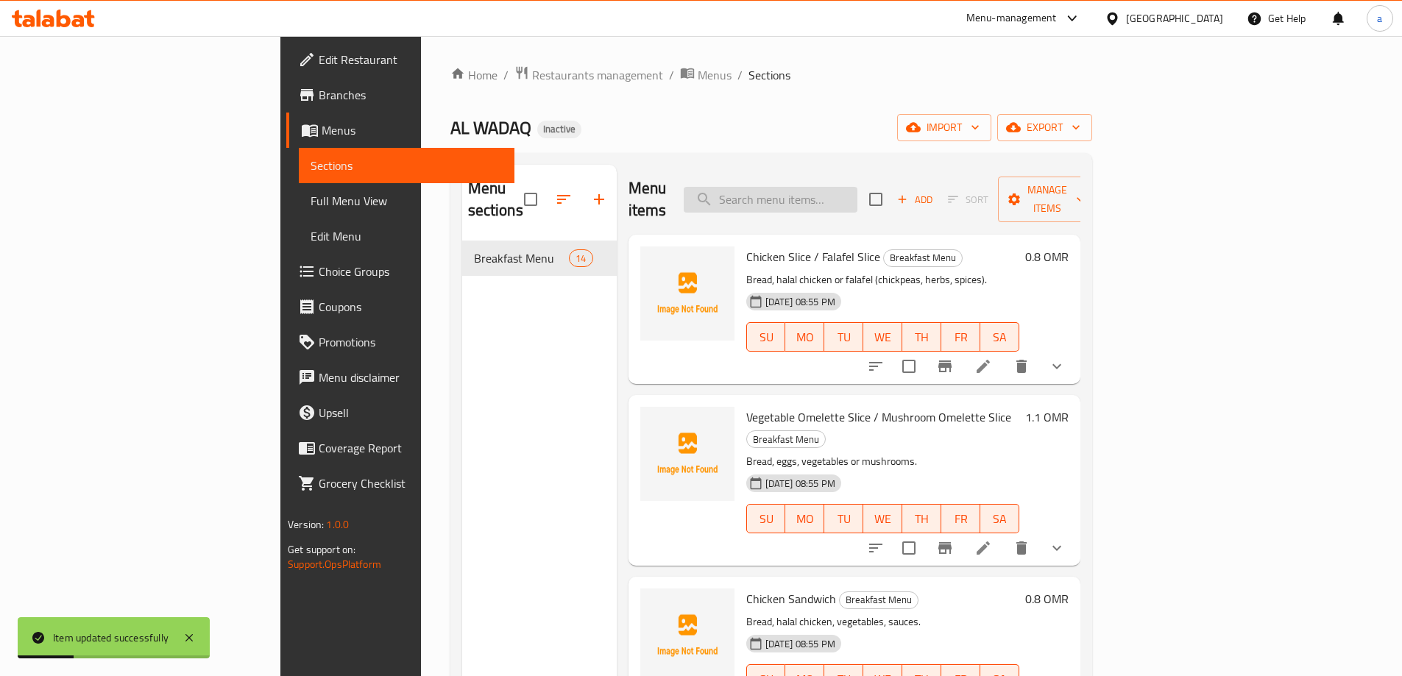
click at [857, 191] on input "search" at bounding box center [771, 200] width 174 height 26
paste input "Chicken Sandwich"
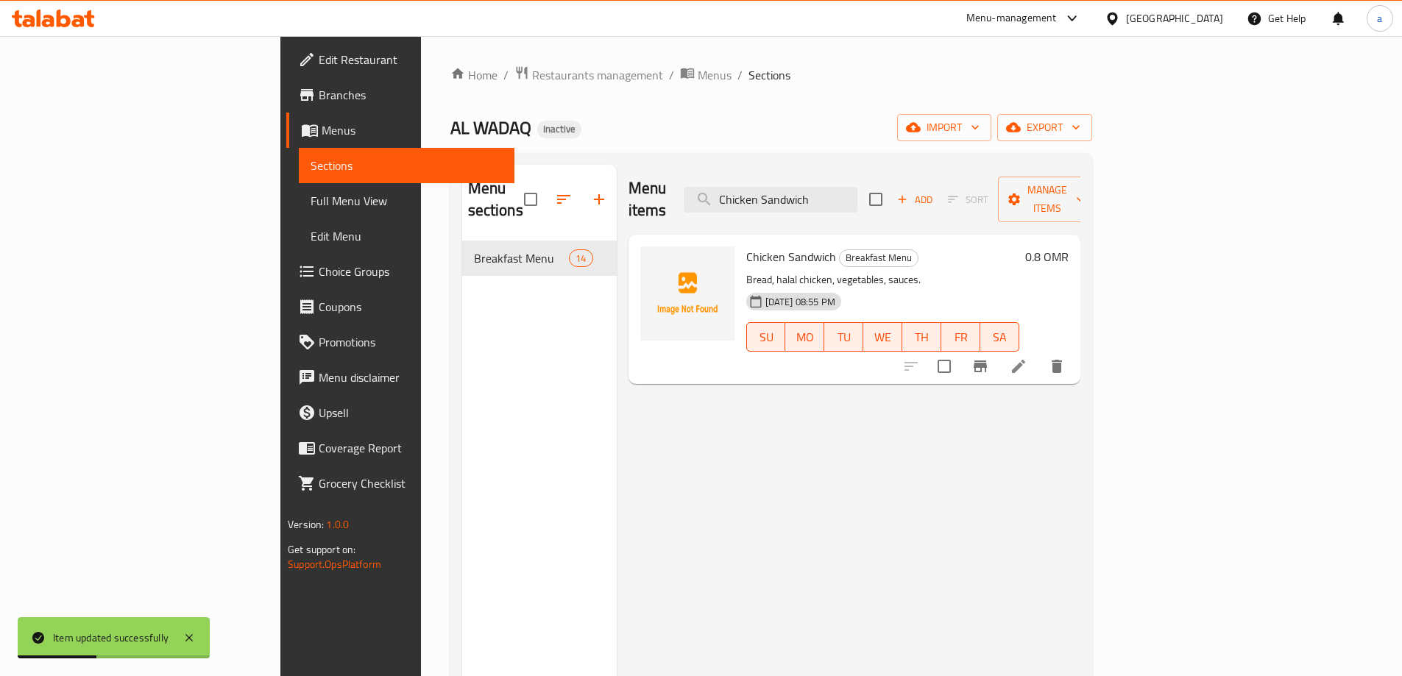
type input "Chicken Sandwich"
click at [1039, 353] on li at bounding box center [1018, 366] width 41 height 26
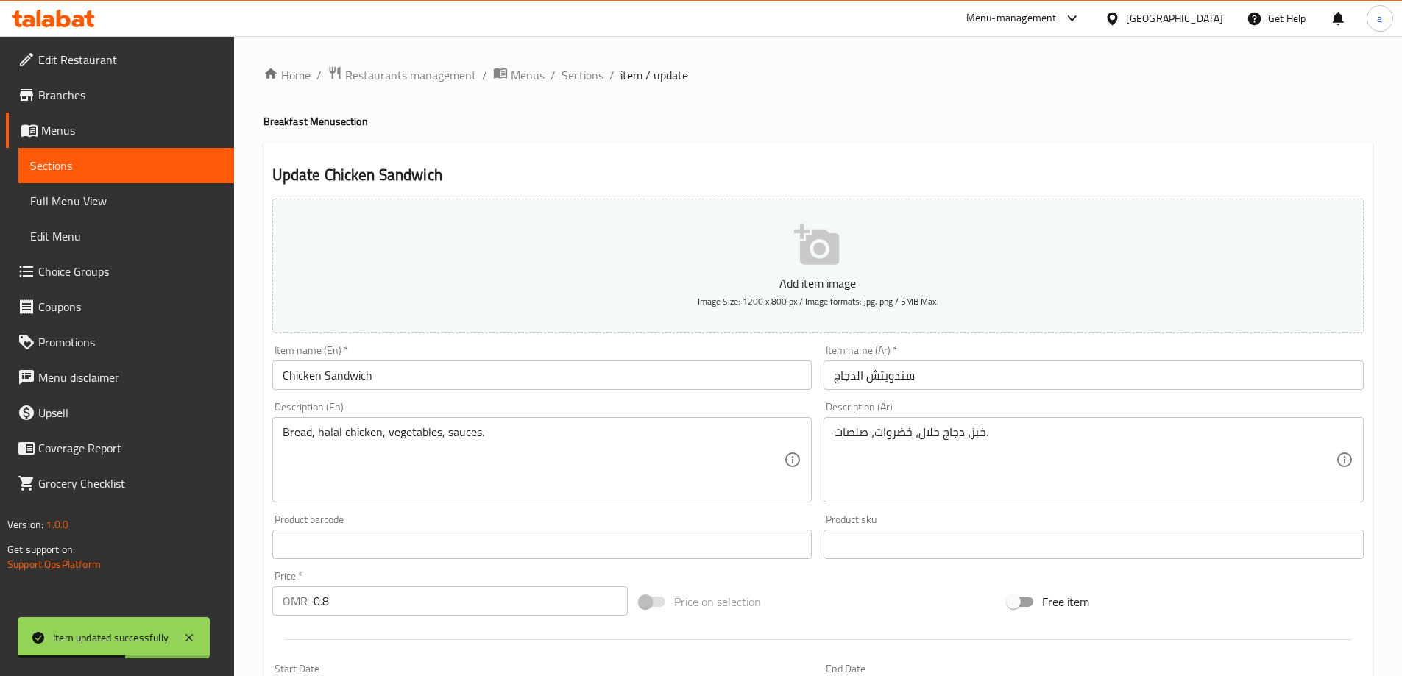
click at [898, 434] on textarea "خبز، دجاج حلال، خضروات، صلصات." at bounding box center [1085, 460] width 502 height 70
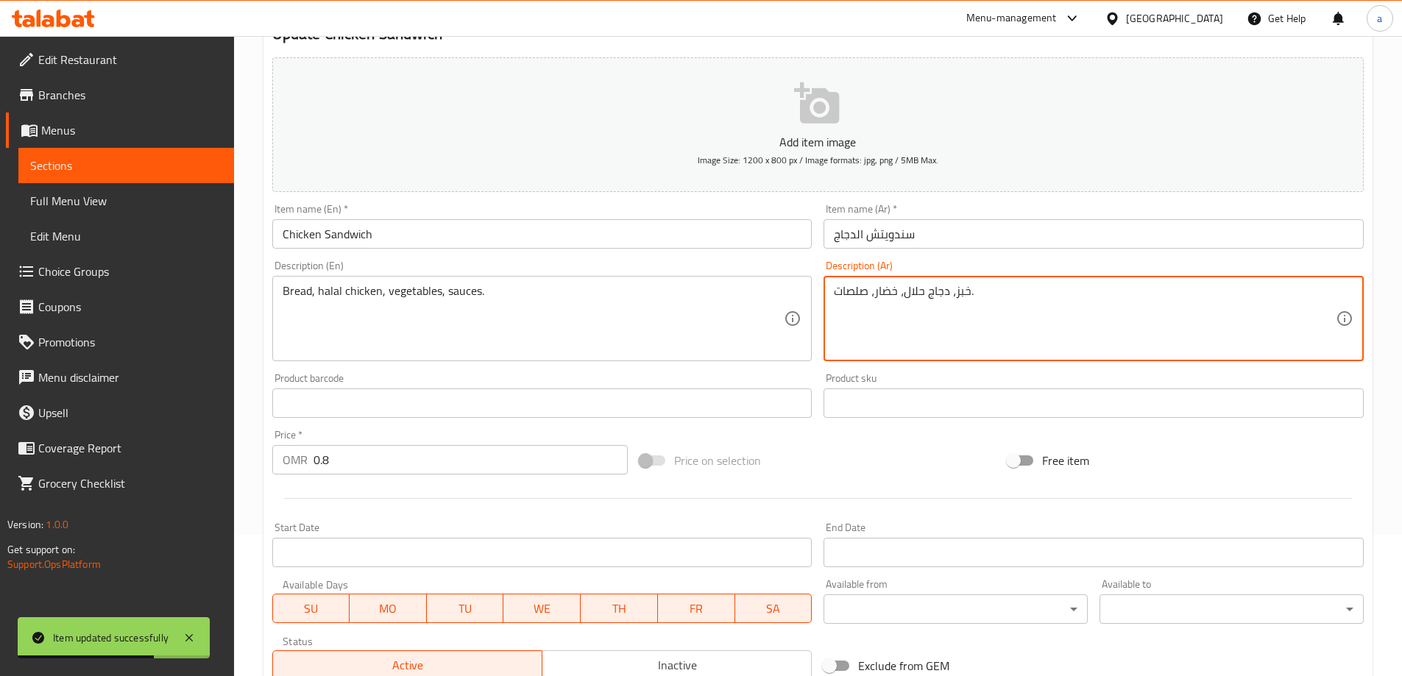
scroll to position [364, 0]
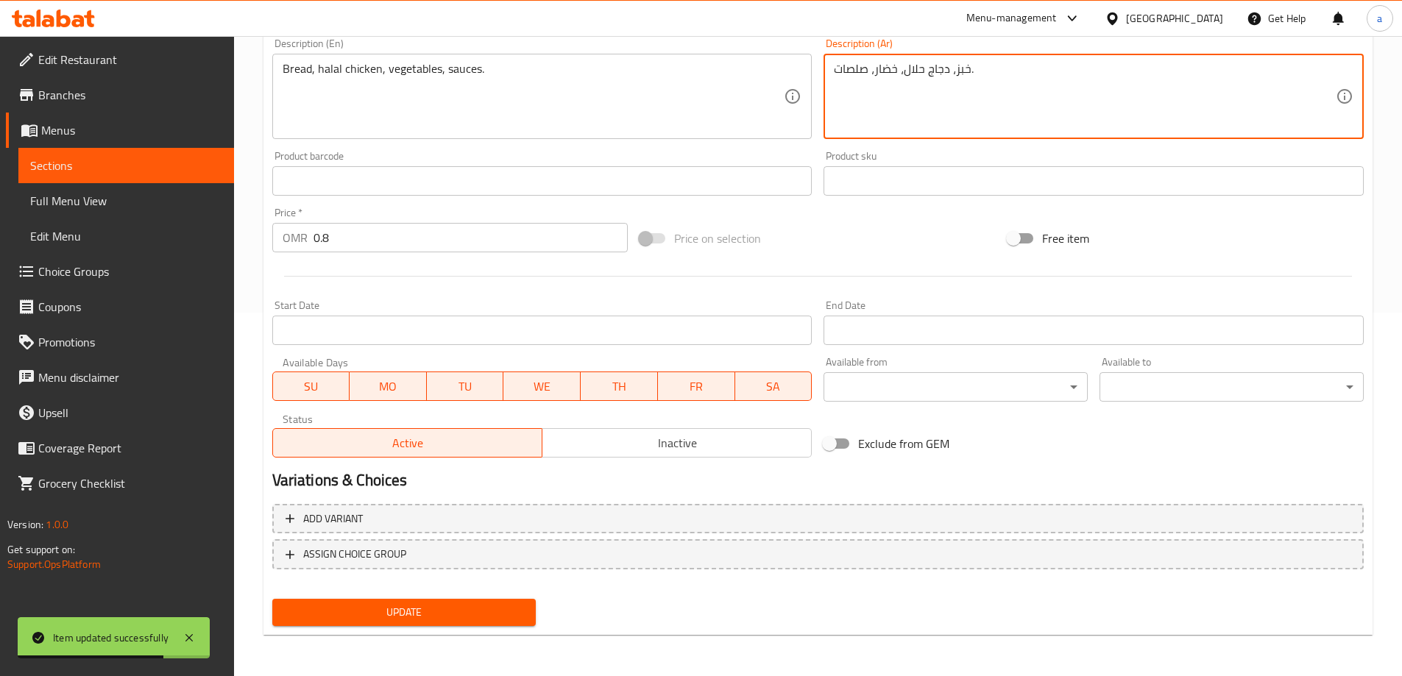
type textarea "خبز، دجاج حلال، خضار، صلصات."
click at [431, 612] on span "Update" at bounding box center [404, 613] width 241 height 18
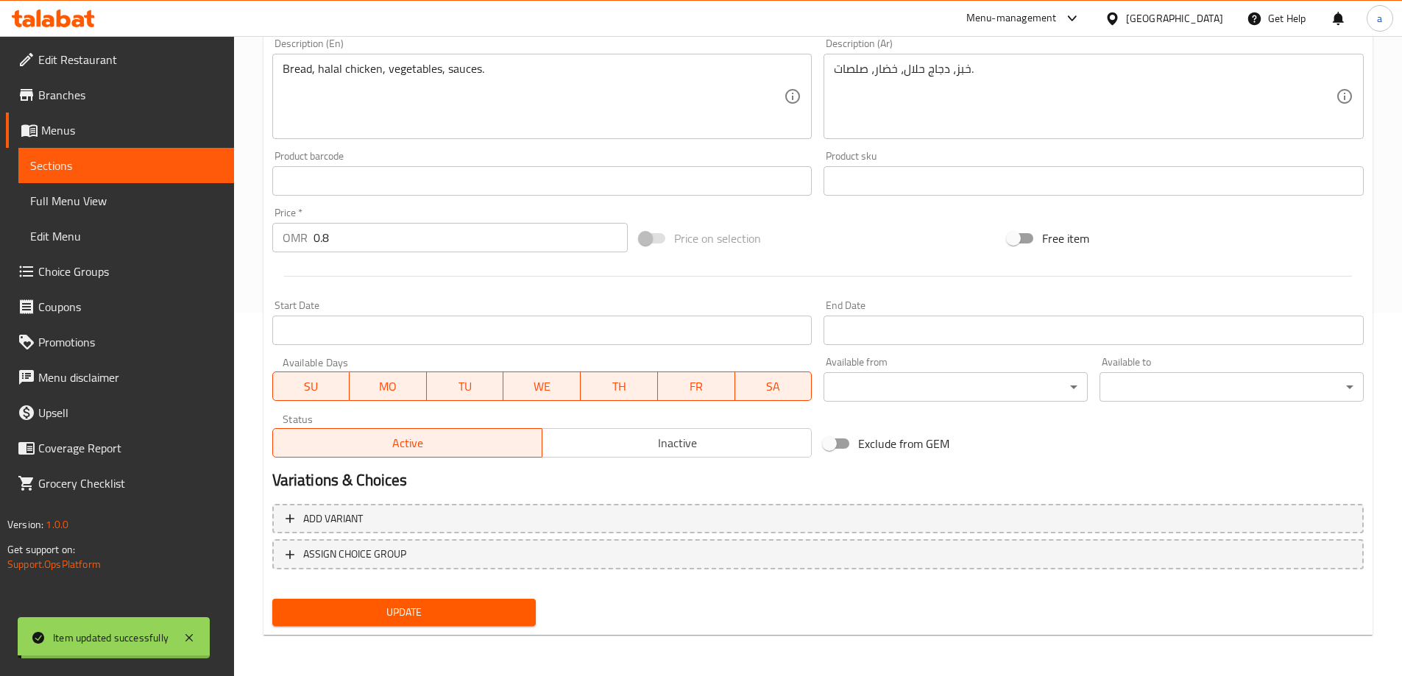
click at [107, 166] on span "Sections" at bounding box center [126, 166] width 192 height 18
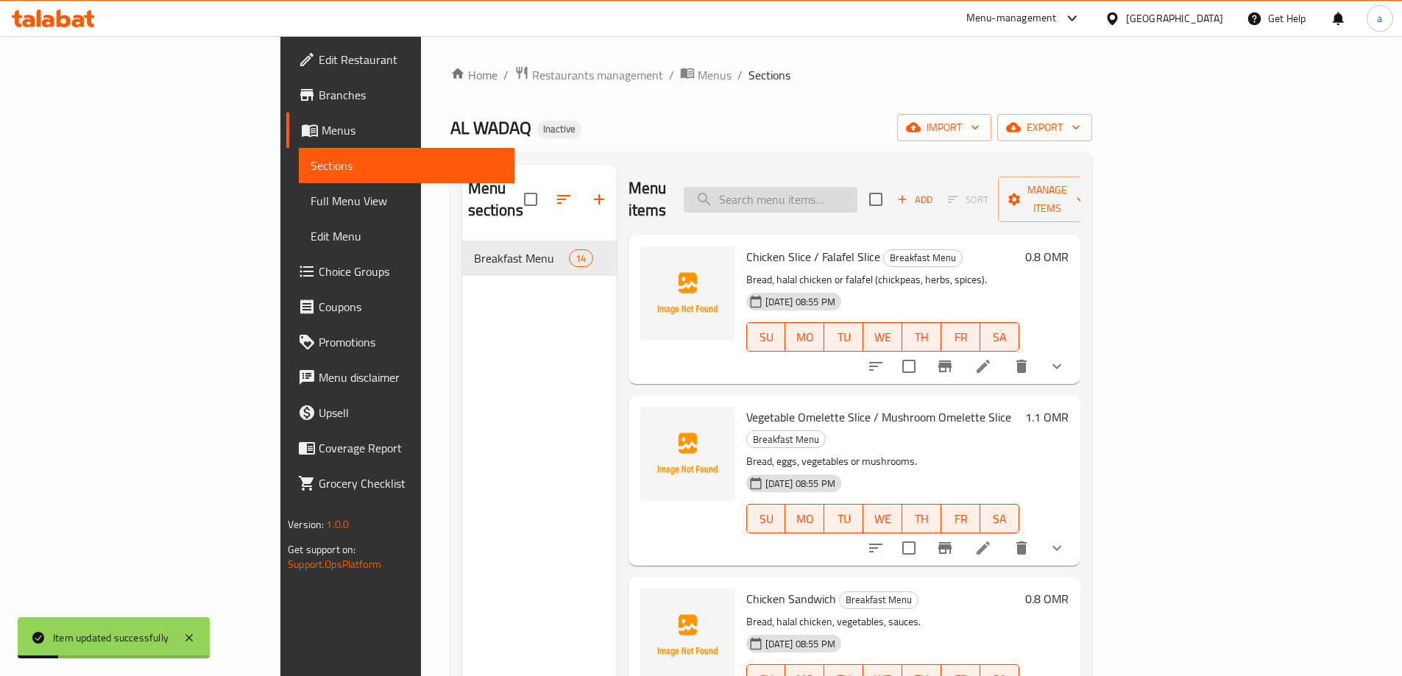
click at [857, 197] on input "search" at bounding box center [771, 200] width 174 height 26
paste input "Spiral Croissant Egg Vegetable"
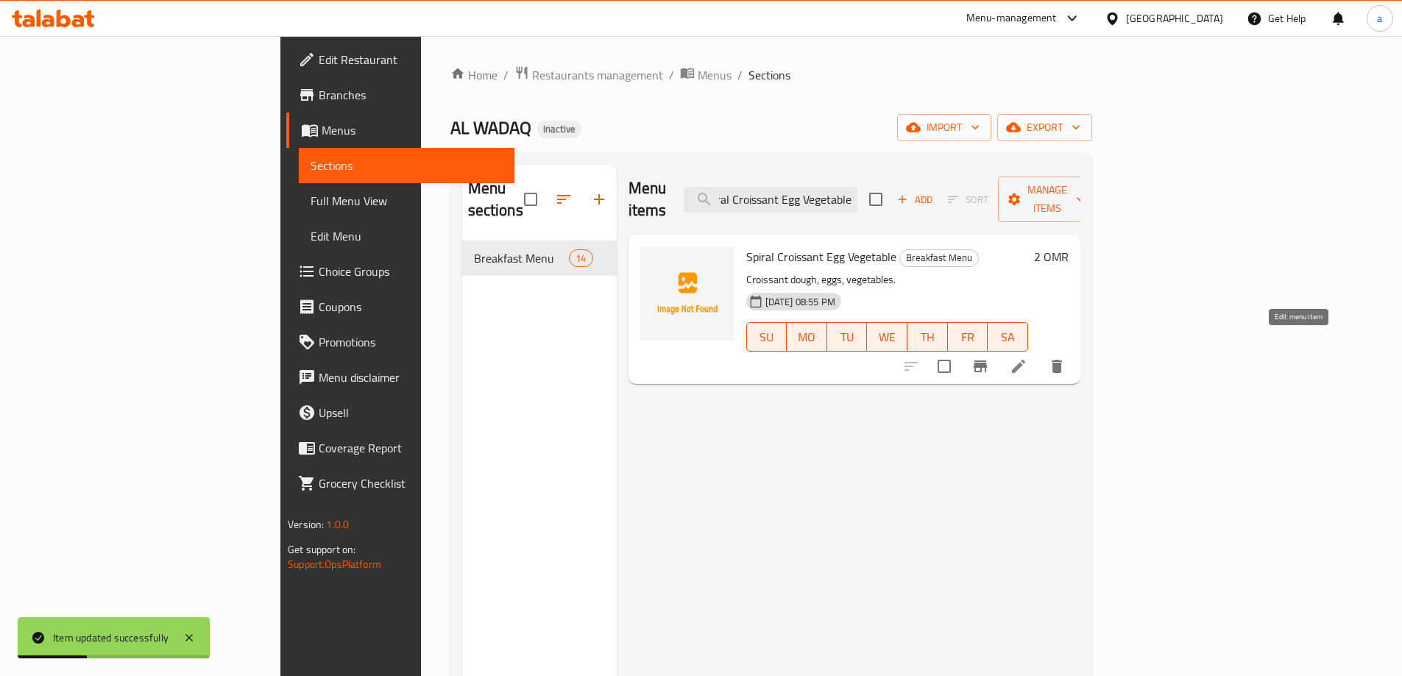
type input "Spiral Croissant Egg Vegetable"
click at [1027, 358] on icon at bounding box center [1019, 367] width 18 height 18
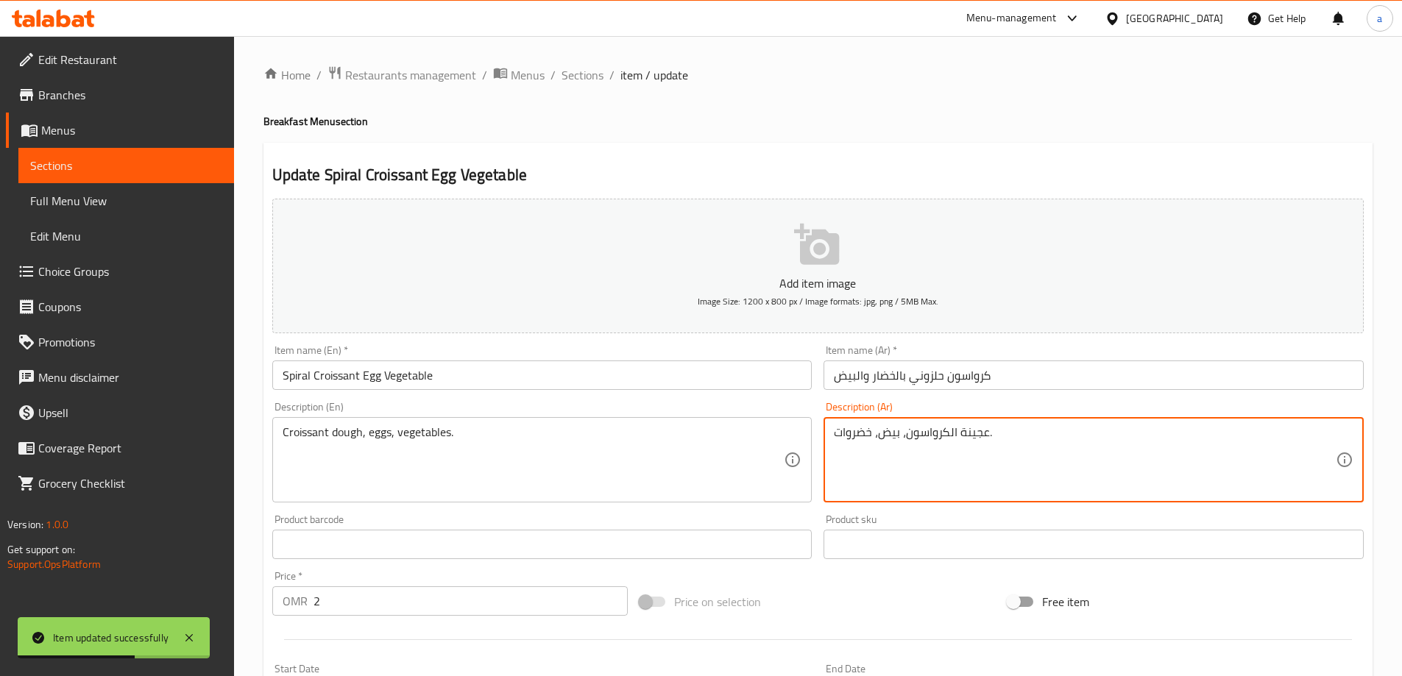
click at [855, 434] on textarea "عجينة الكرواسون، بيض، خضروات." at bounding box center [1085, 460] width 502 height 70
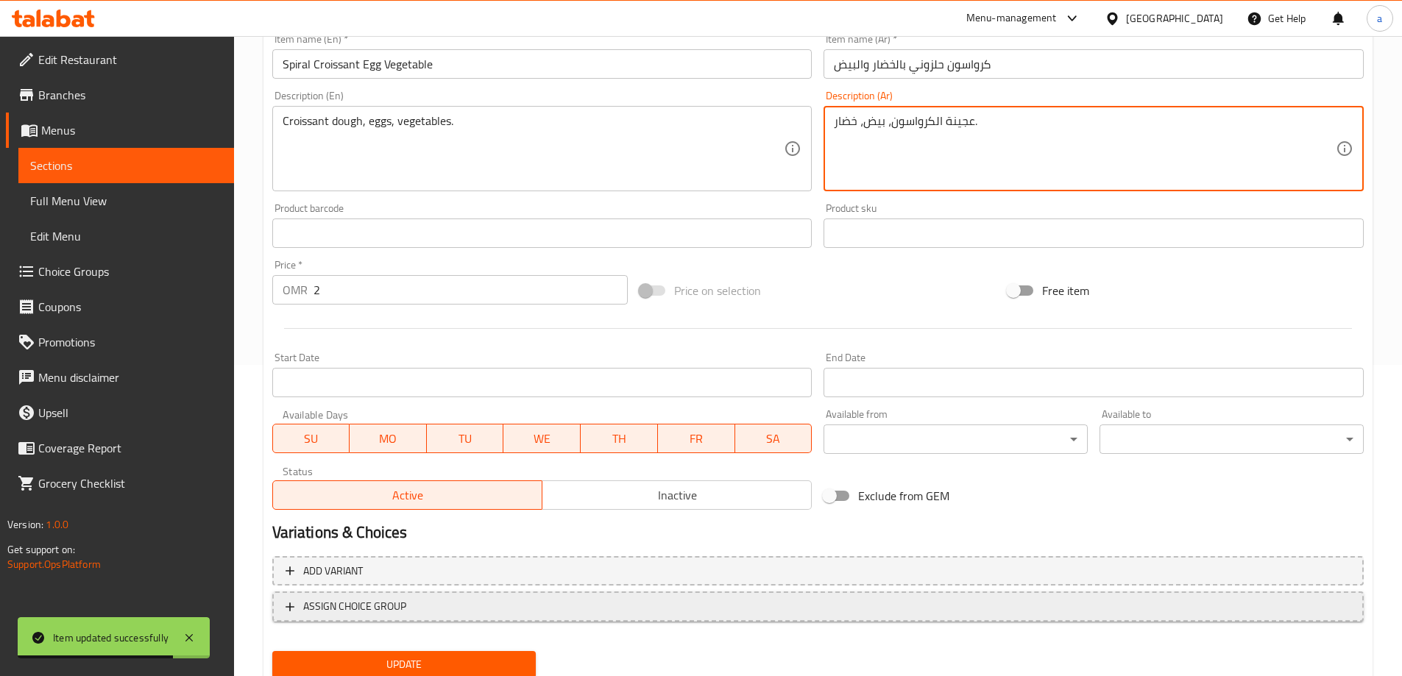
scroll to position [364, 0]
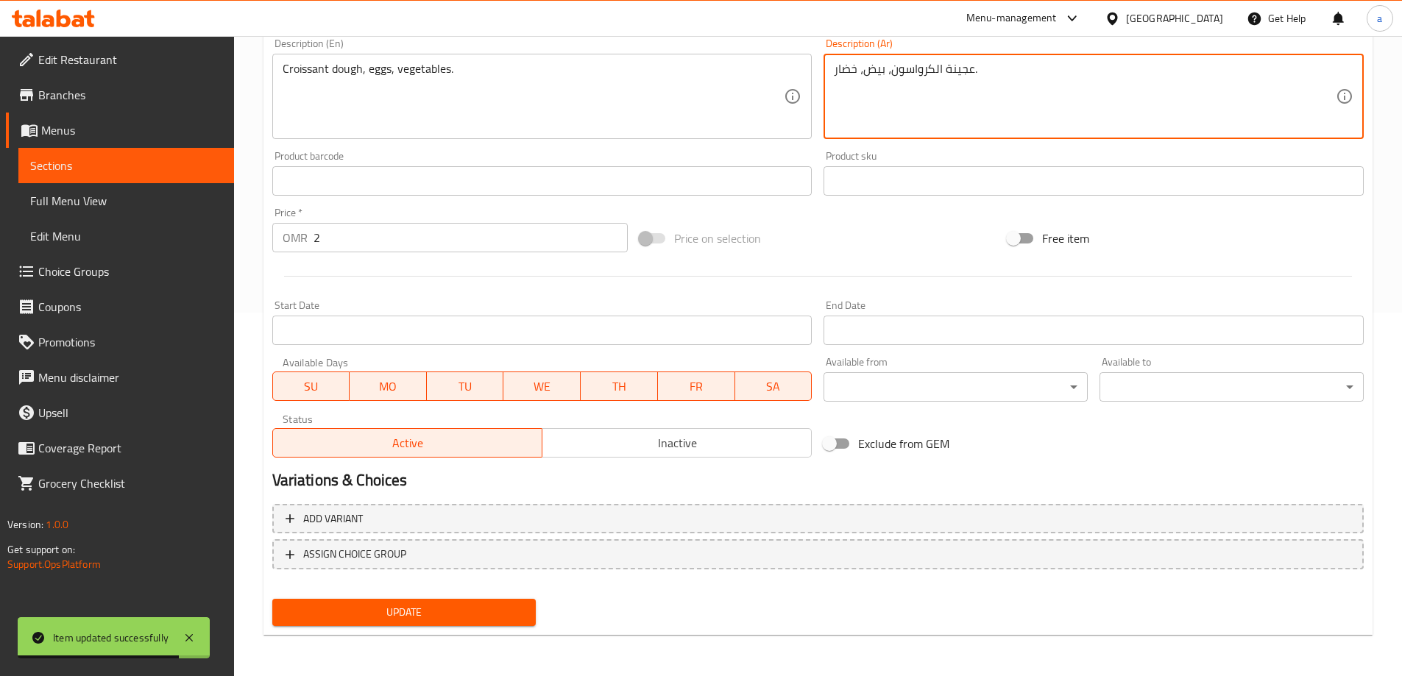
type textarea "عجينة الكرواسون، بيض، خضار."
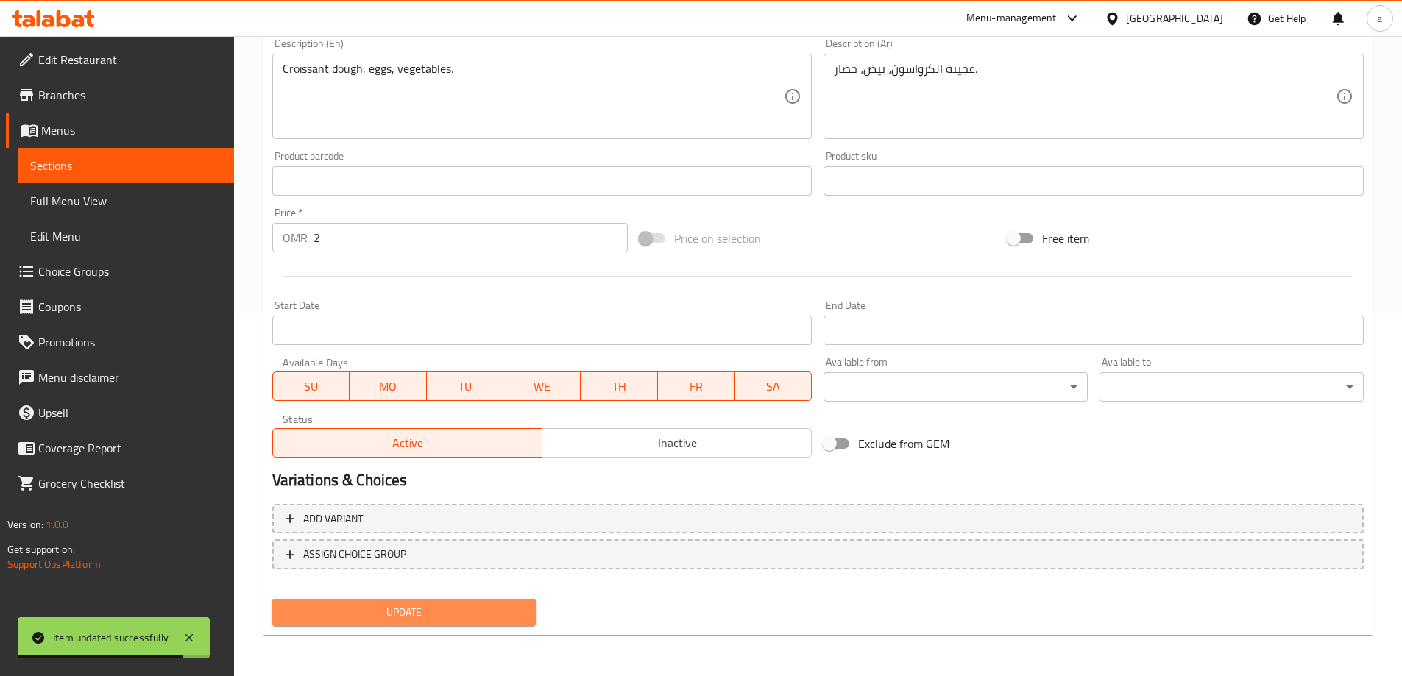
click at [473, 625] on button "Update" at bounding box center [404, 612] width 264 height 27
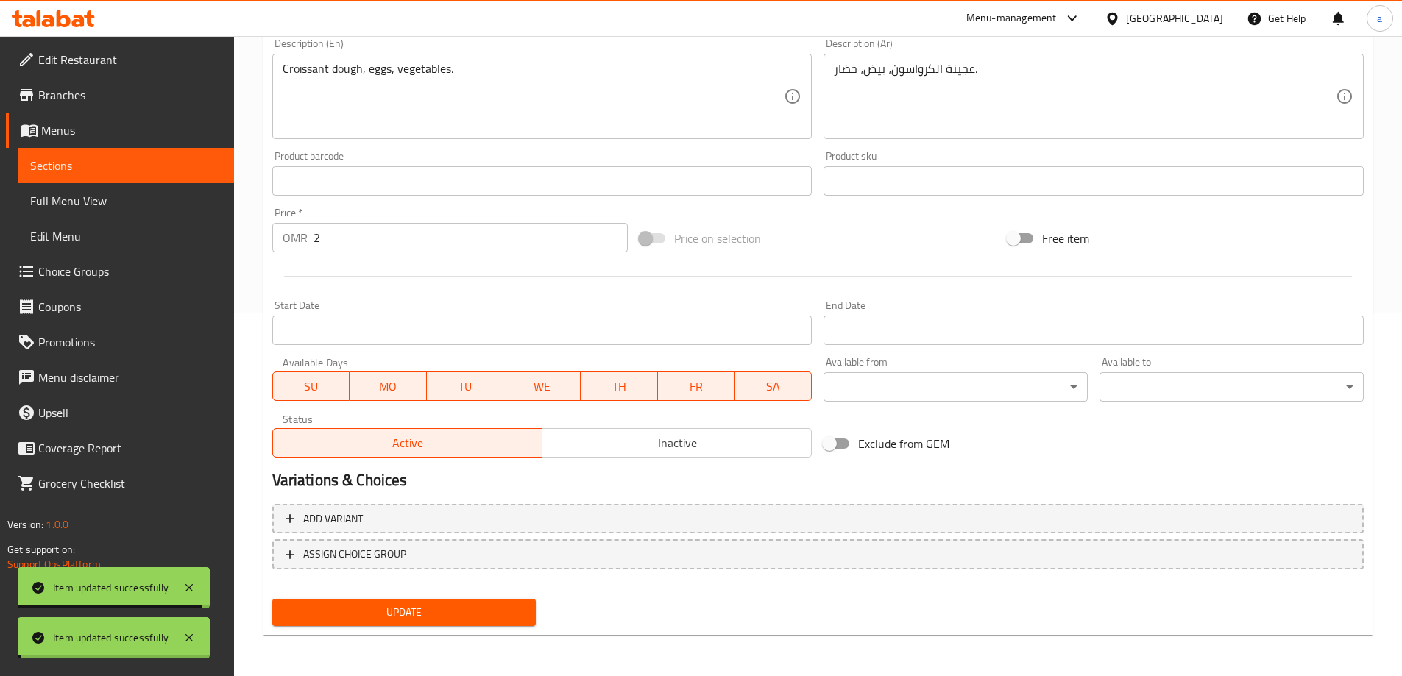
click at [150, 155] on link "Sections" at bounding box center [126, 165] width 216 height 35
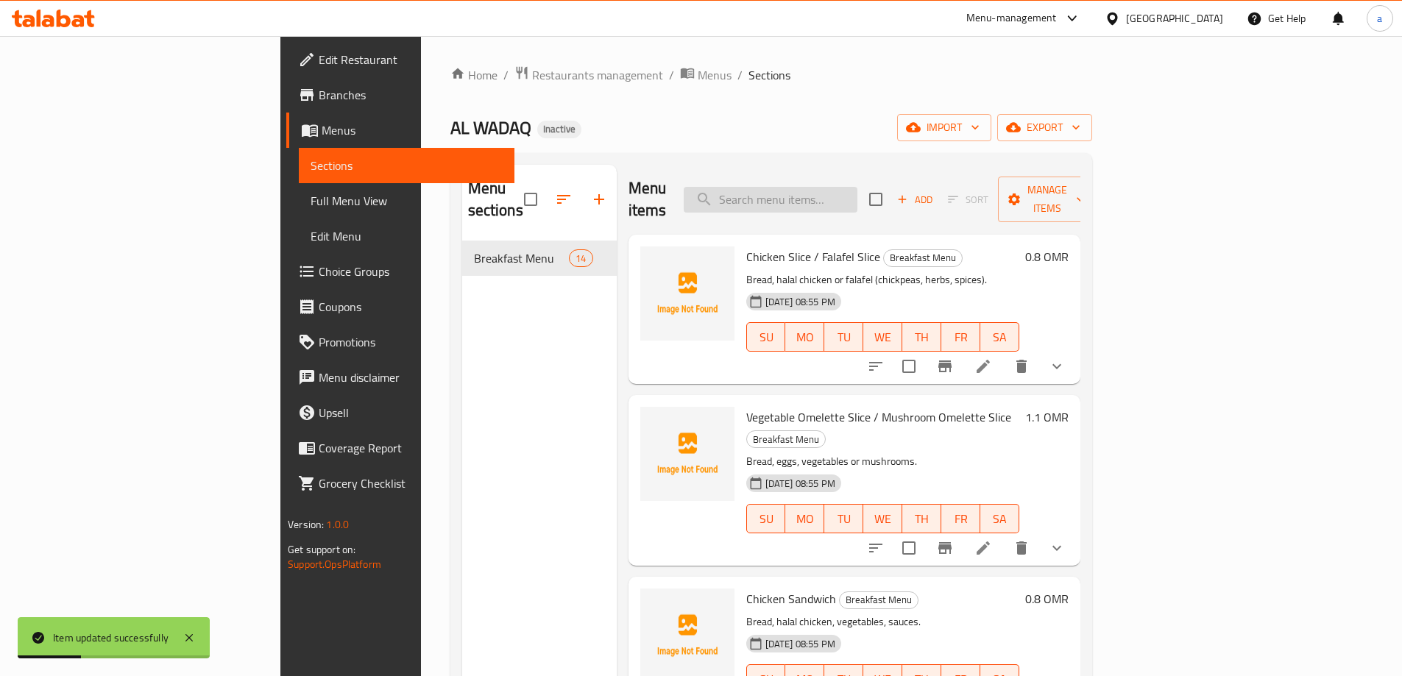
click at [857, 187] on input "search" at bounding box center [771, 200] width 174 height 26
paste input "Croissant"
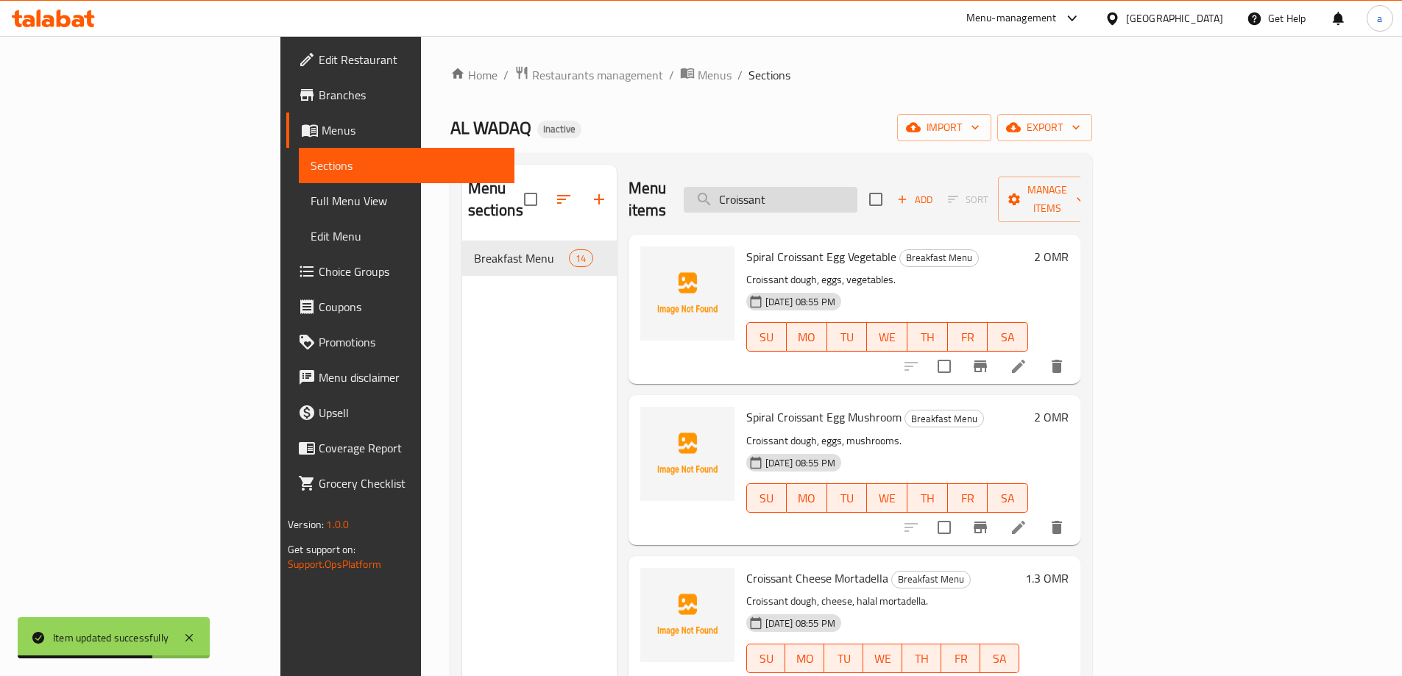
click at [841, 187] on input "Croissant" at bounding box center [771, 200] width 174 height 26
paste input "Egg Vegetable"
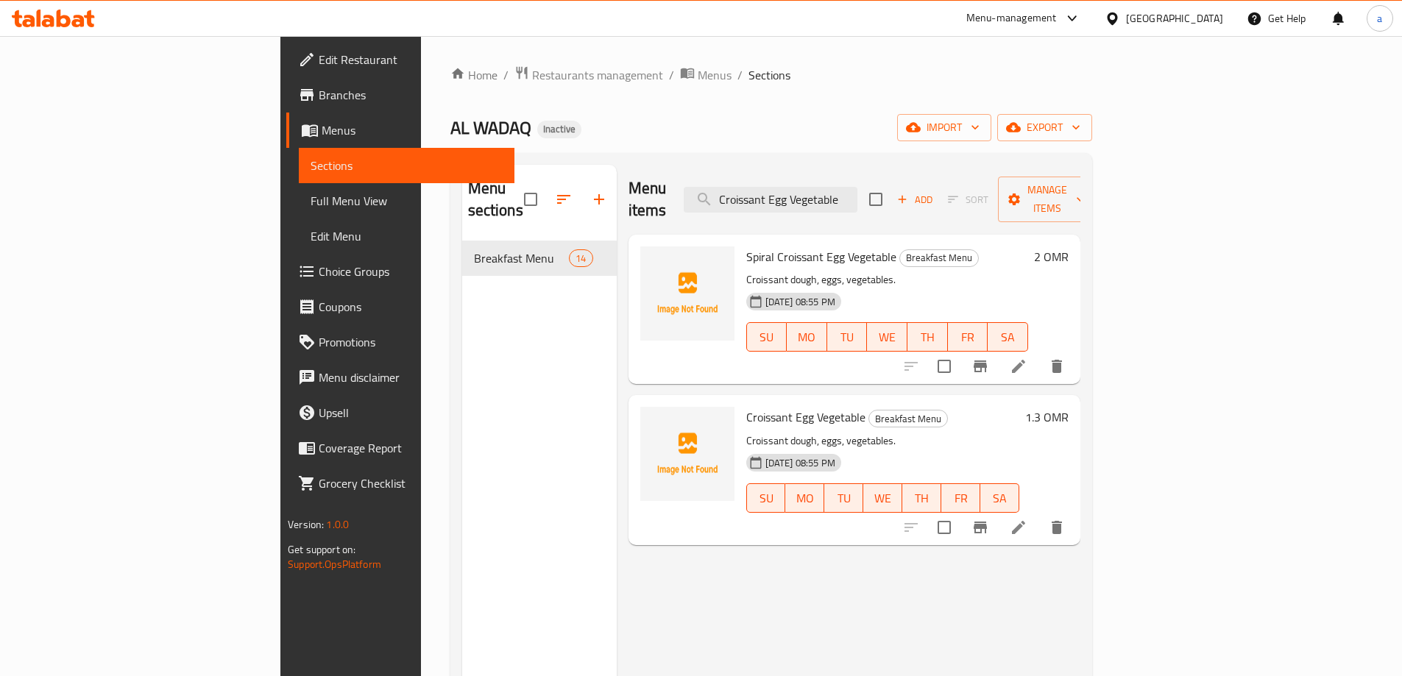
type input "Croissant Egg Vegetable"
click at [1027, 519] on icon at bounding box center [1019, 528] width 18 height 18
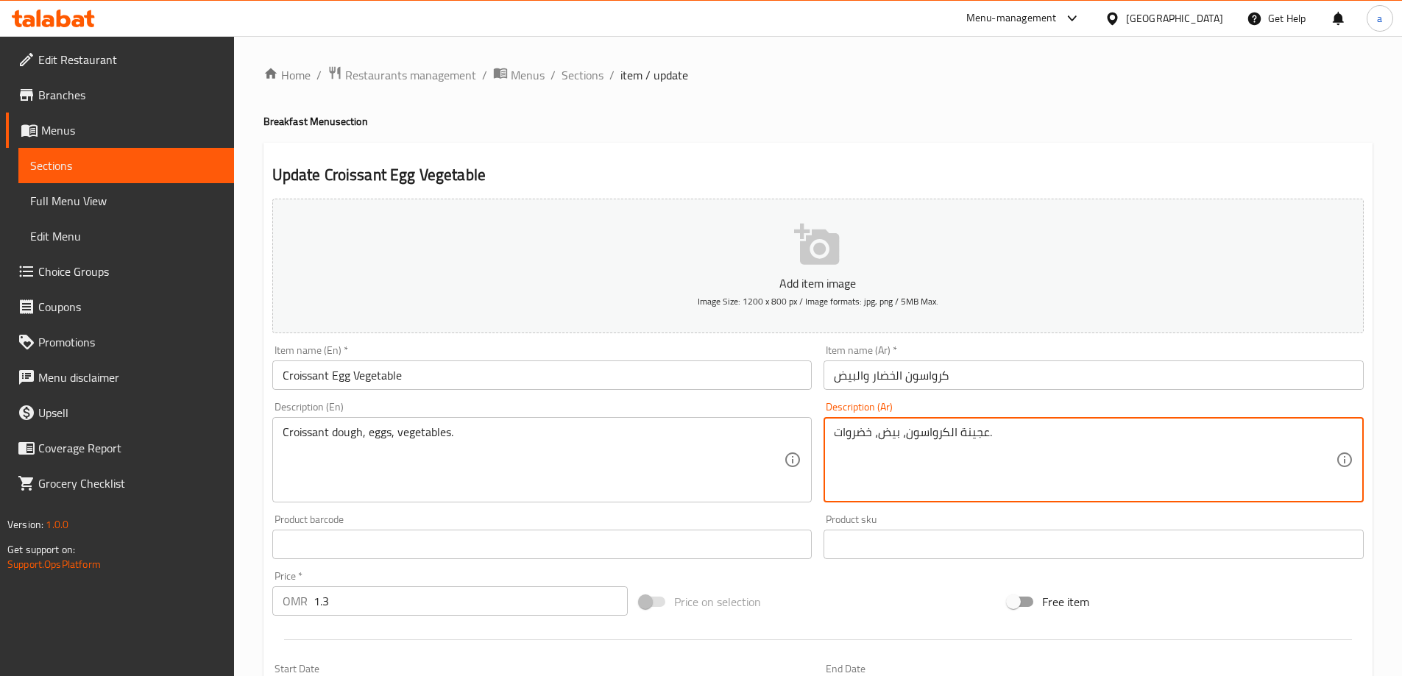
click at [862, 434] on textarea "عجينة الكرواسون، بيض، خضروات." at bounding box center [1085, 460] width 502 height 70
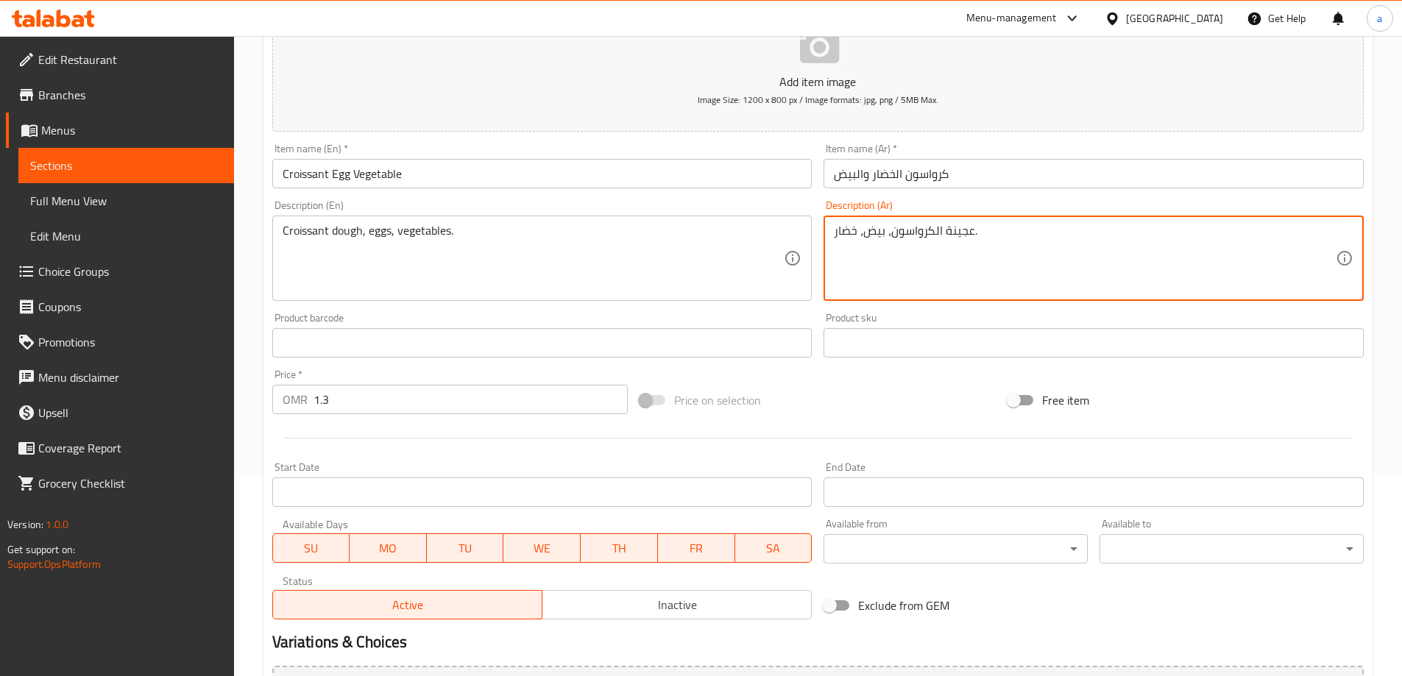
scroll to position [364, 0]
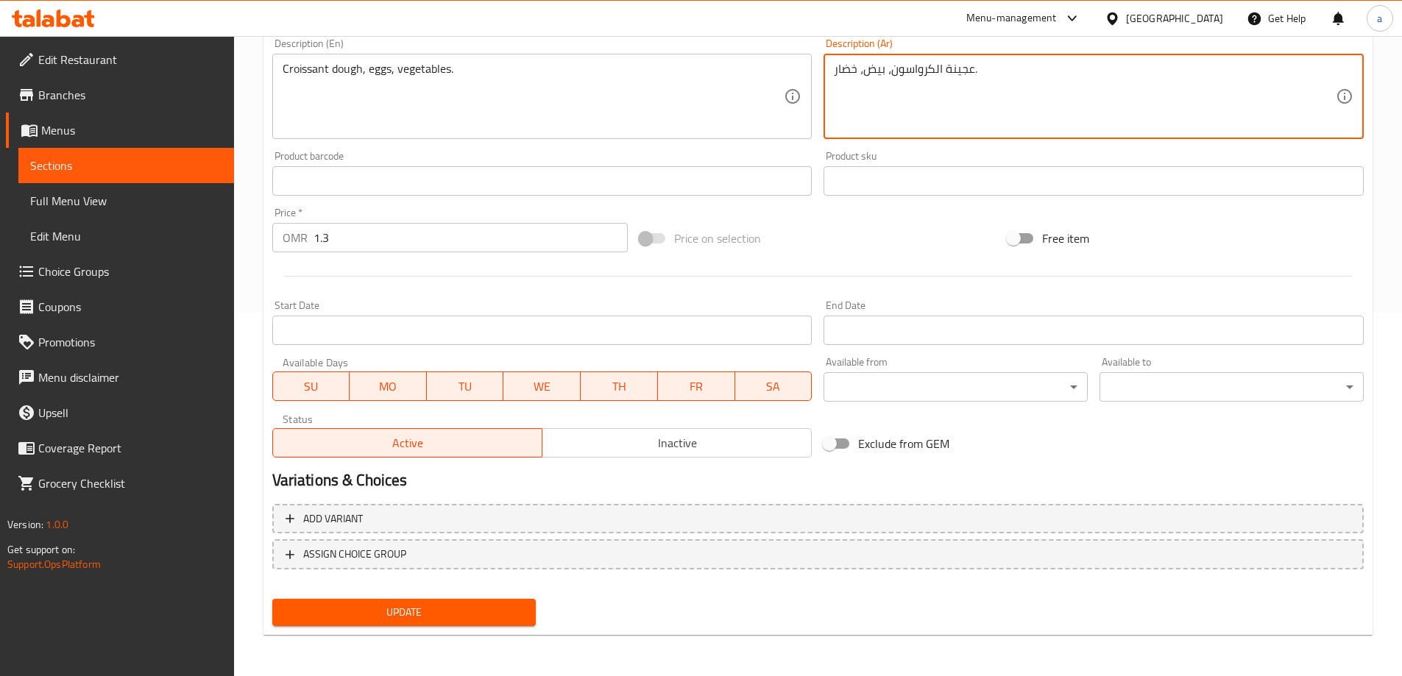
type textarea "عجينة الكرواسون، بيض، خضار."
click at [402, 626] on button "Update" at bounding box center [404, 612] width 264 height 27
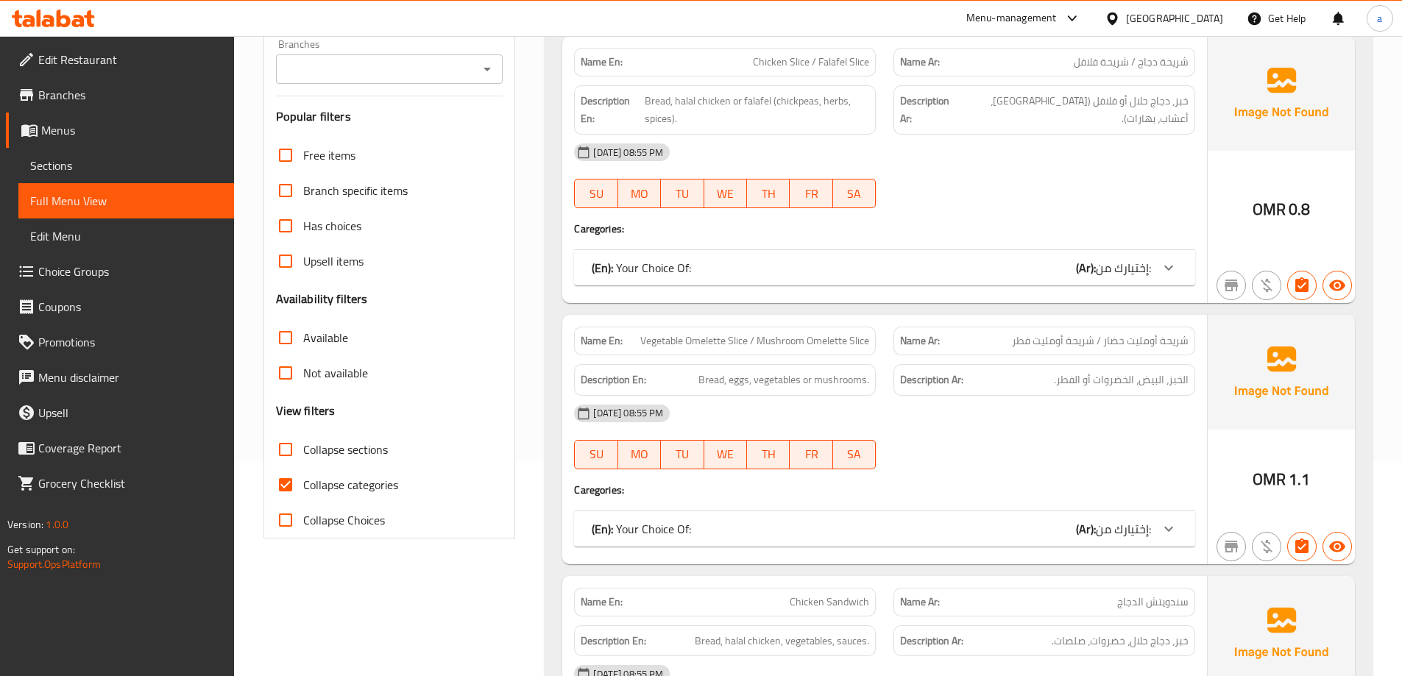
scroll to position [368, 0]
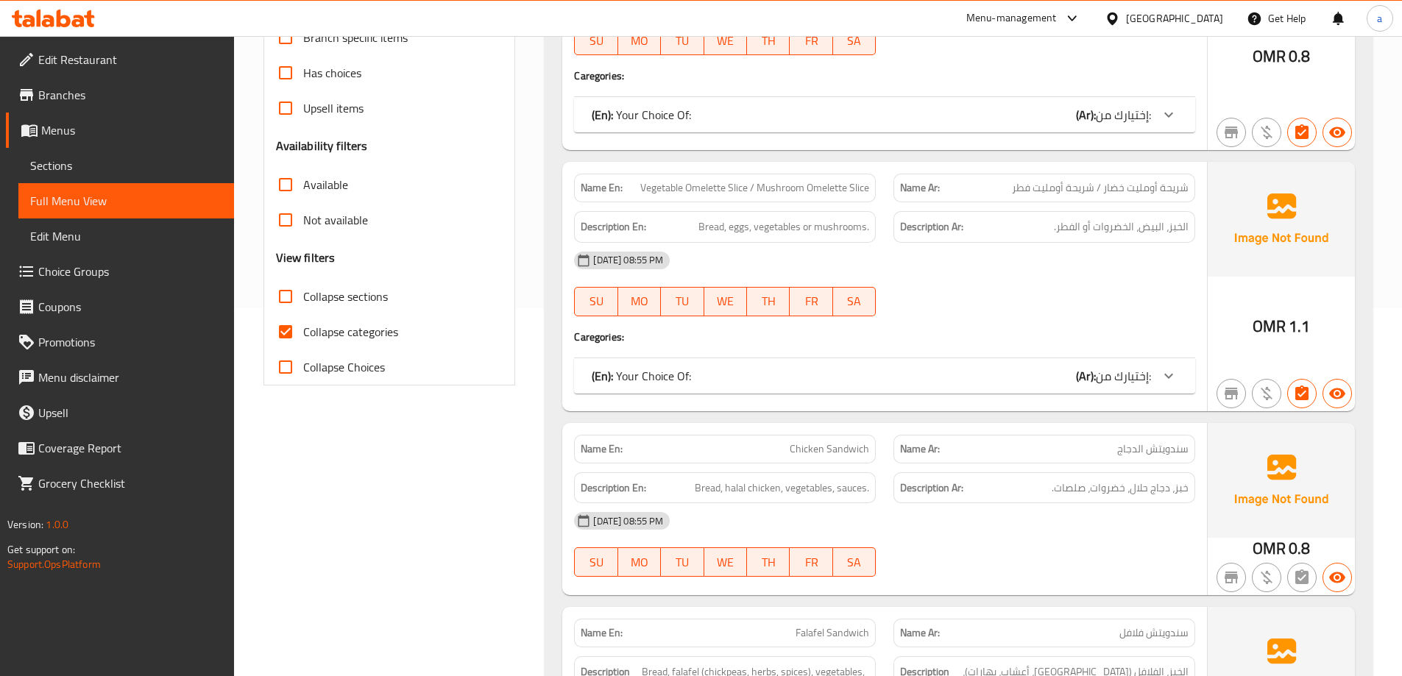
click at [333, 329] on span "Collapse categories" at bounding box center [350, 332] width 95 height 18
click at [303, 329] on input "Collapse categories" at bounding box center [285, 331] width 35 height 35
checkbox input "false"
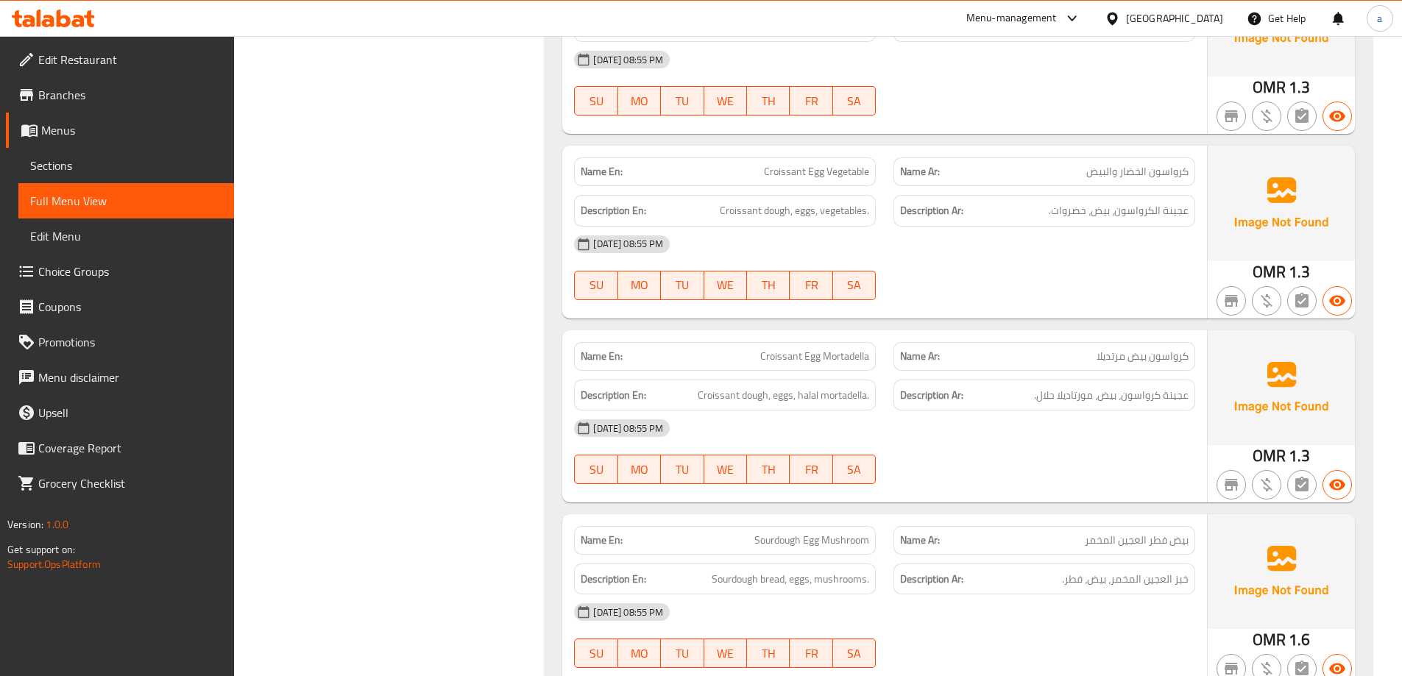
scroll to position [1840, 0]
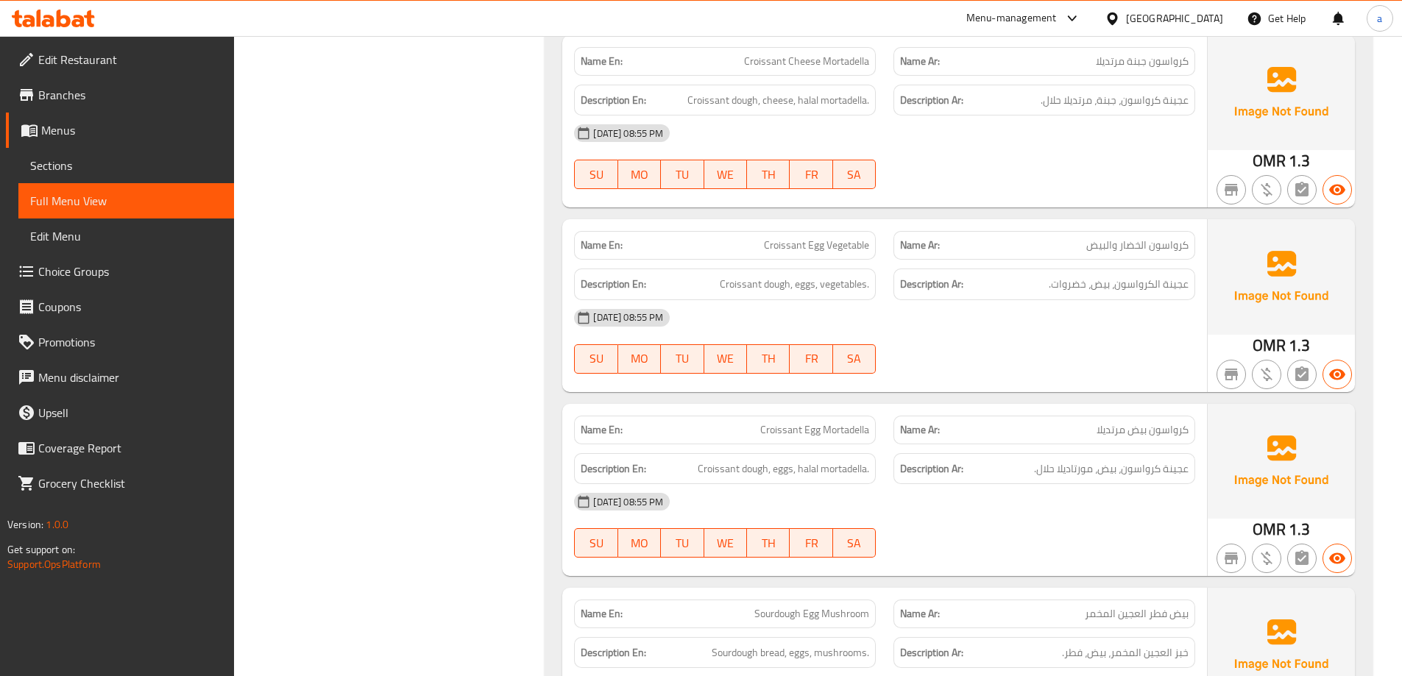
click at [821, 238] on span "Croissant Egg Vegetable" at bounding box center [816, 245] width 105 height 15
click at [1011, 230] on div "Name Ar: كرواسون الخضار والبيض" at bounding box center [1044, 245] width 319 height 46
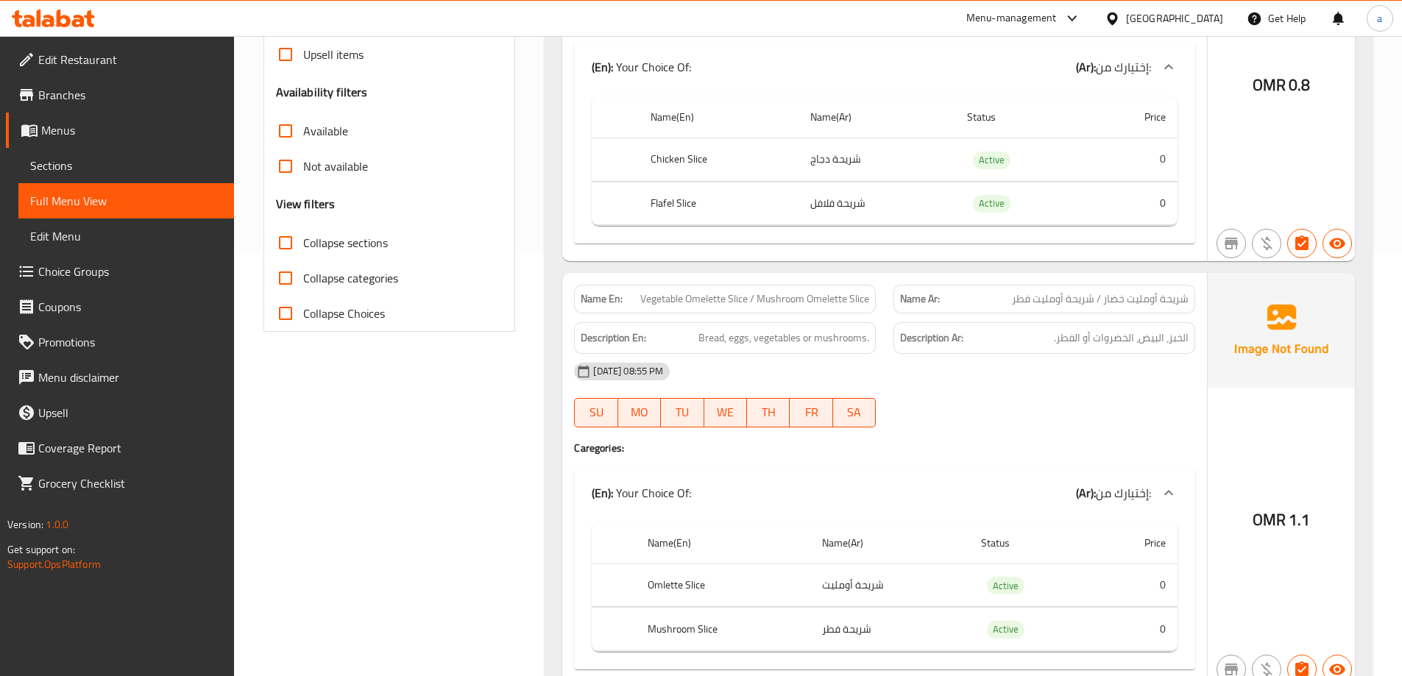
click at [821, 300] on span "Vegetable Omelette Slice / Mushroom Omelette Slice" at bounding box center [754, 298] width 229 height 15
copy span "Vegetable Omelette Slice / Mushroom Omelette Slice"
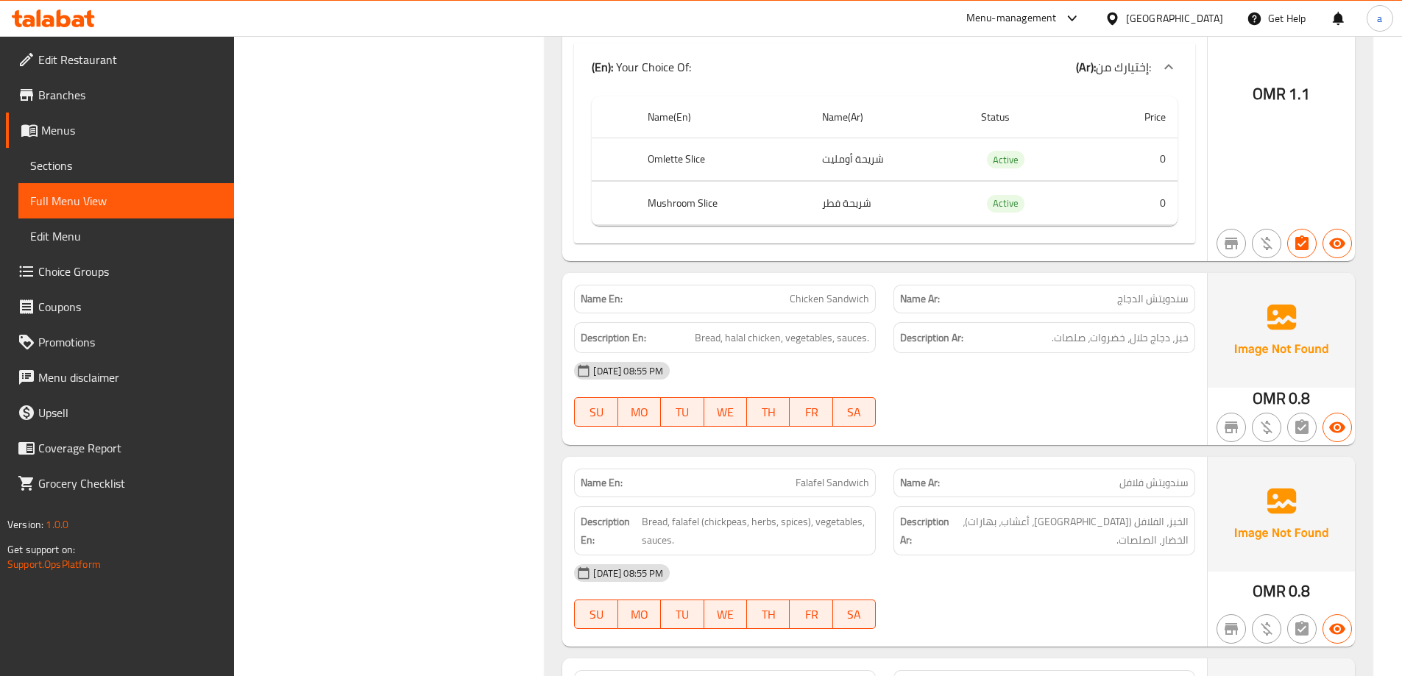
click at [820, 298] on span "Chicken Sandwich" at bounding box center [829, 298] width 79 height 15
copy span "Chicken Sandwich"
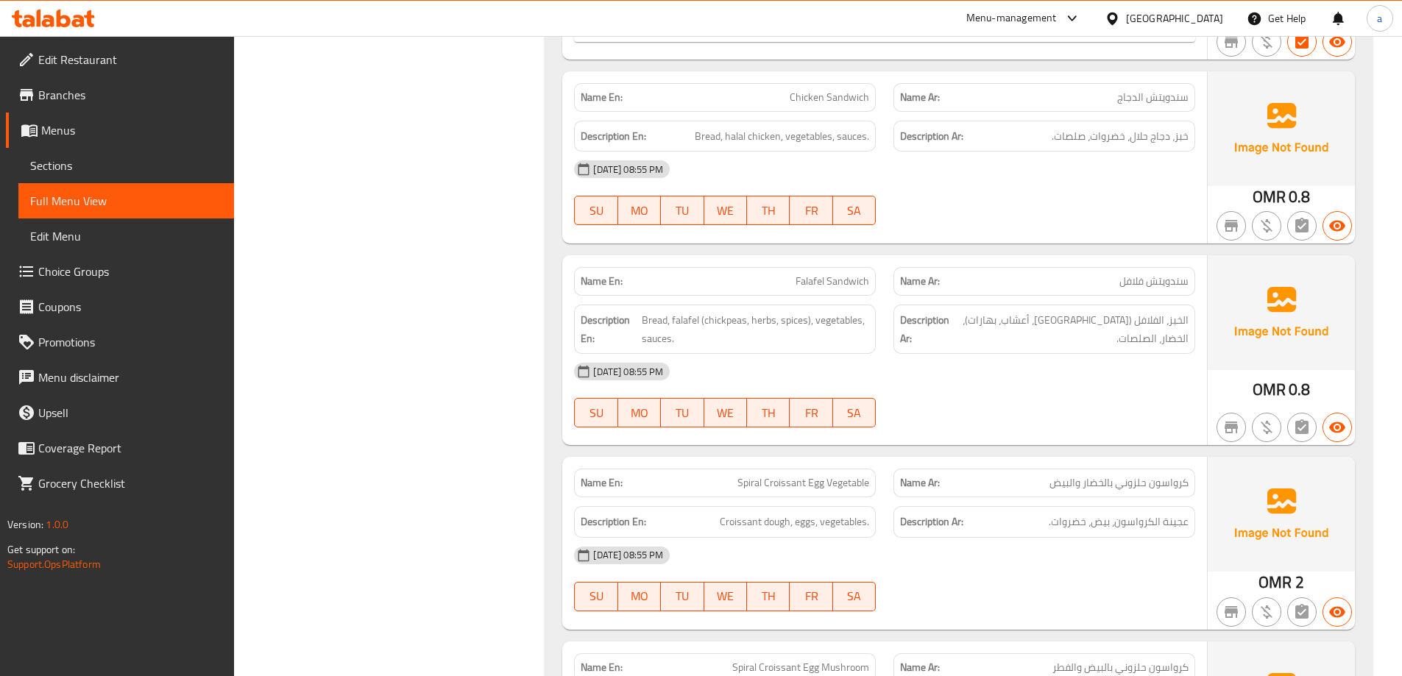
scroll to position [1142, 0]
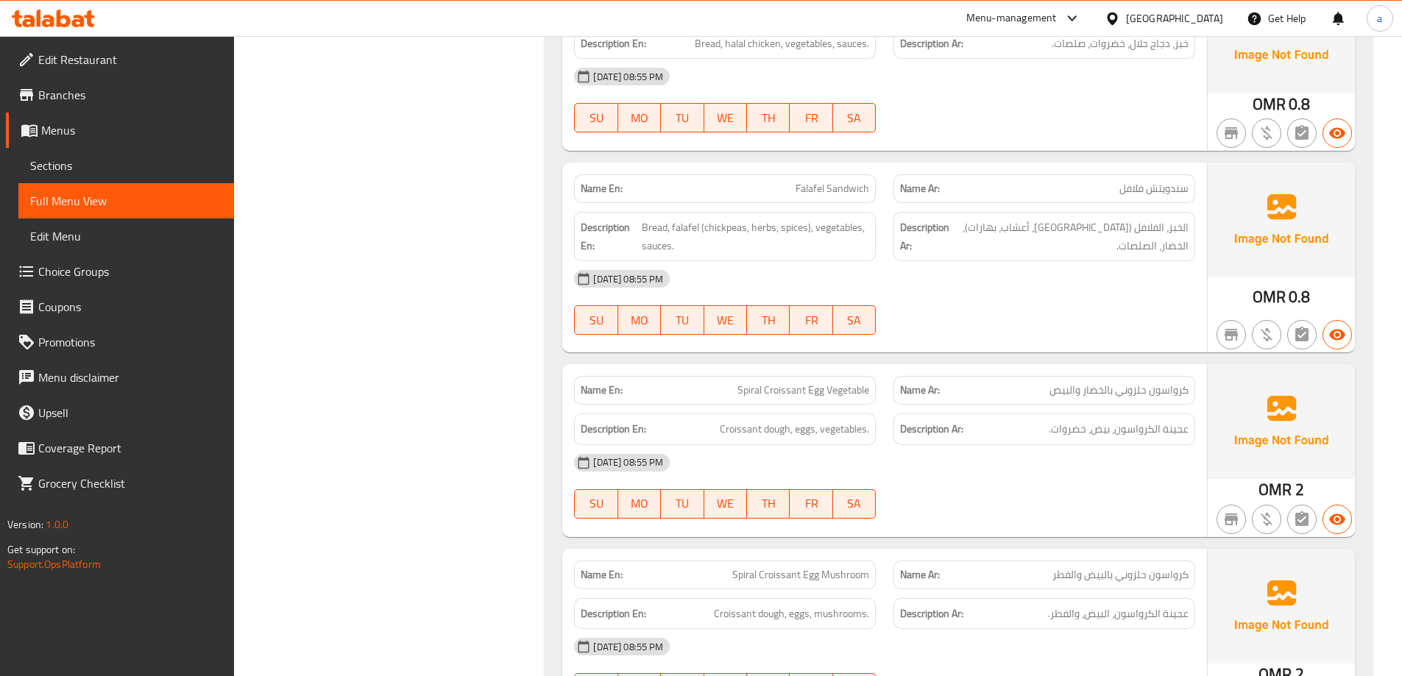
click at [817, 378] on div "Name En: Spiral Croissant Egg Vegetable" at bounding box center [725, 390] width 302 height 29
click at [815, 383] on span "Spiral Croissant Egg Vegetable" at bounding box center [803, 390] width 132 height 15
copy span "Spiral Croissant Egg Vegetable"
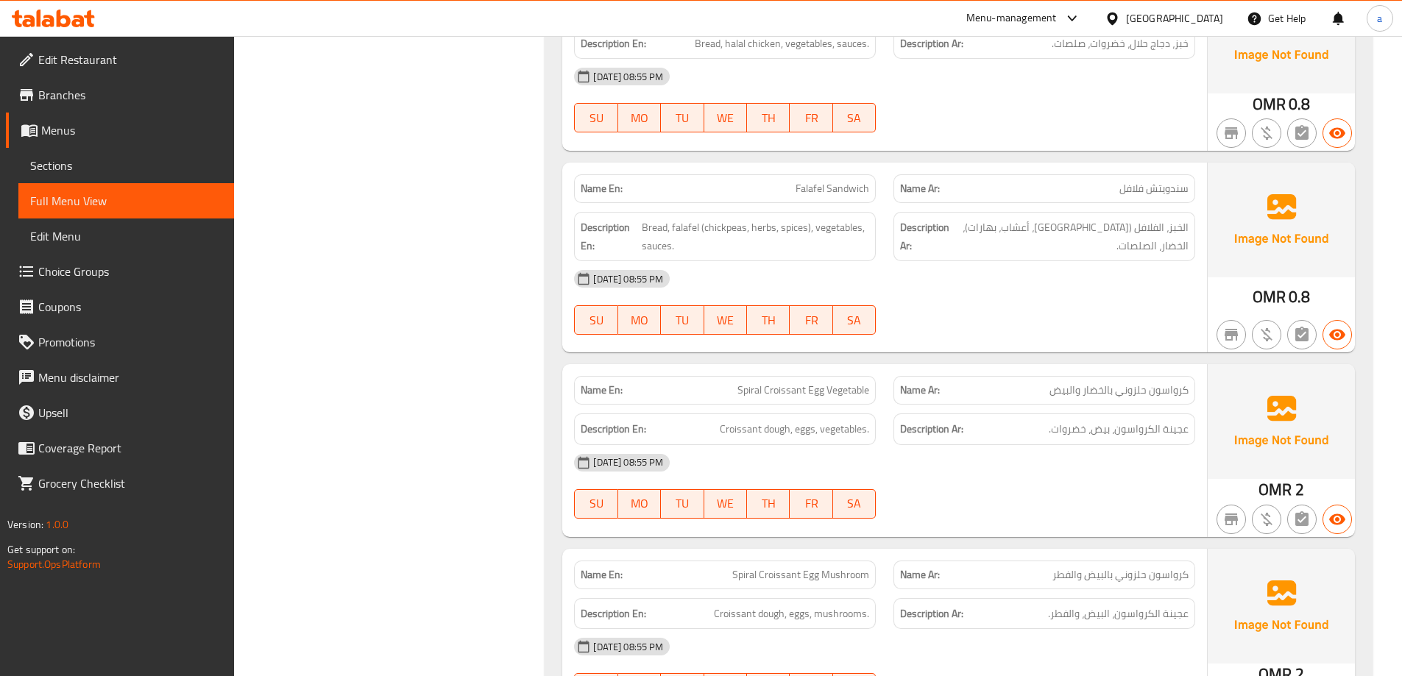
scroll to position [1786, 0]
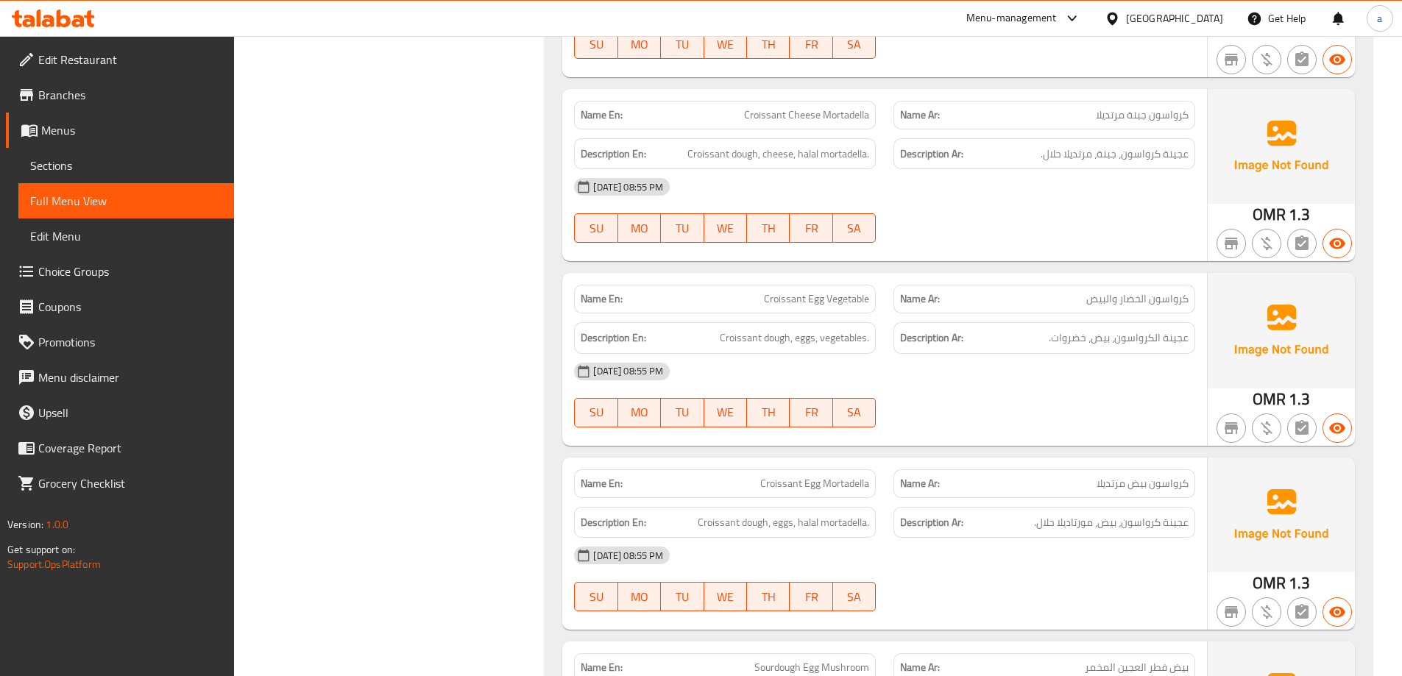
click at [802, 299] on span "Croissant Egg Vegetable" at bounding box center [816, 298] width 105 height 15
copy span "Croissant"
click at [775, 296] on span "Croissant Egg Vegetable" at bounding box center [816, 298] width 105 height 15
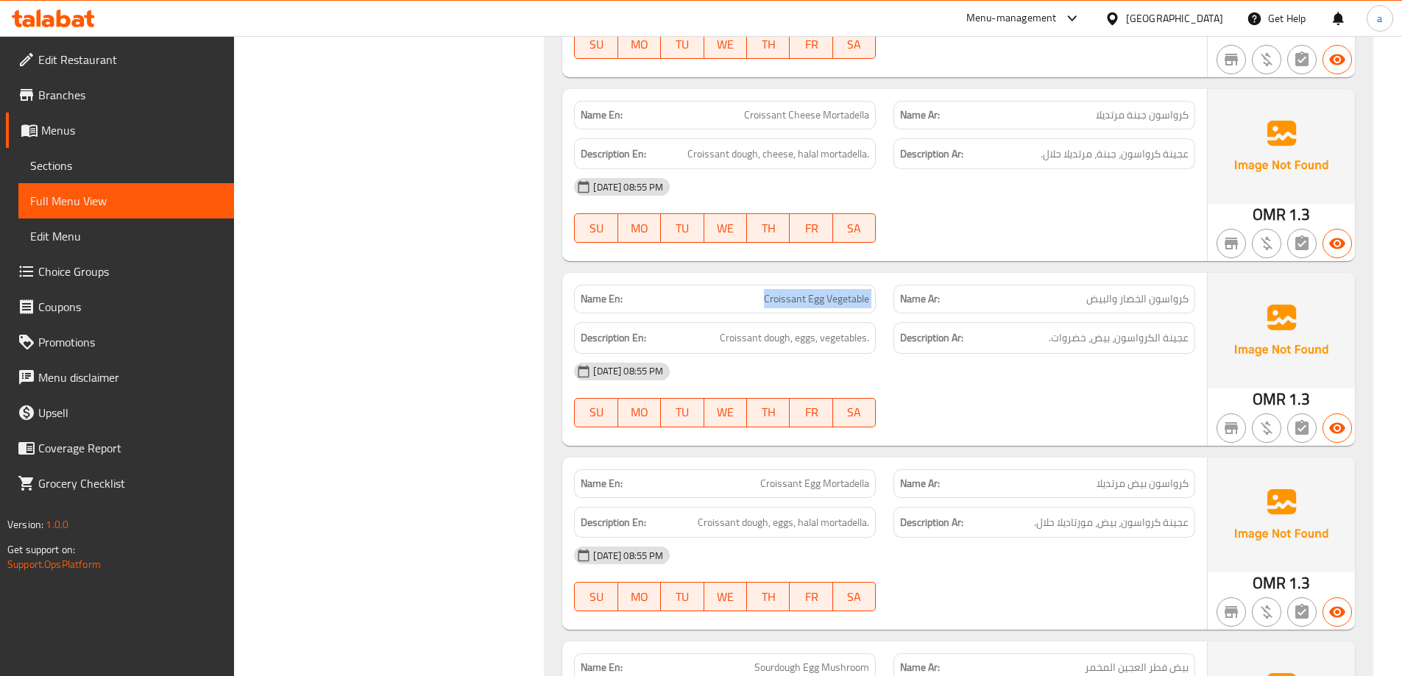
click at [775, 296] on span "Croissant Egg Vegetable" at bounding box center [816, 298] width 105 height 15
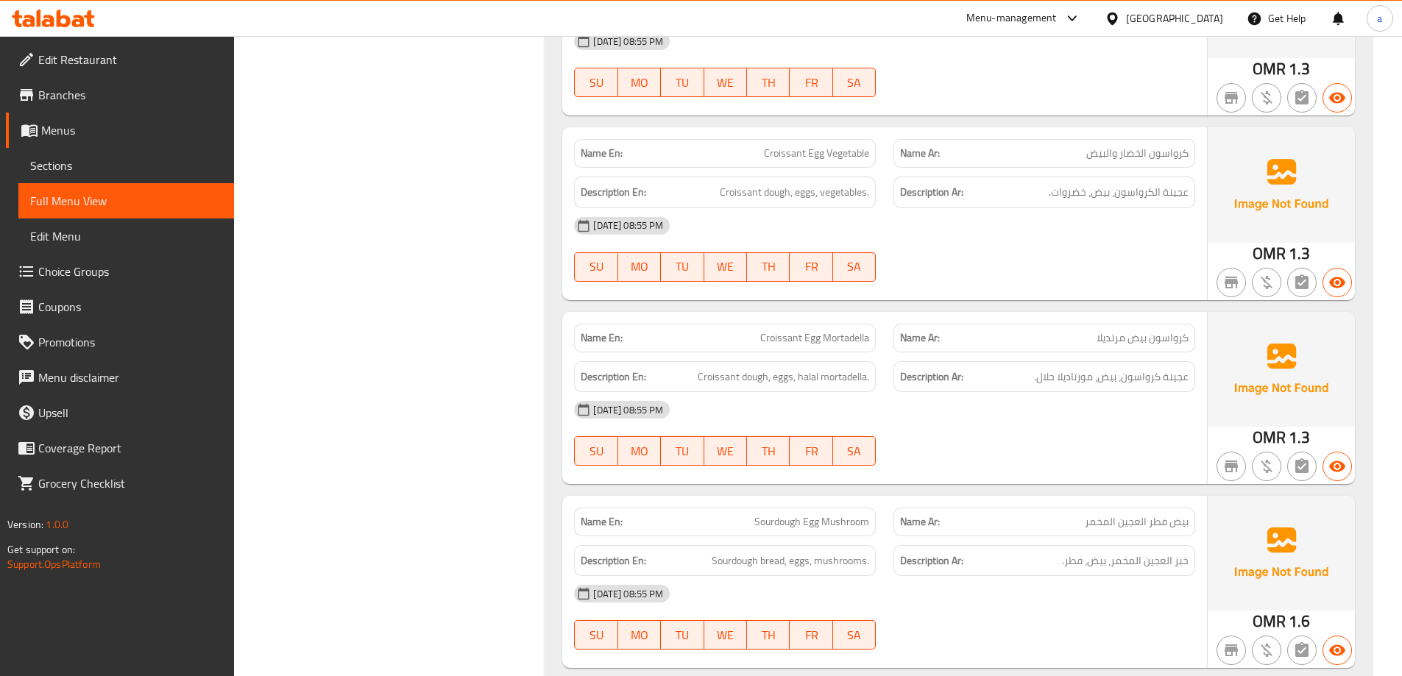
drag, startPoint x: 477, startPoint y: 181, endPoint x: 326, endPoint y: 114, distance: 165.1
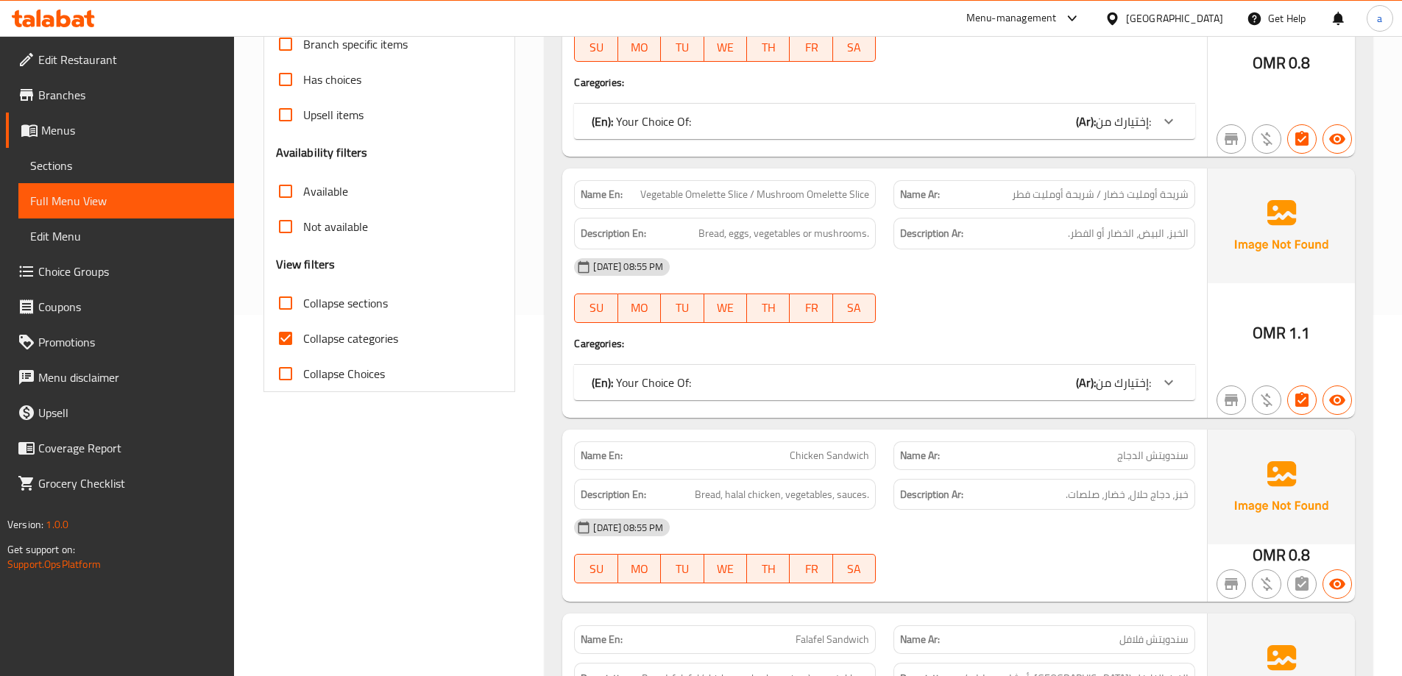
scroll to position [368, 0]
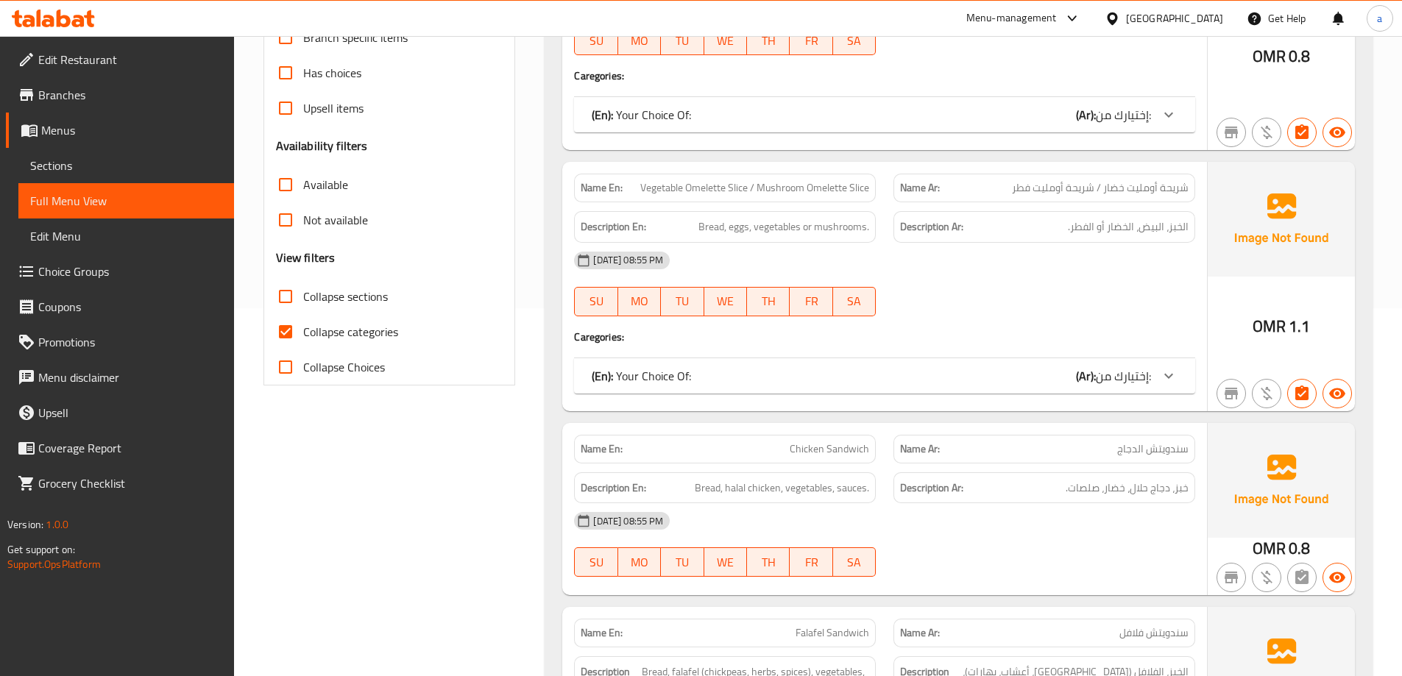
click at [381, 330] on span "Collapse categories" at bounding box center [350, 332] width 95 height 18
click at [303, 330] on input "Collapse categories" at bounding box center [285, 331] width 35 height 35
checkbox input "false"
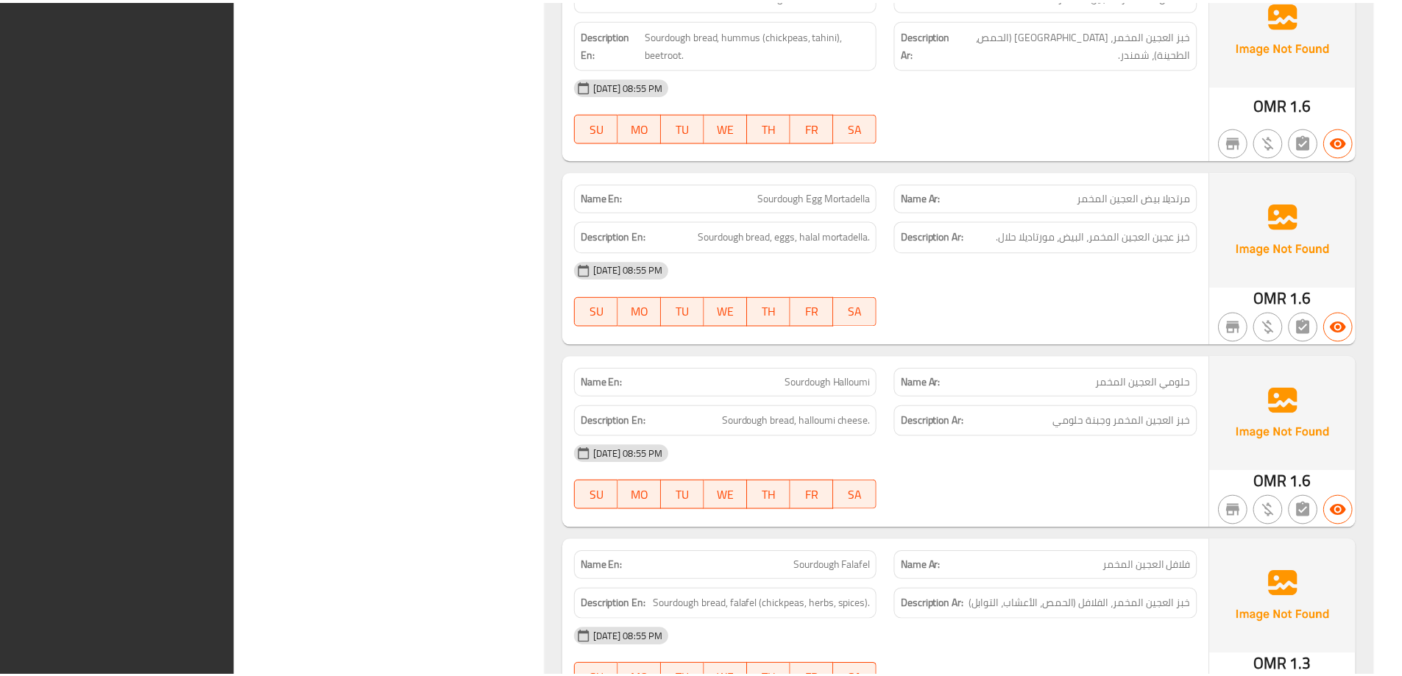
scroll to position [2737, 0]
